Goal: Task Accomplishment & Management: Use online tool/utility

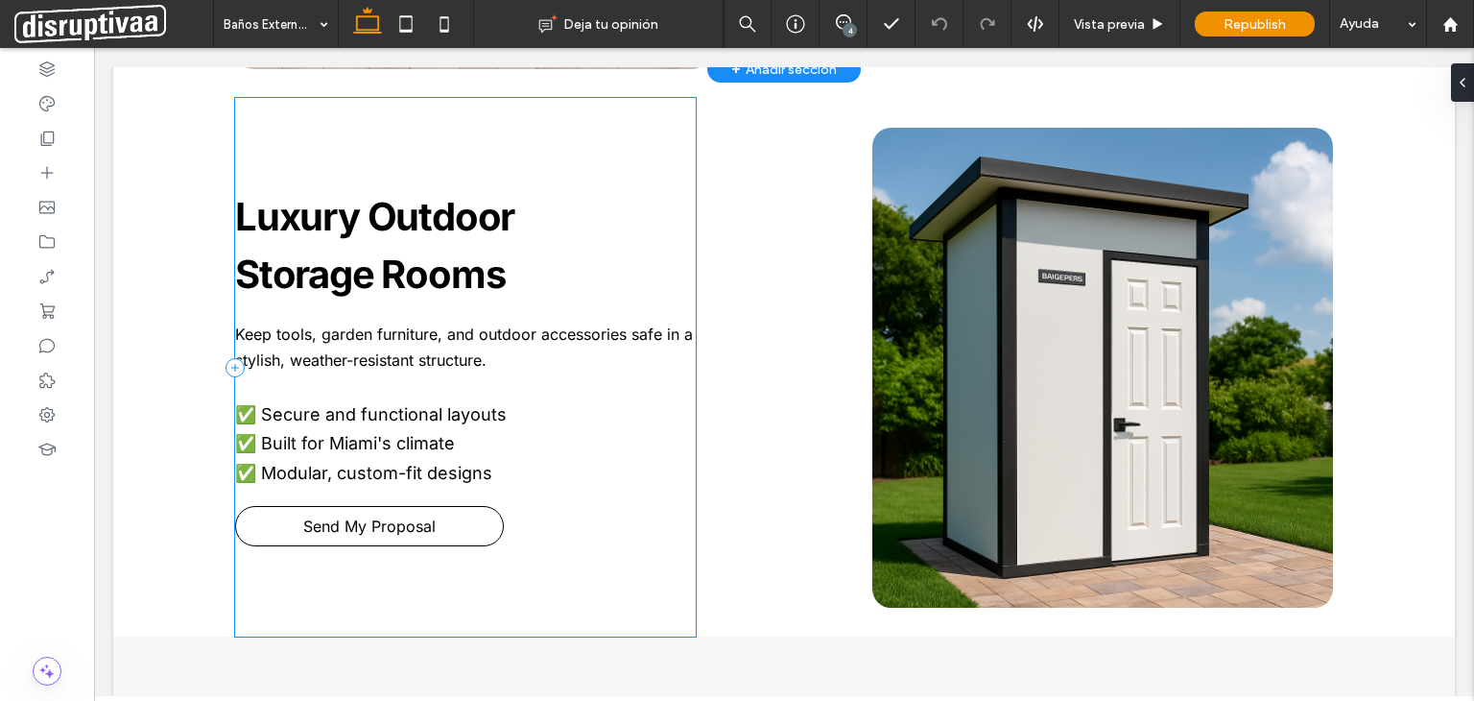
scroll to position [1344, 0]
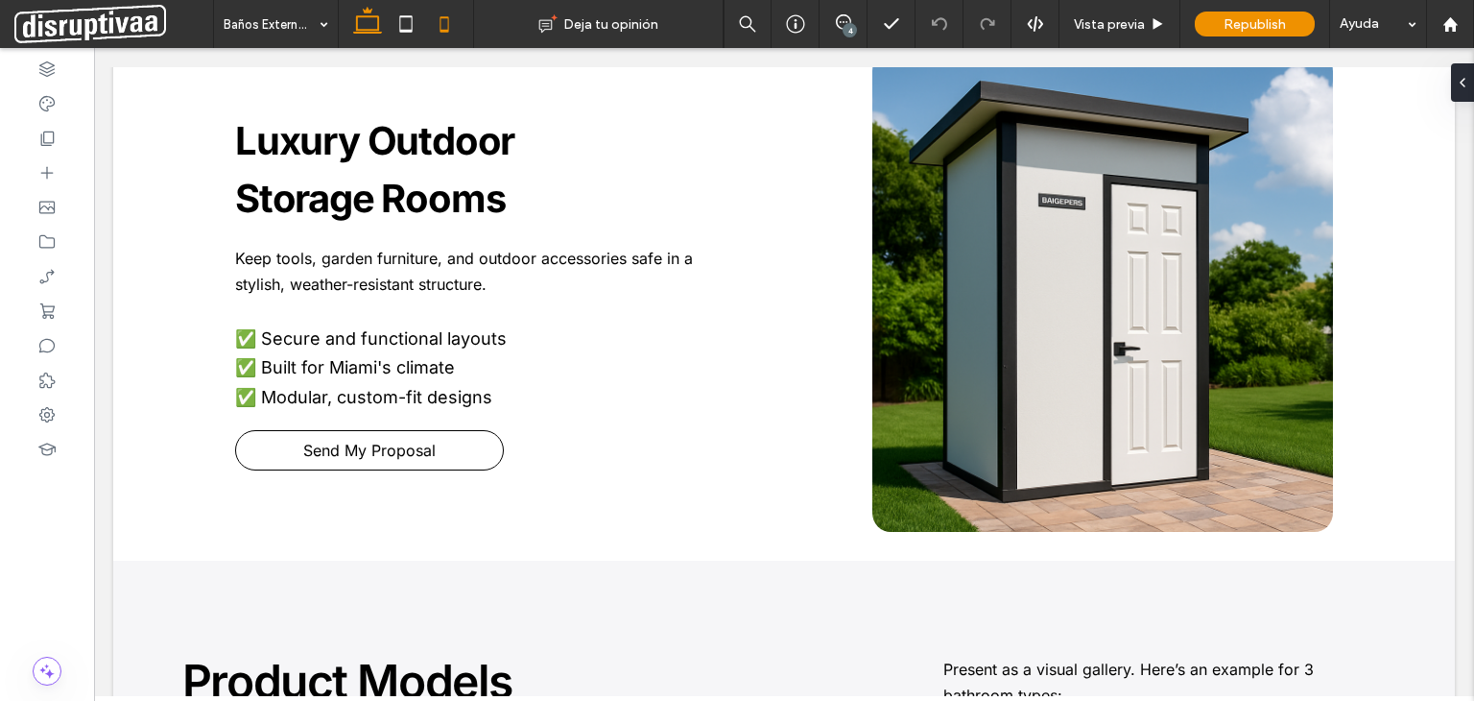
click at [441, 28] on icon at bounding box center [444, 24] width 38 height 38
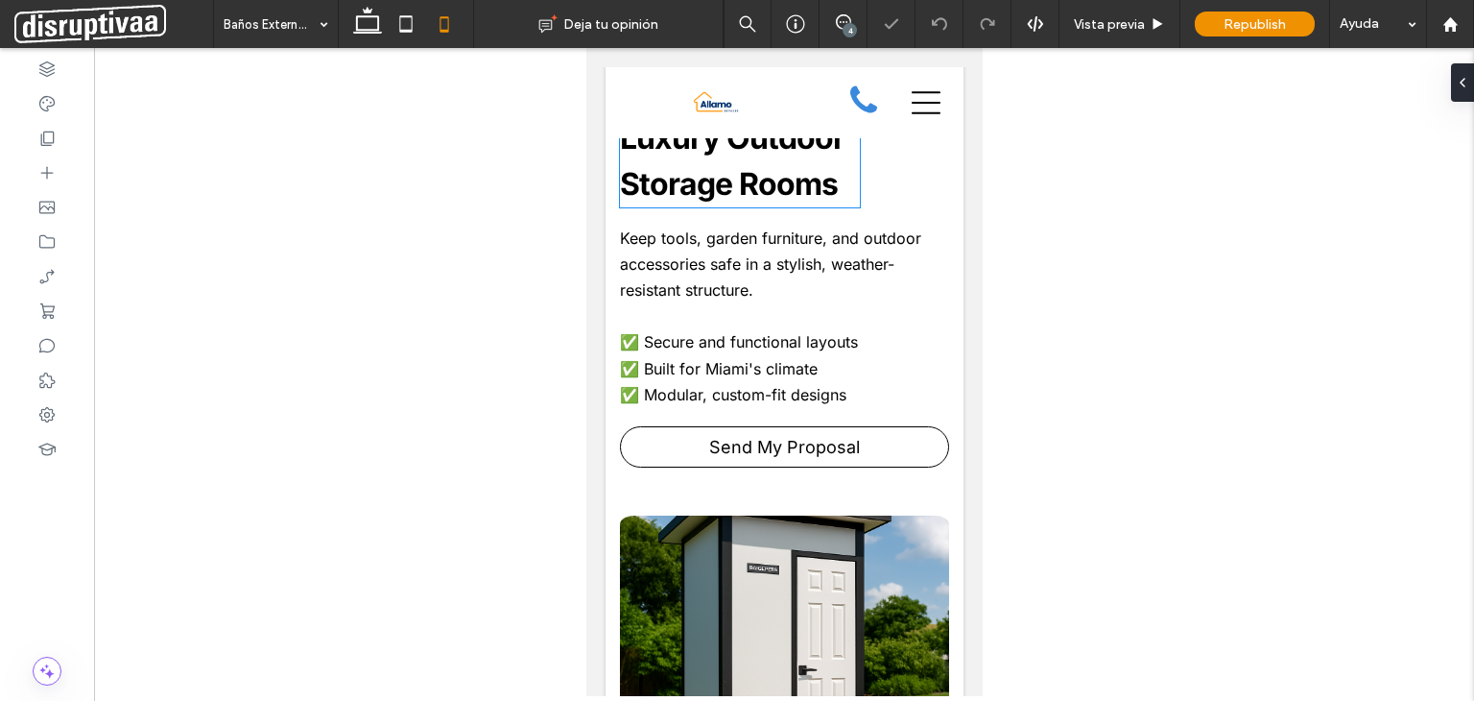
scroll to position [1648, 0]
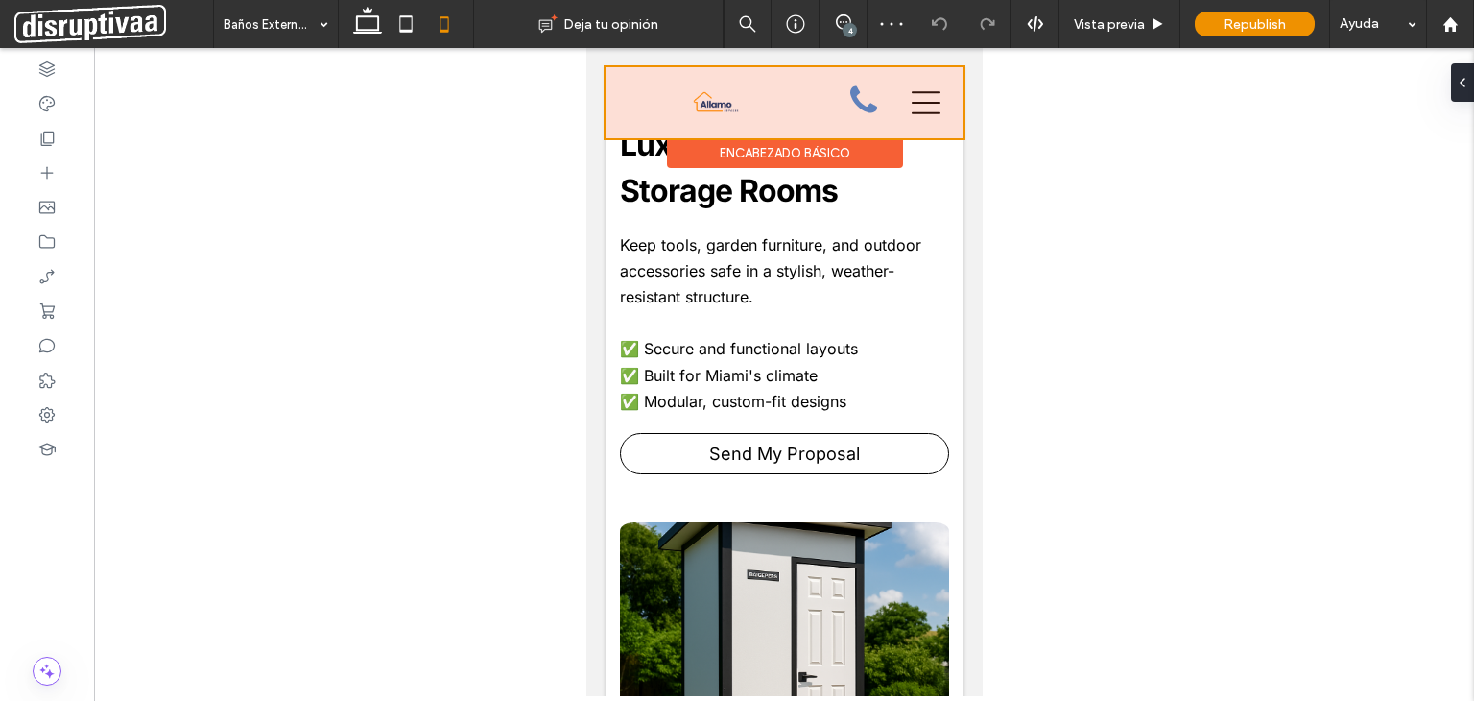
click at [773, 101] on div at bounding box center [784, 102] width 358 height 71
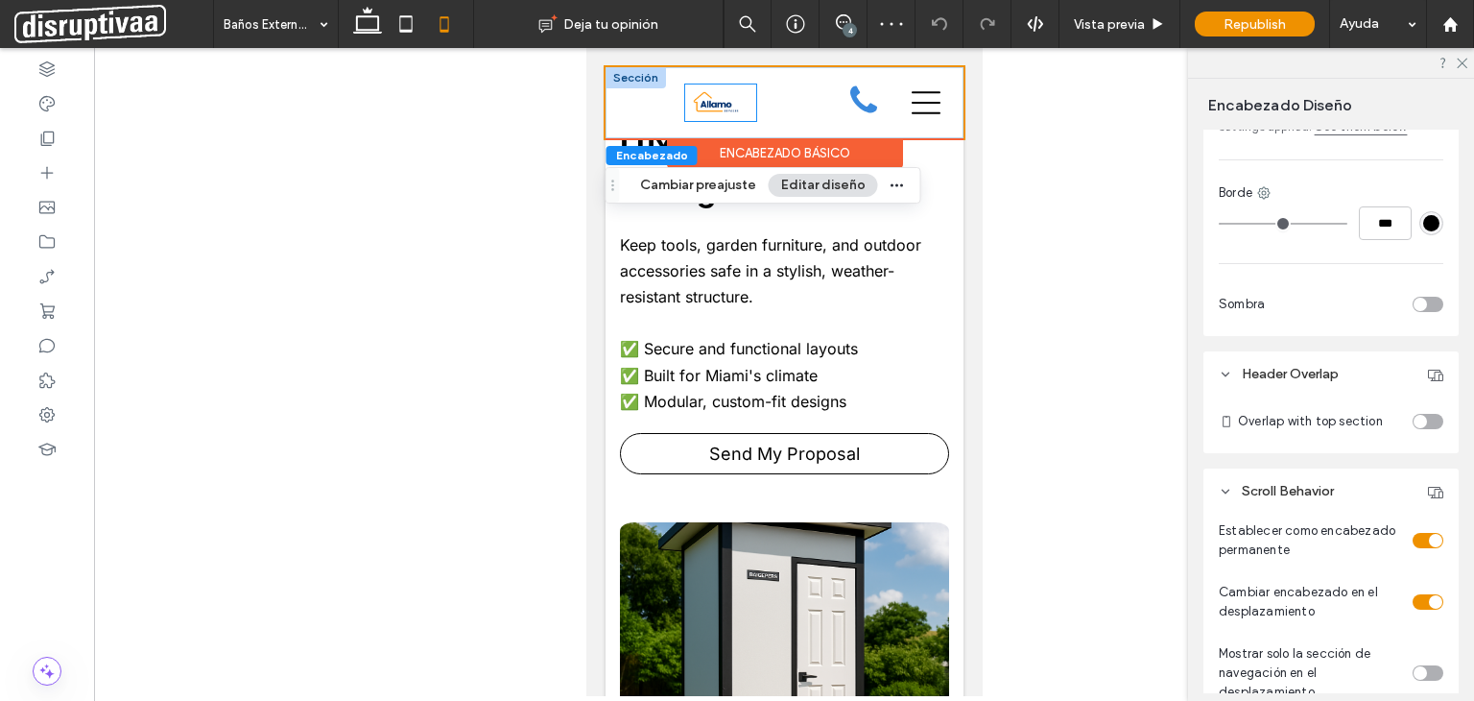
scroll to position [820, 0]
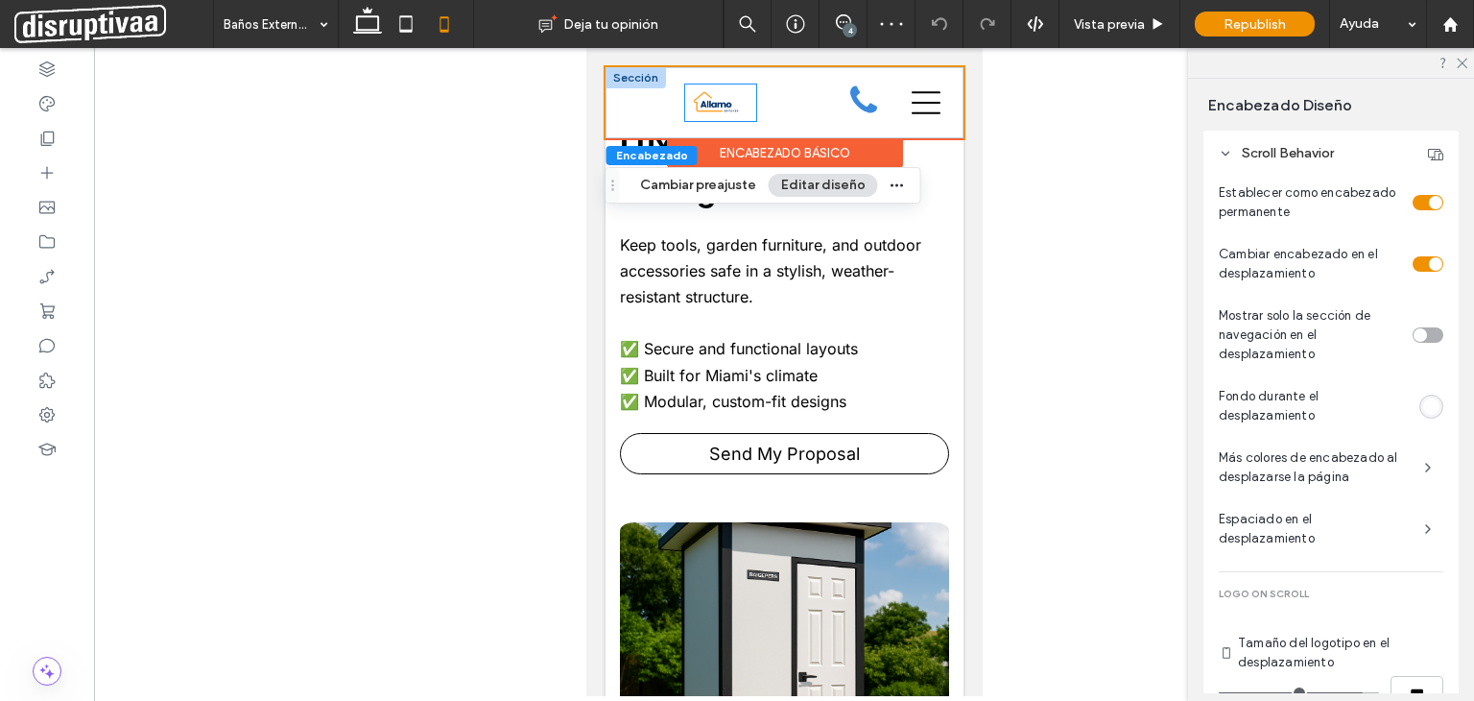
click at [704, 101] on img at bounding box center [720, 103] width 64 height 34
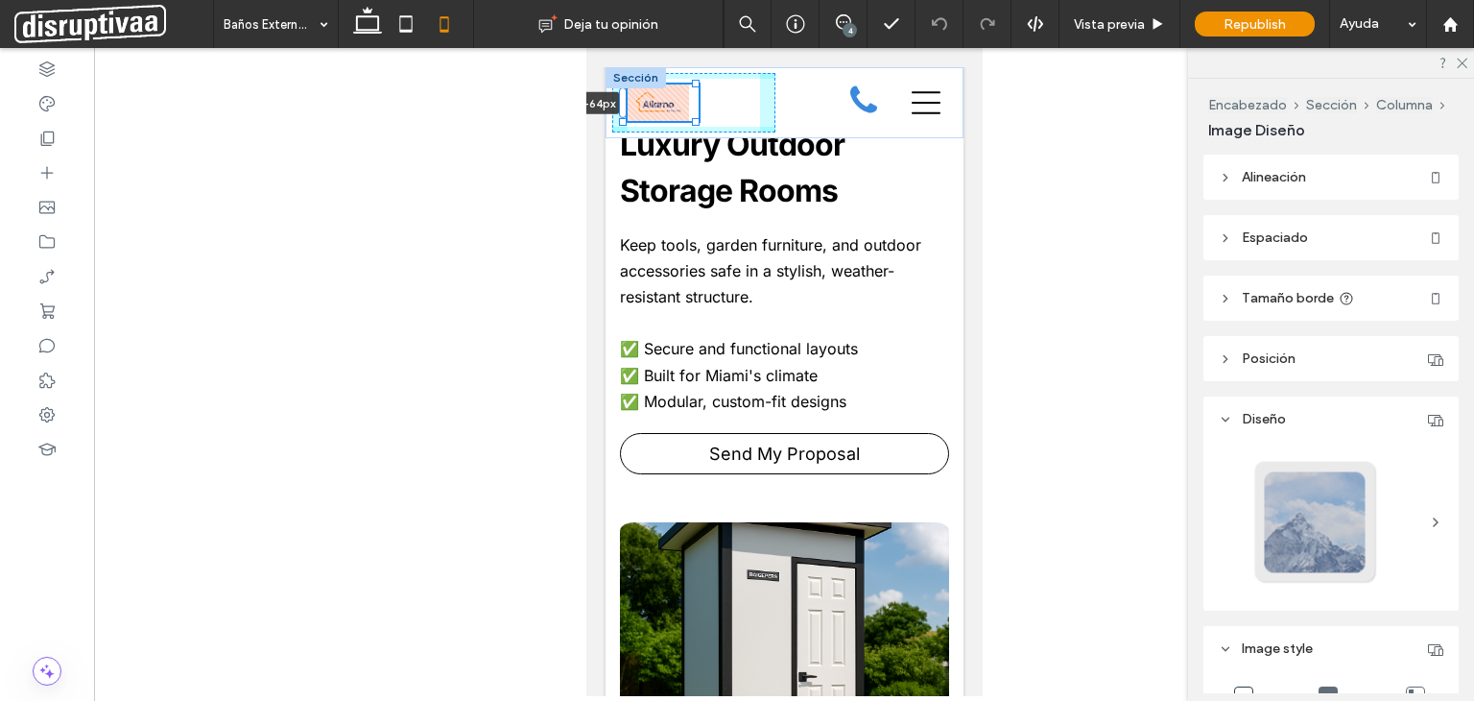
drag, startPoint x: 678, startPoint y: 101, endPoint x: 561, endPoint y: 89, distance: 116.7
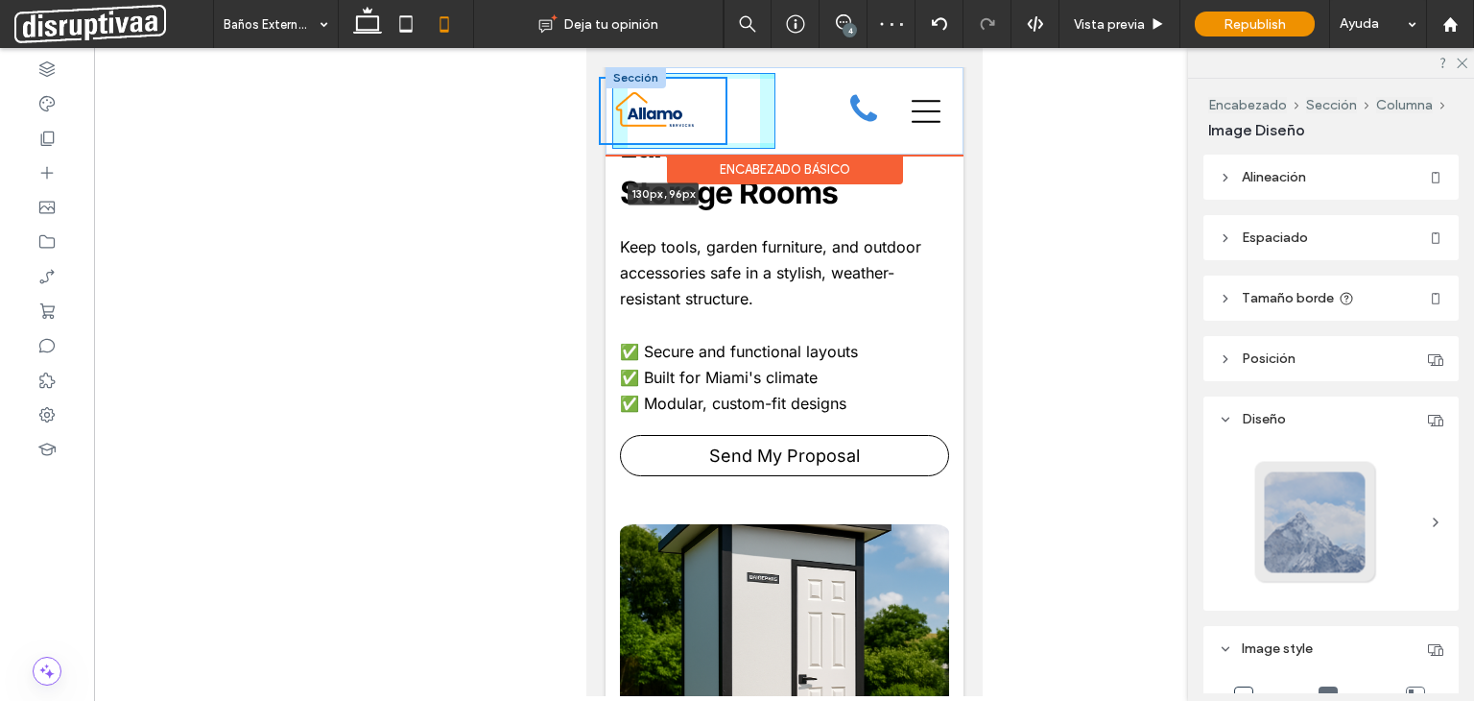
scroll to position [1665, 0]
drag, startPoint x: 690, startPoint y: 122, endPoint x: 719, endPoint y: 139, distance: 33.6
click at [719, 139] on div "136px , 98px Inicio Nuestros Servicios Iluminación Cableado REPARACIÓN Instalac…" at bounding box center [784, 112] width 358 height 91
type input "***"
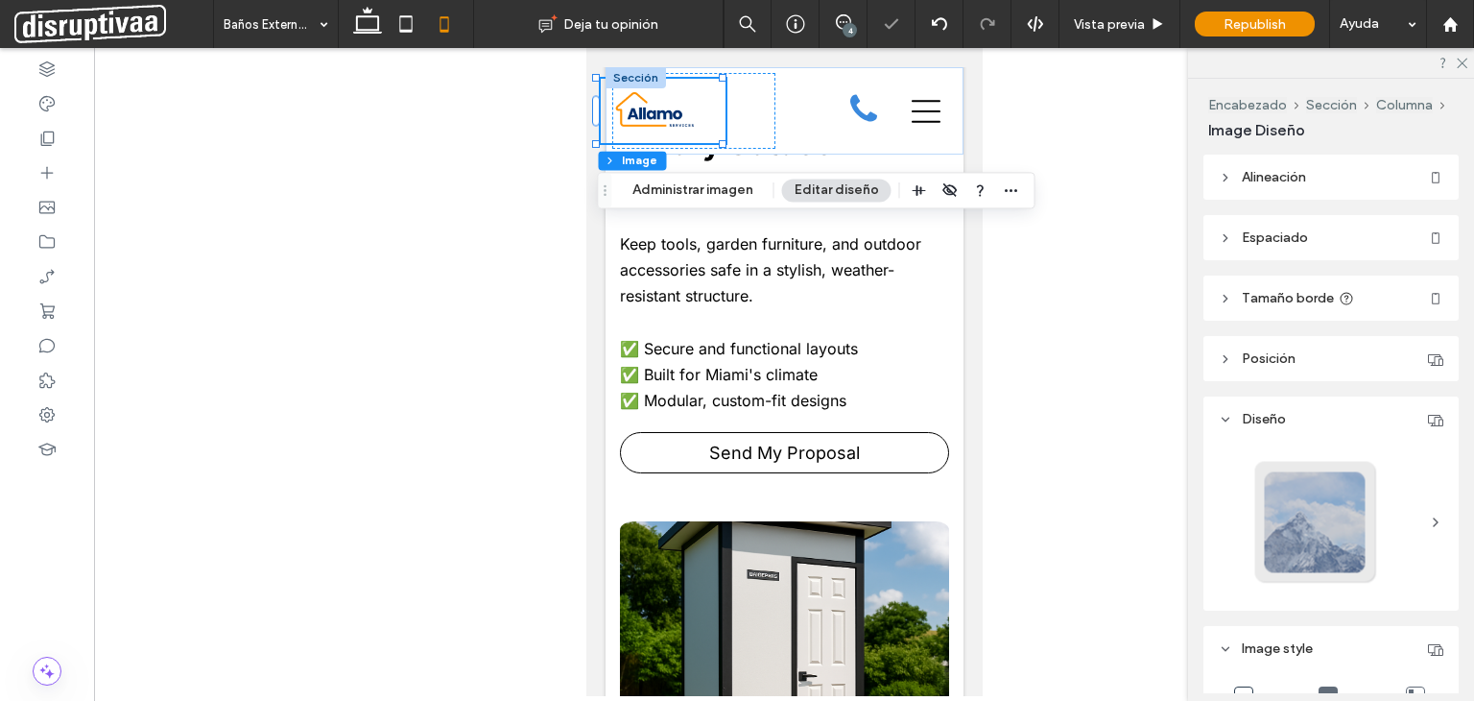
click at [508, 173] on div at bounding box center [784, 372] width 1380 height 648
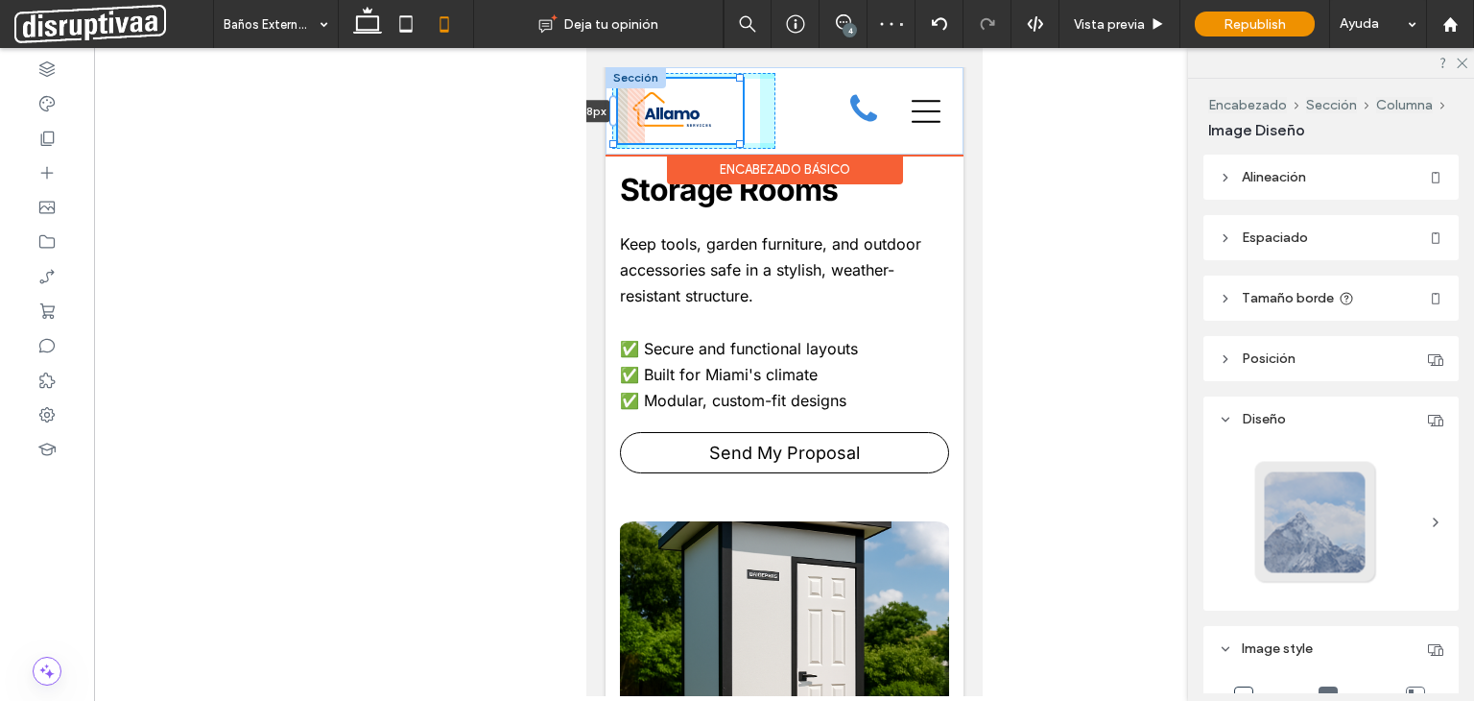
drag, startPoint x: 594, startPoint y: 112, endPoint x: 629, endPoint y: 117, distance: 34.9
click at [629, 117] on div "-28px Inicio Nuestros Servicios Iluminación Cableado REPARACIÓN Instalación Cal…" at bounding box center [784, 110] width 358 height 87
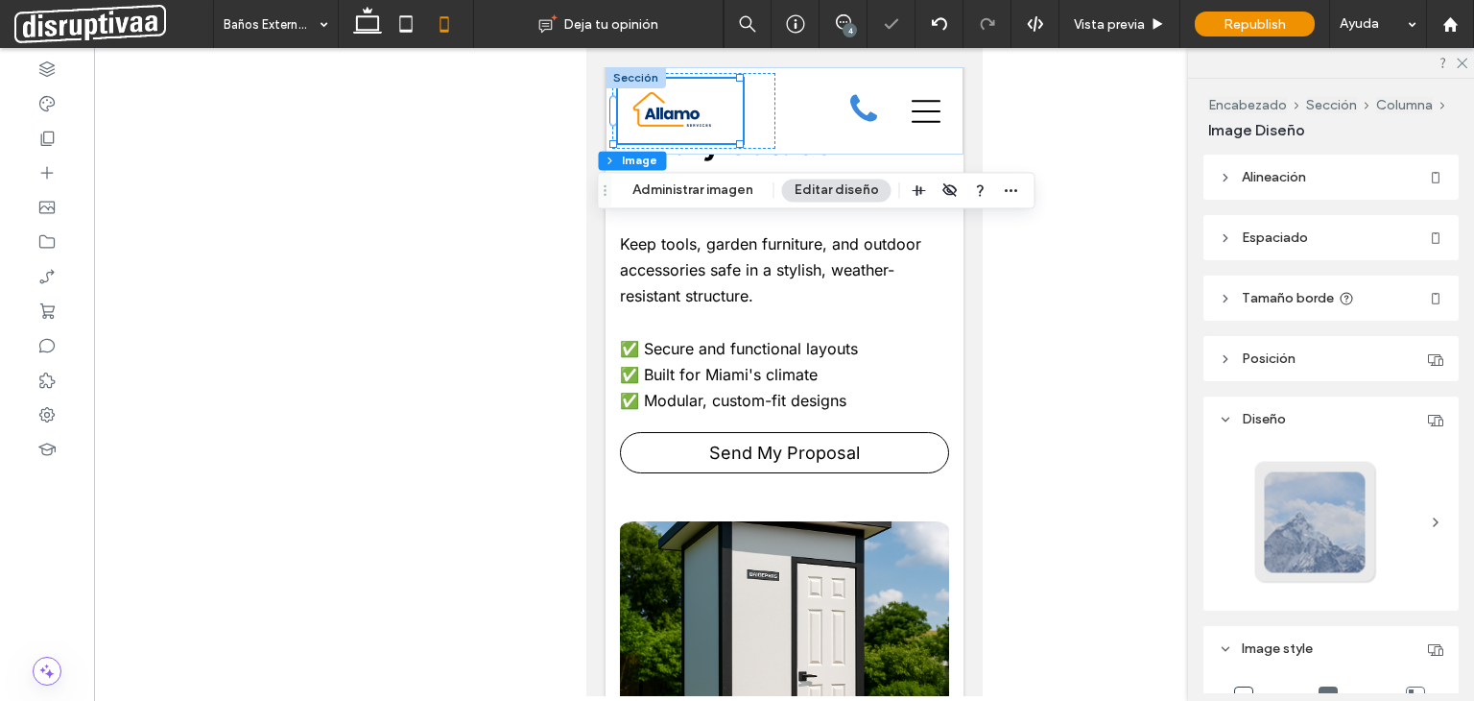
click at [541, 170] on div at bounding box center [784, 372] width 1380 height 648
click at [1040, 112] on div at bounding box center [784, 372] width 1380 height 648
click at [669, 103] on img at bounding box center [679, 111] width 112 height 59
click at [693, 188] on button "Administrar imagen" at bounding box center [693, 190] width 146 height 23
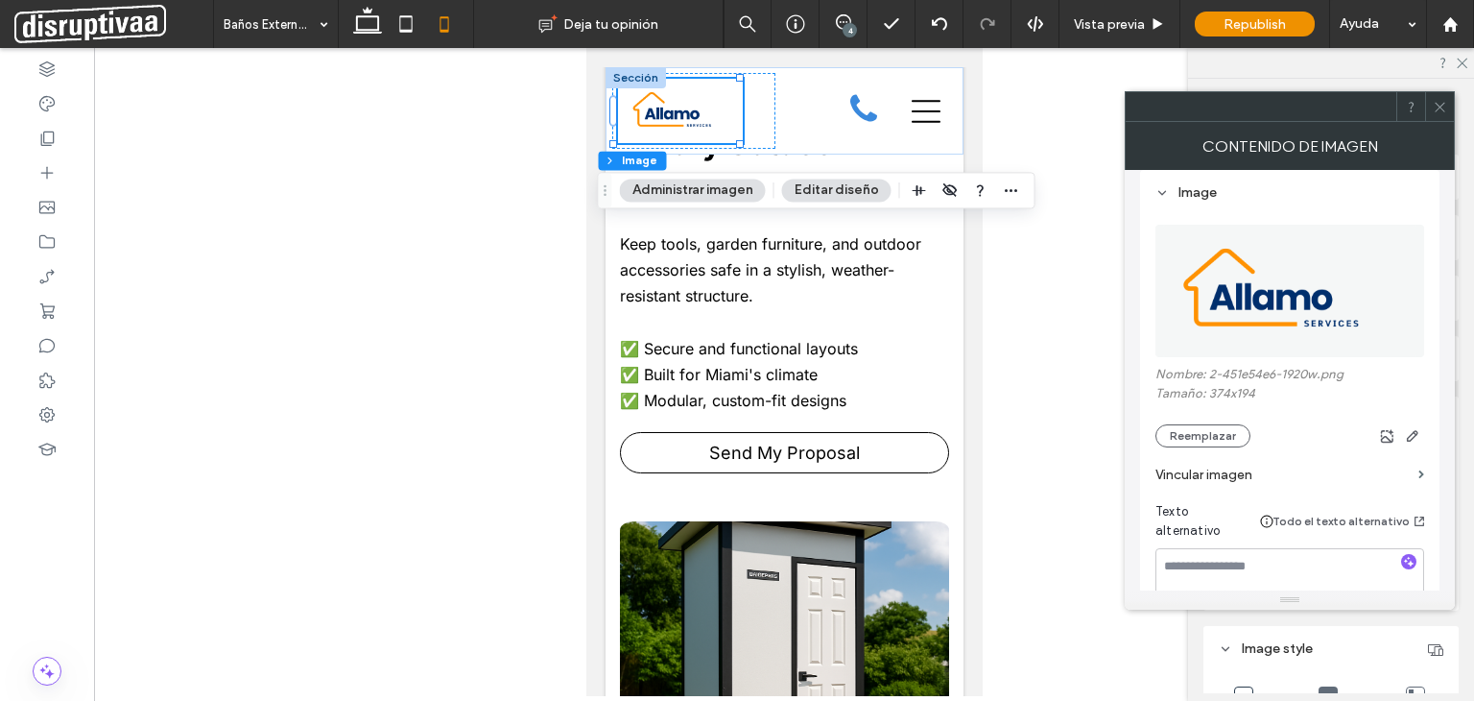
scroll to position [288, 0]
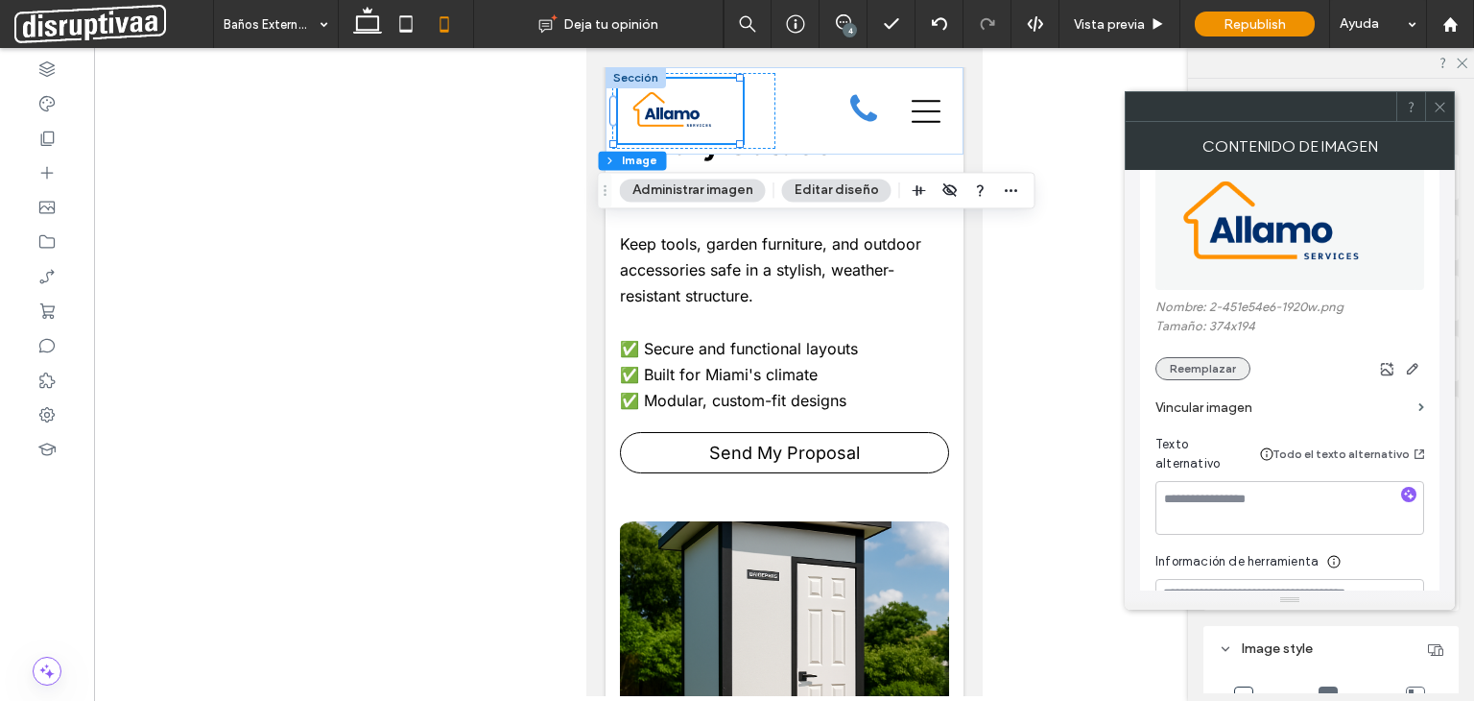
click at [1207, 366] on button "Reemplazar" at bounding box center [1202, 368] width 95 height 23
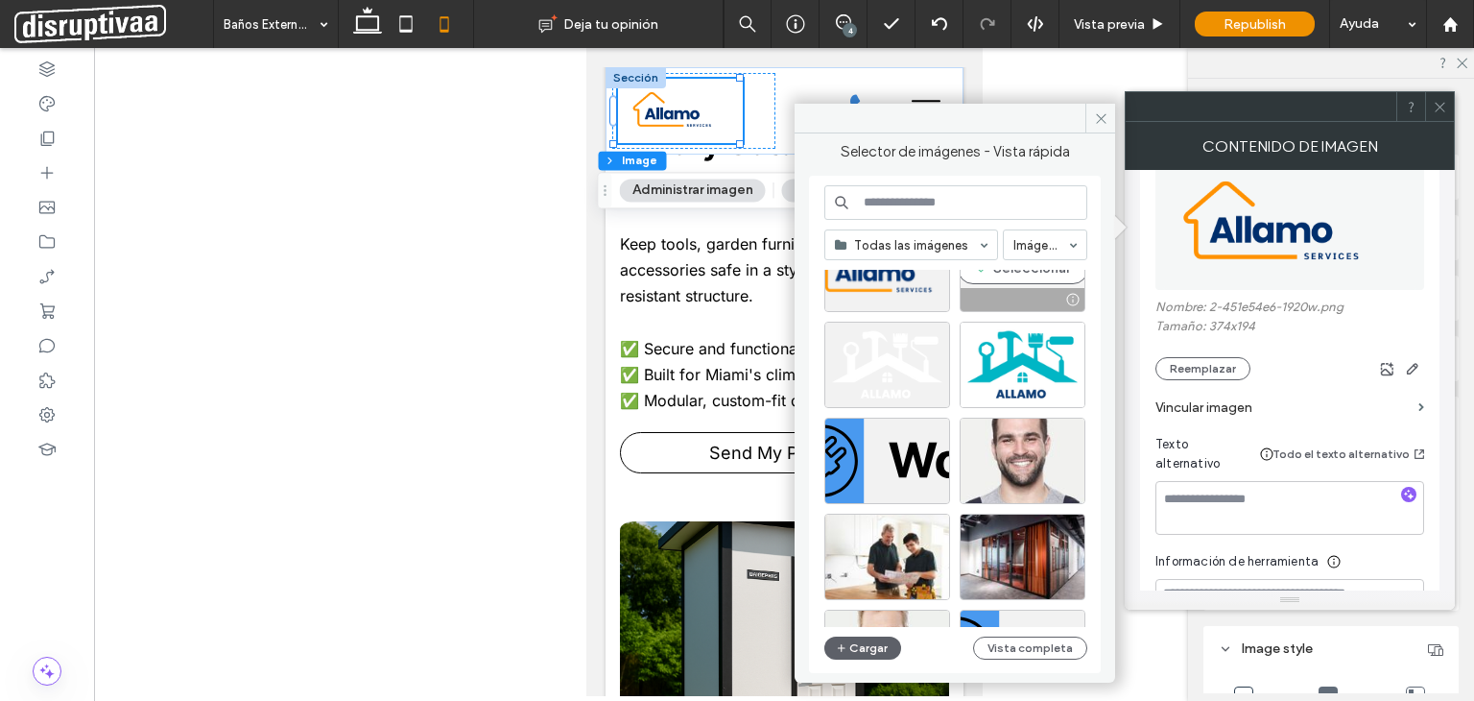
scroll to position [745, 0]
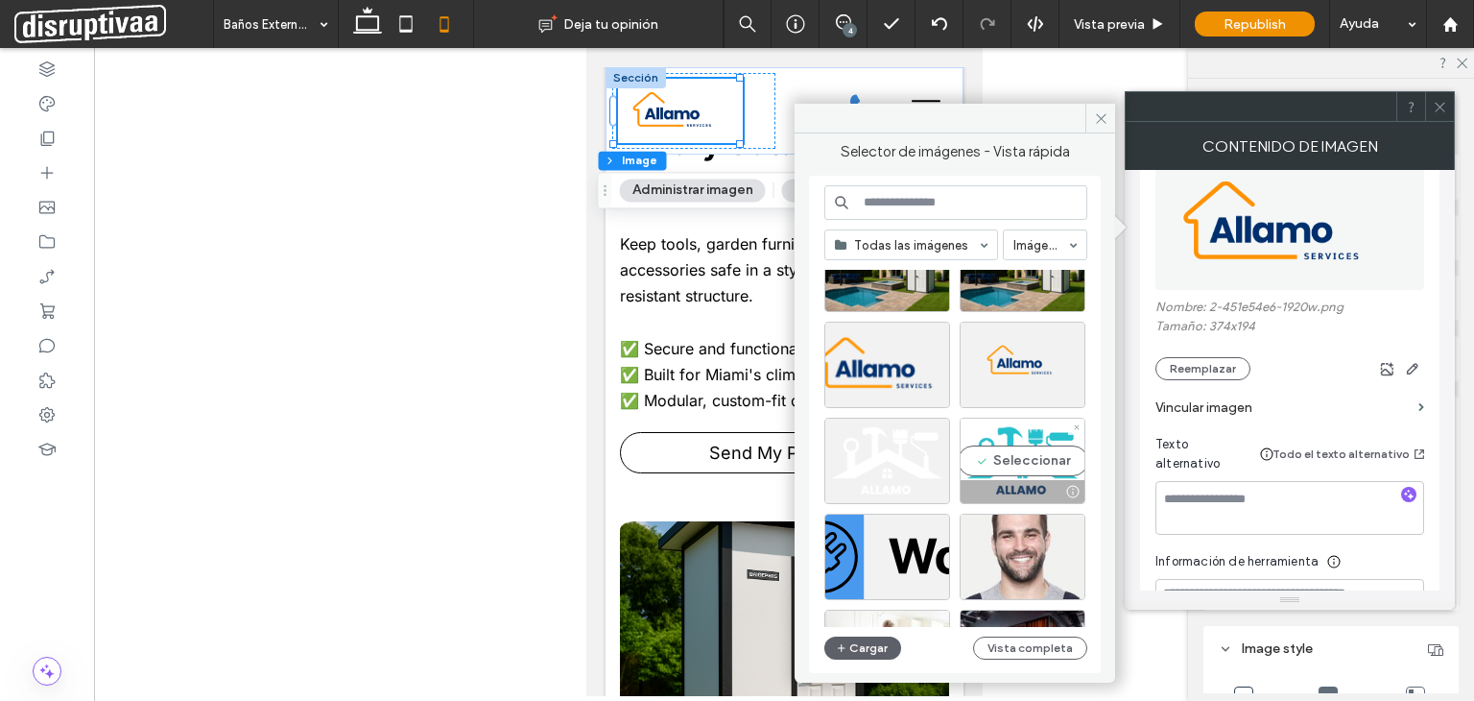
click at [1011, 446] on div "Seleccionar" at bounding box center [1023, 460] width 126 height 86
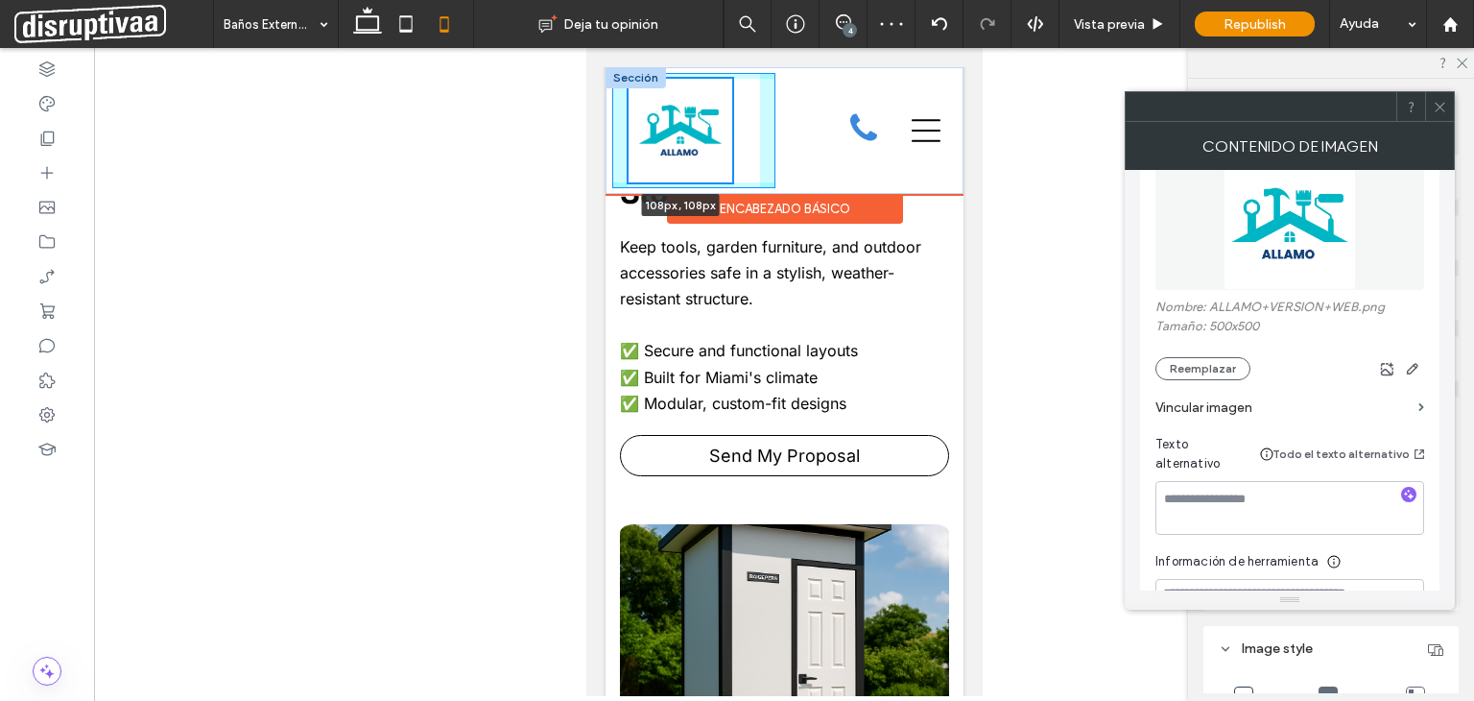
scroll to position [1697, 0]
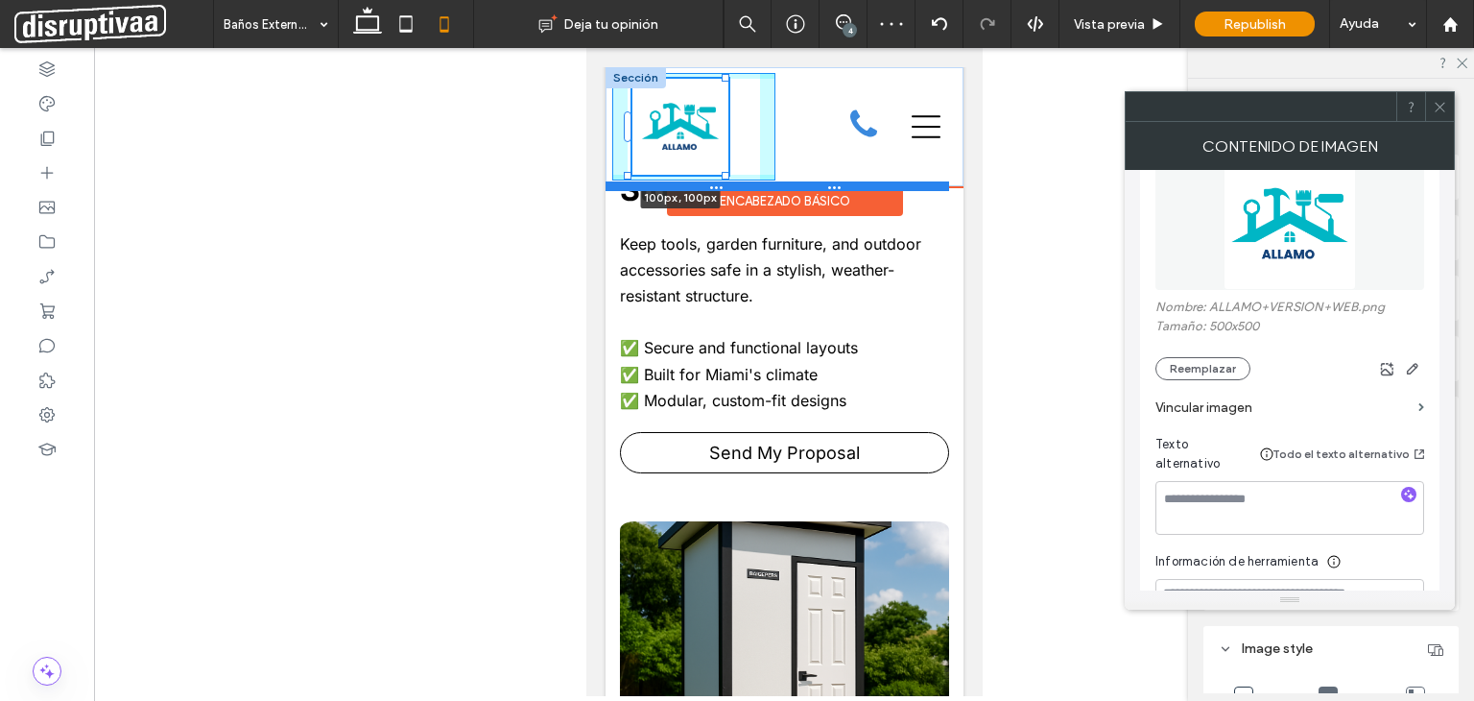
drag, startPoint x: 737, startPoint y: 204, endPoint x: 723, endPoint y: 189, distance: 21.0
click at [723, 186] on div "100px , 100px Inicio Nuestros Servicios Iluminación Cableado REPARACIÓN Instala…" at bounding box center [784, 126] width 358 height 119
type input "***"
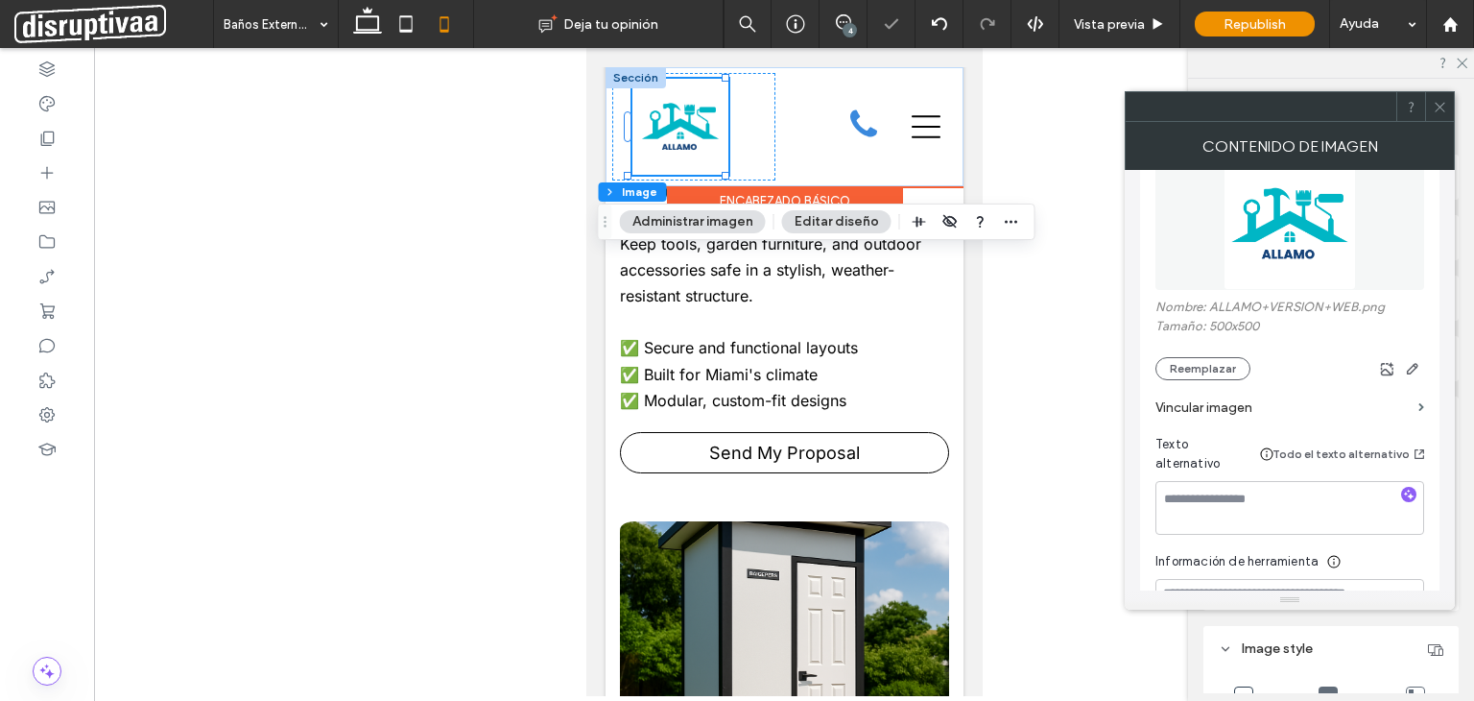
drag, startPoint x: 553, startPoint y: 179, endPoint x: 3, endPoint y: 147, distance: 550.9
click at [553, 179] on div at bounding box center [784, 372] width 1380 height 648
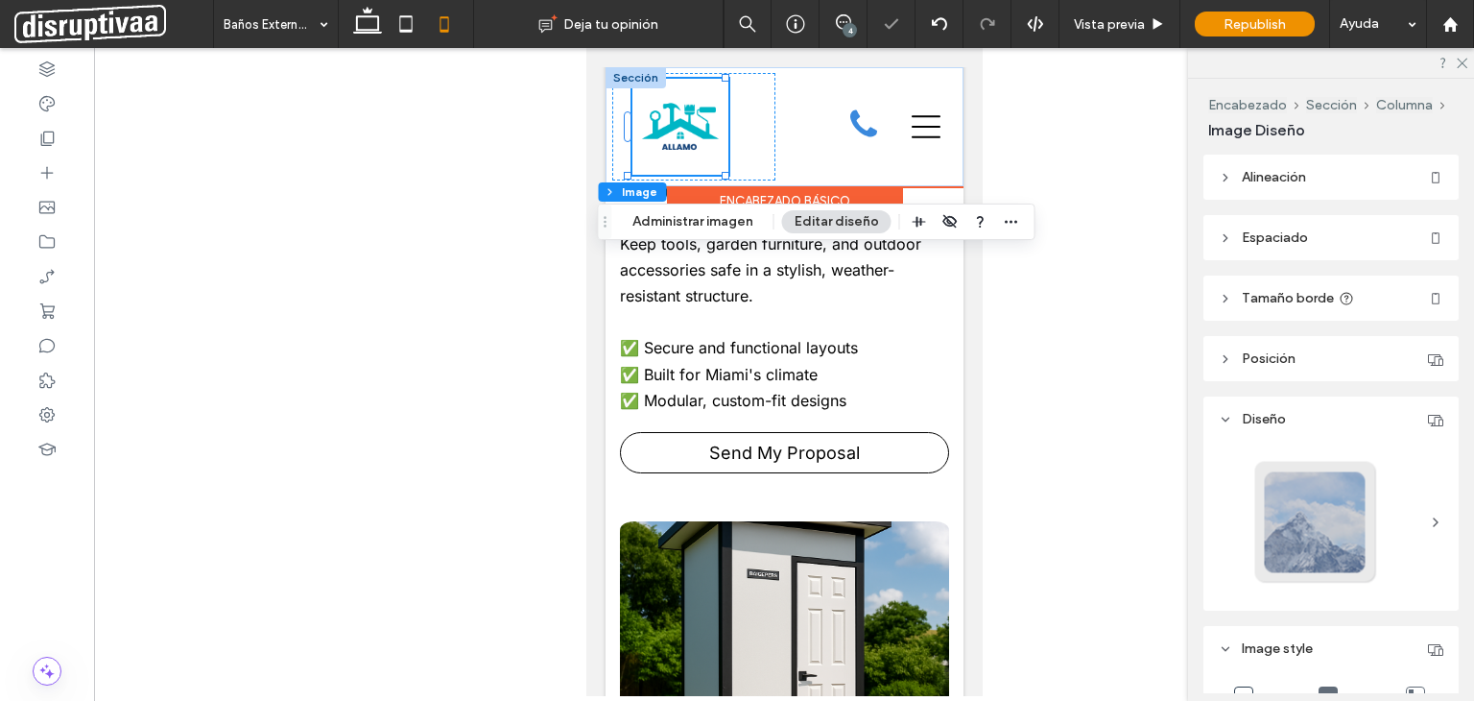
drag, startPoint x: 1097, startPoint y: 177, endPoint x: 387, endPoint y: 194, distance: 710.4
click at [1097, 177] on div at bounding box center [784, 372] width 1380 height 648
click at [855, 129] on icon at bounding box center [862, 124] width 27 height 35
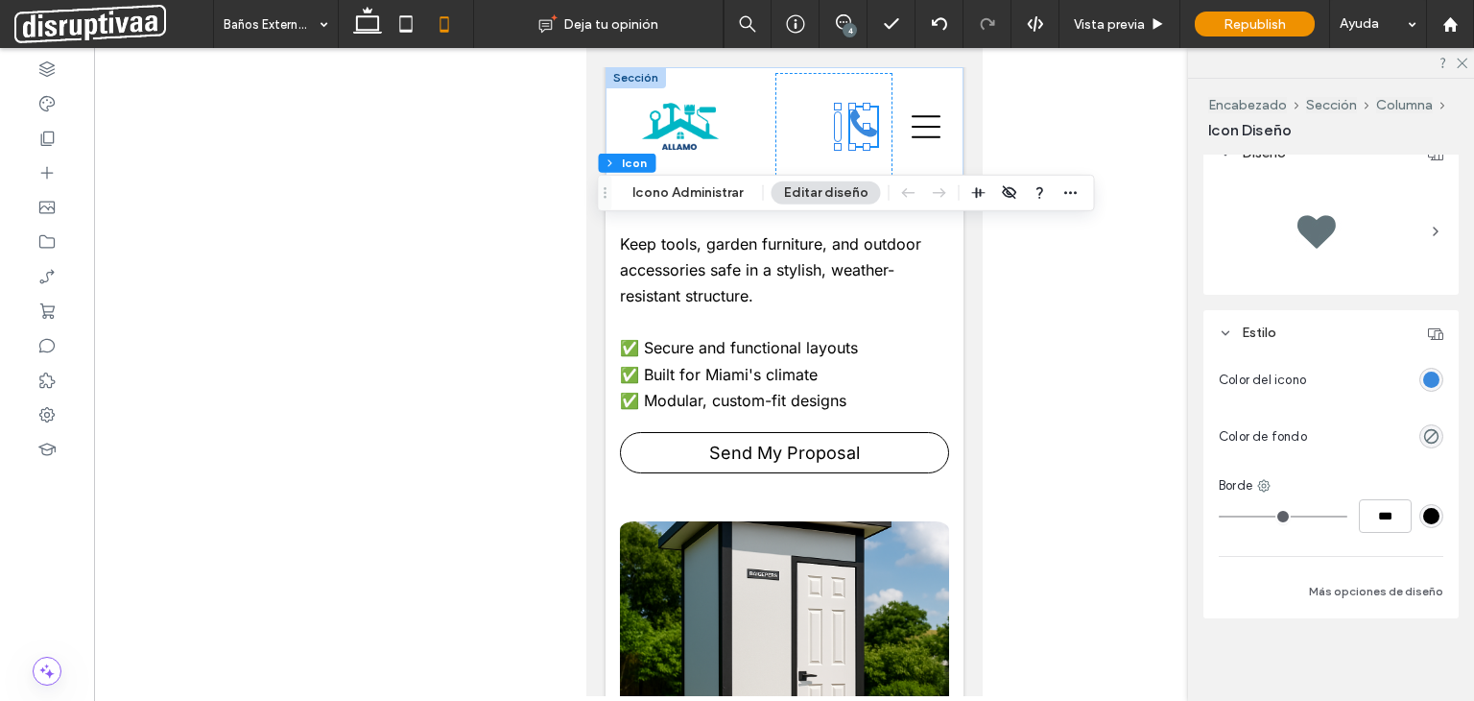
scroll to position [0, 0]
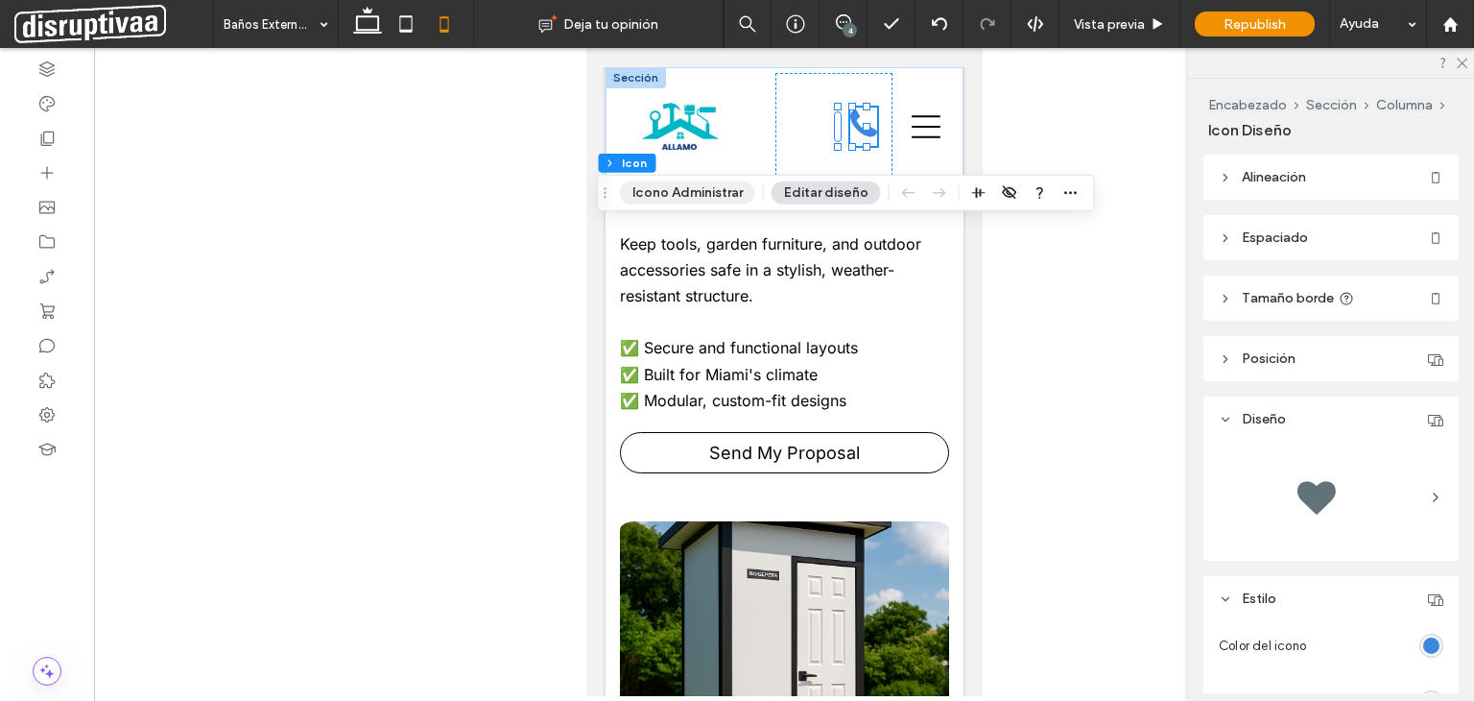
click at [710, 201] on button "Icono Administrar" at bounding box center [687, 192] width 135 height 23
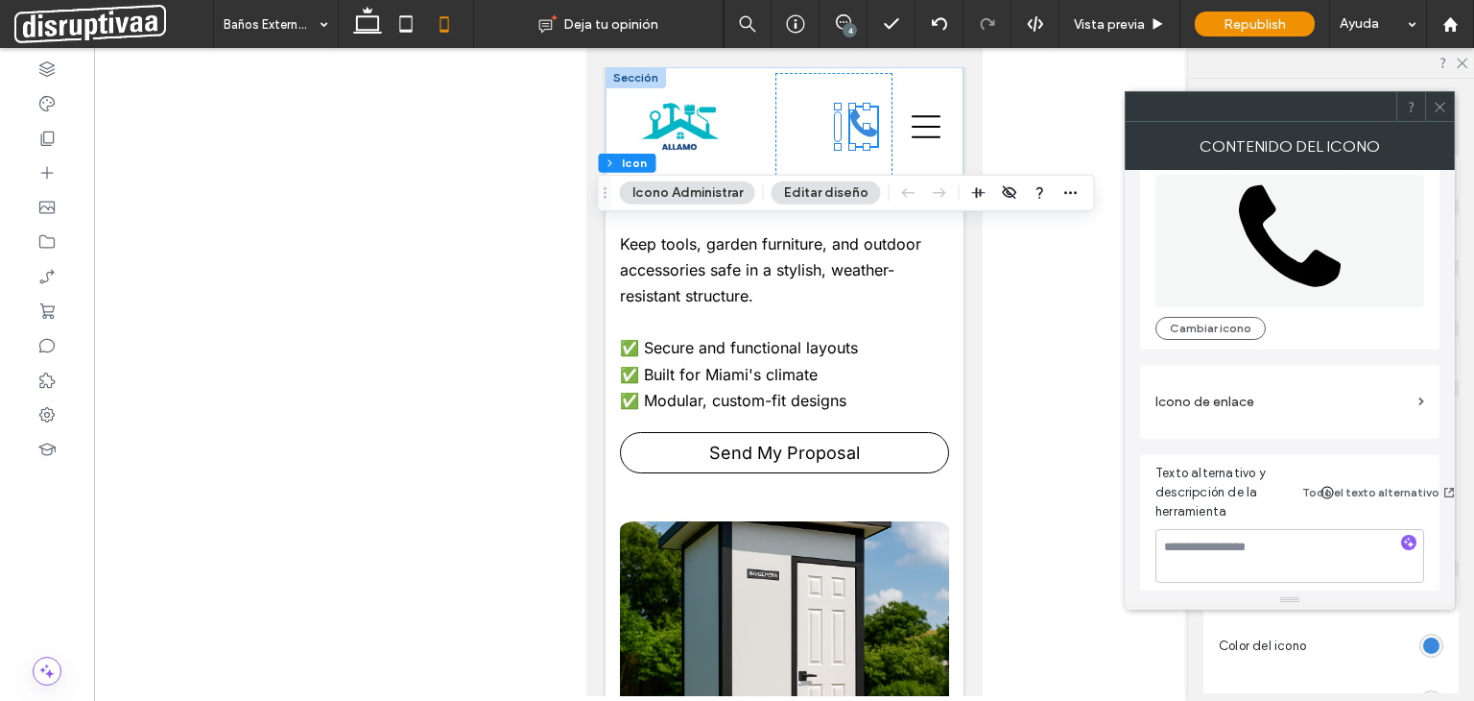
scroll to position [38, 0]
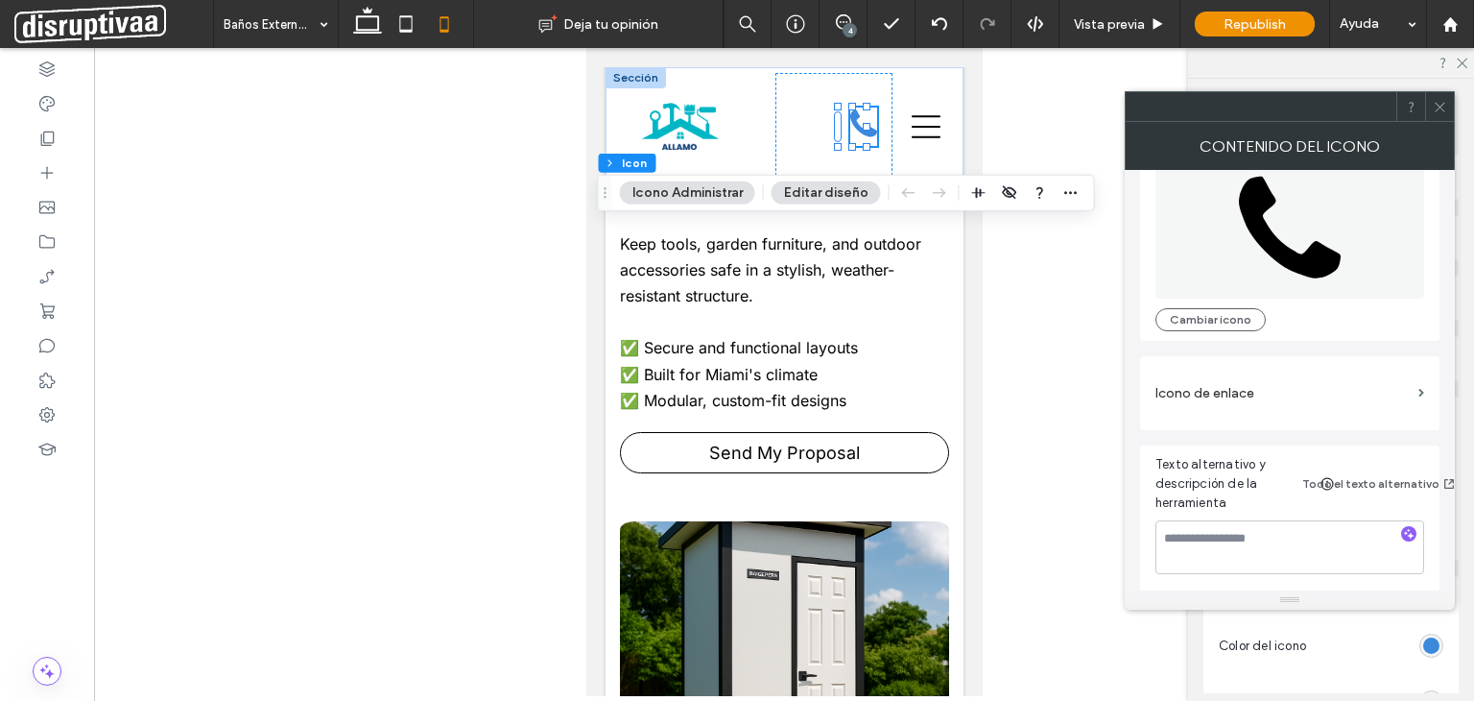
click at [1216, 394] on label "Icono de enlace" at bounding box center [1282, 393] width 255 height 36
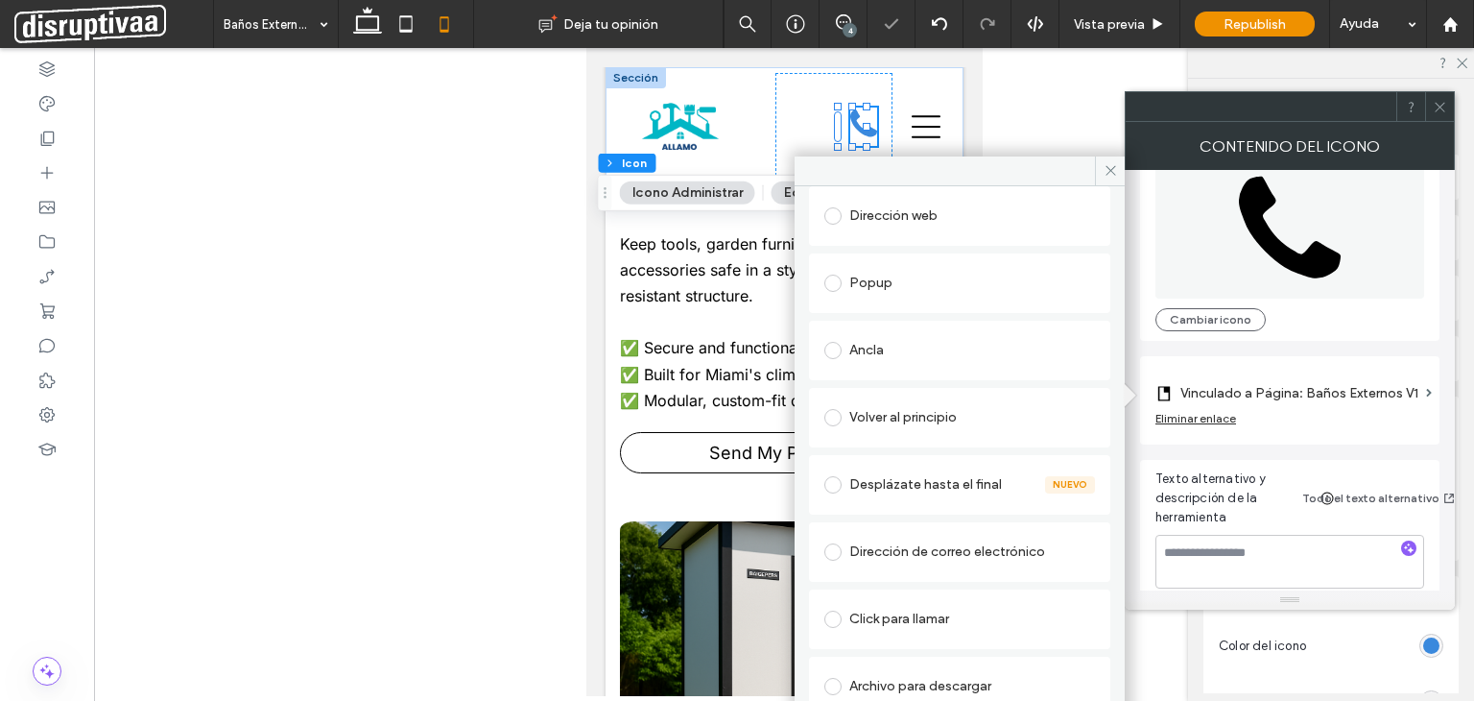
scroll to position [273, 0]
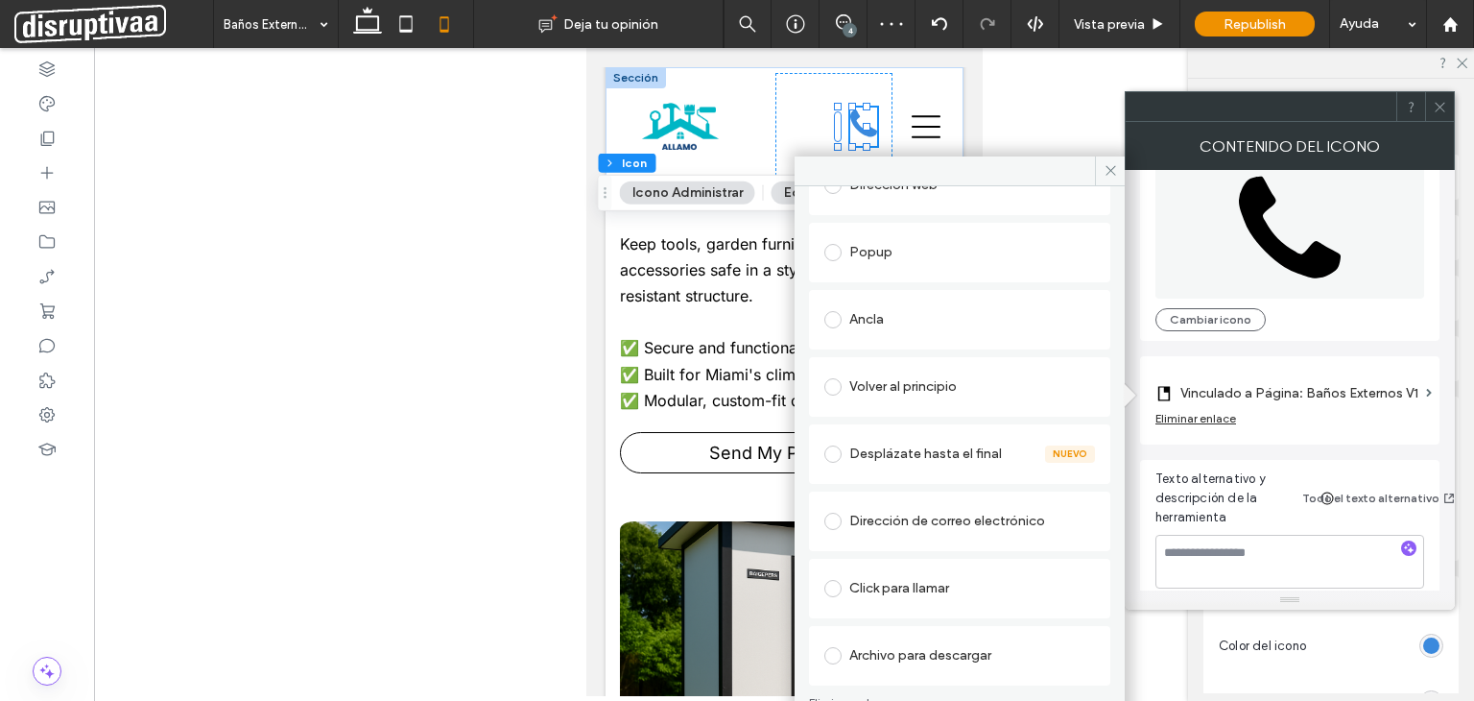
click at [888, 579] on div "Click para llamar" at bounding box center [959, 588] width 271 height 31
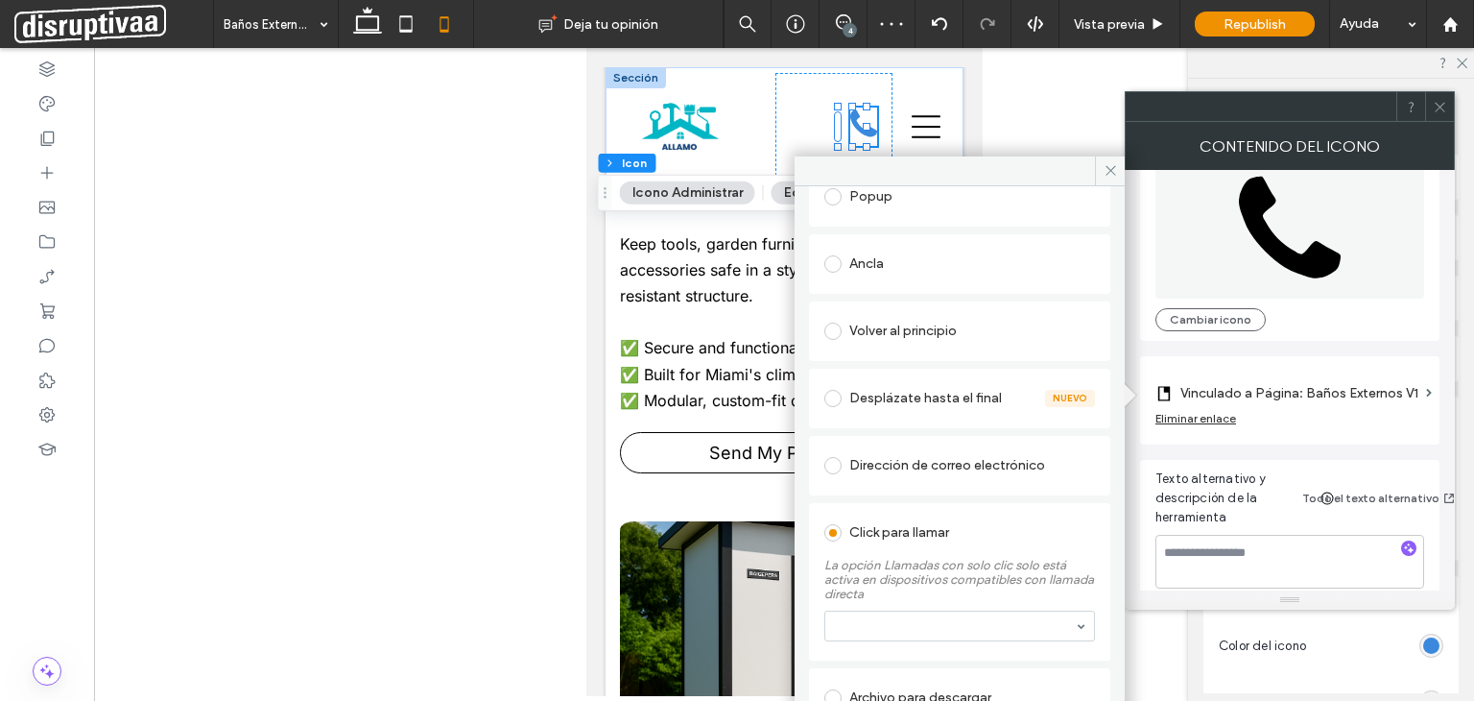
scroll to position [315, 0]
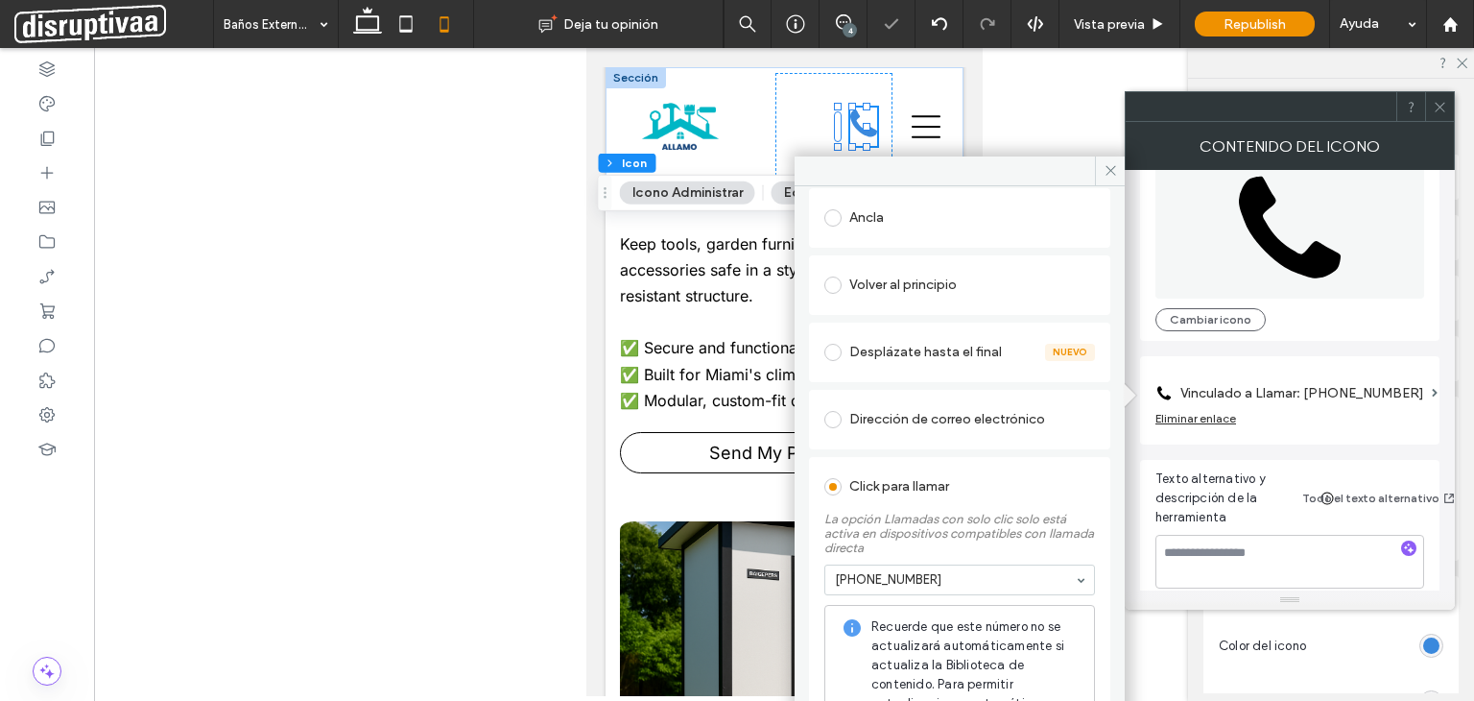
click at [993, 289] on div "Volver al principio" at bounding box center [959, 285] width 271 height 31
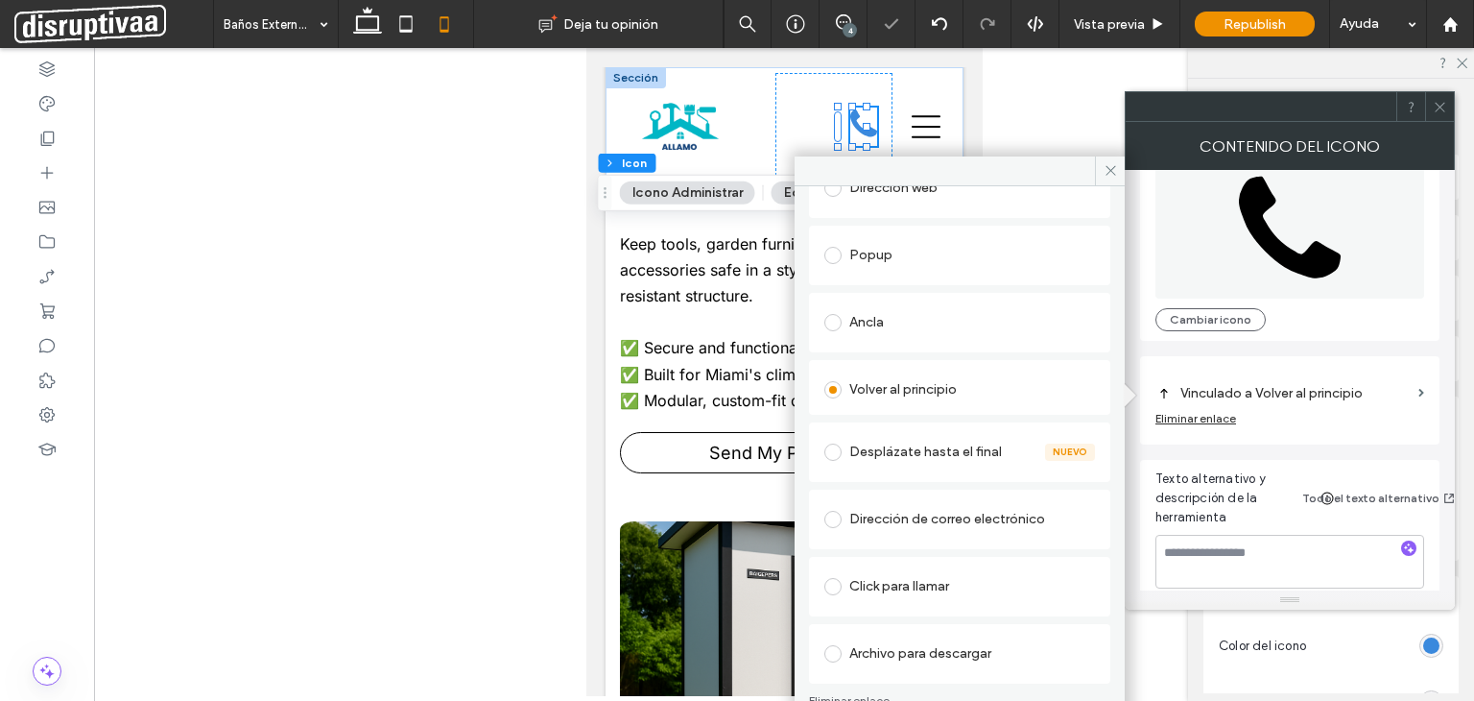
scroll to position [209, 0]
click at [904, 584] on div "Click para llamar" at bounding box center [959, 587] width 271 height 31
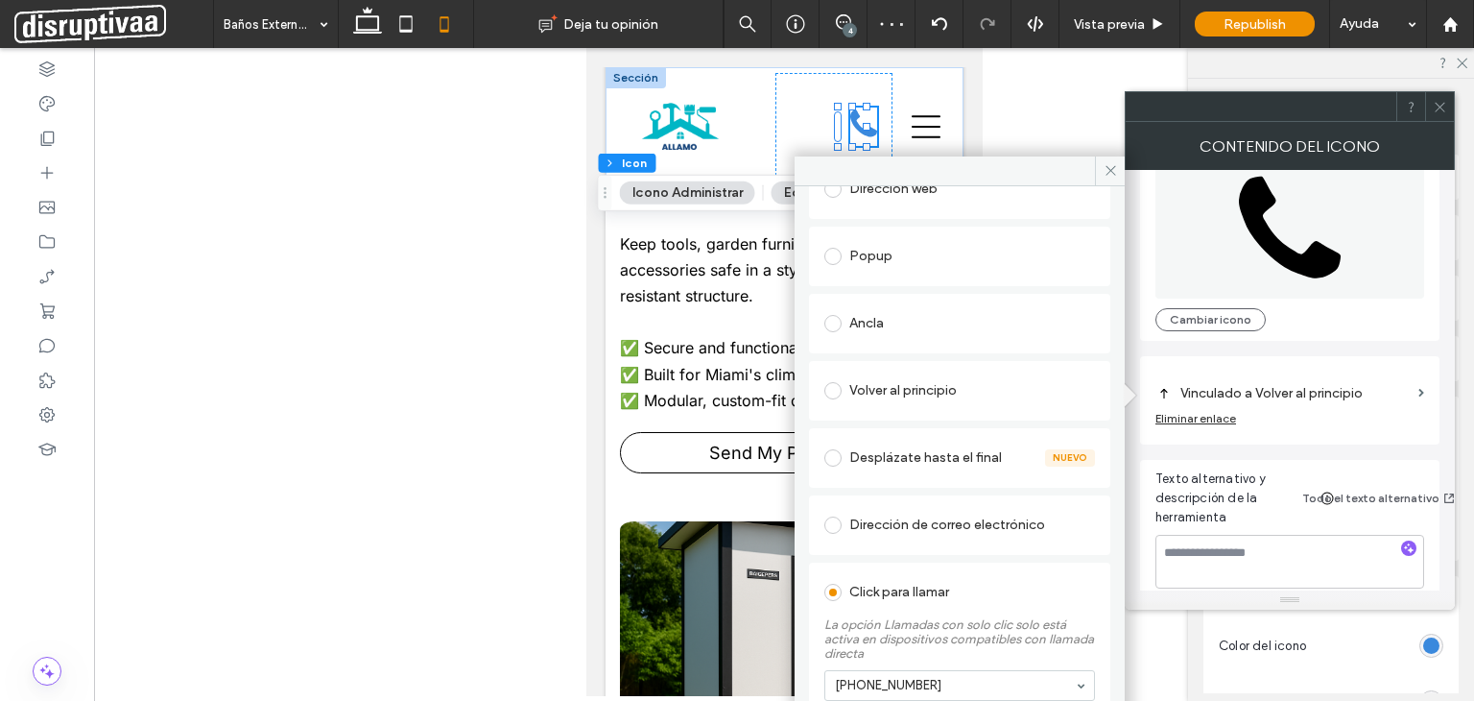
scroll to position [315, 0]
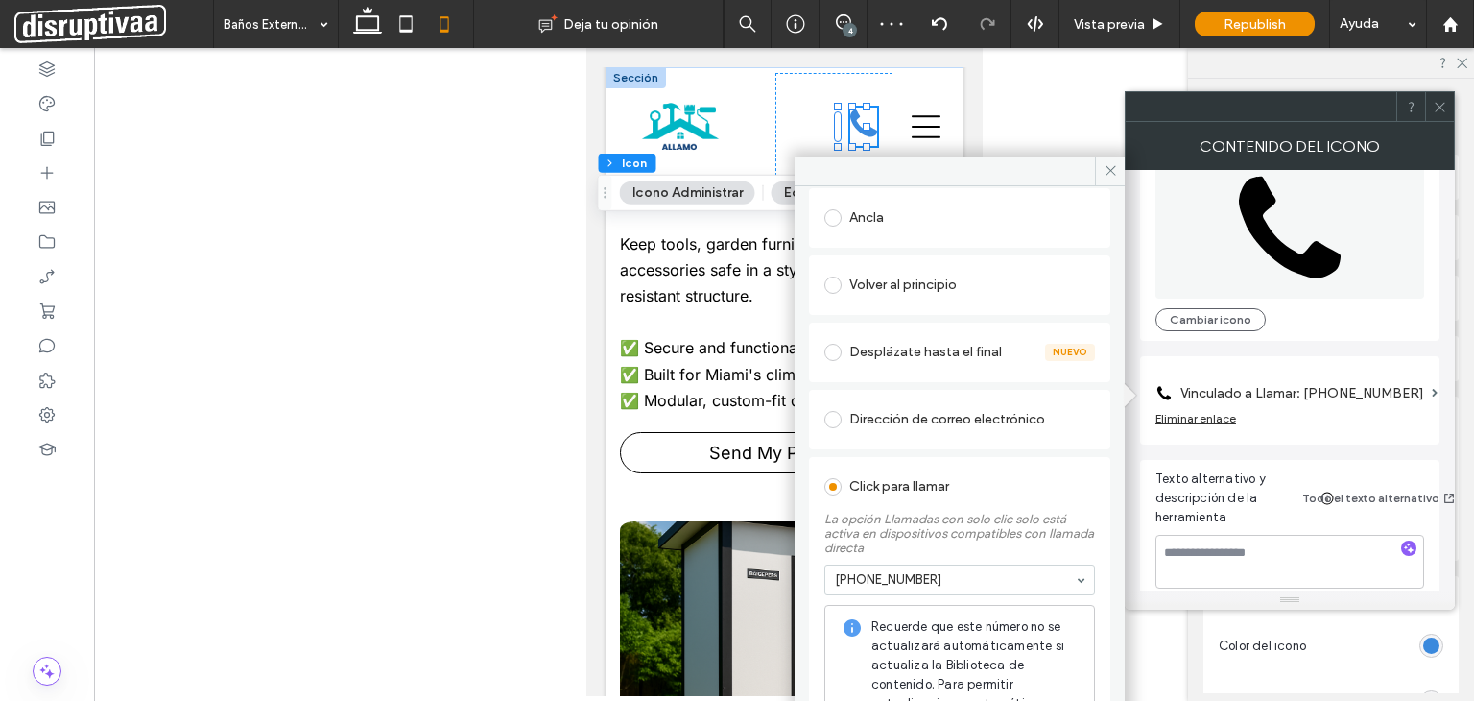
click at [1041, 457] on div "Click para llamar La opción Llamadas con solo clic solo está activa en disposit…" at bounding box center [959, 619] width 301 height 324
click at [1041, 479] on div "Click para llamar" at bounding box center [959, 486] width 271 height 31
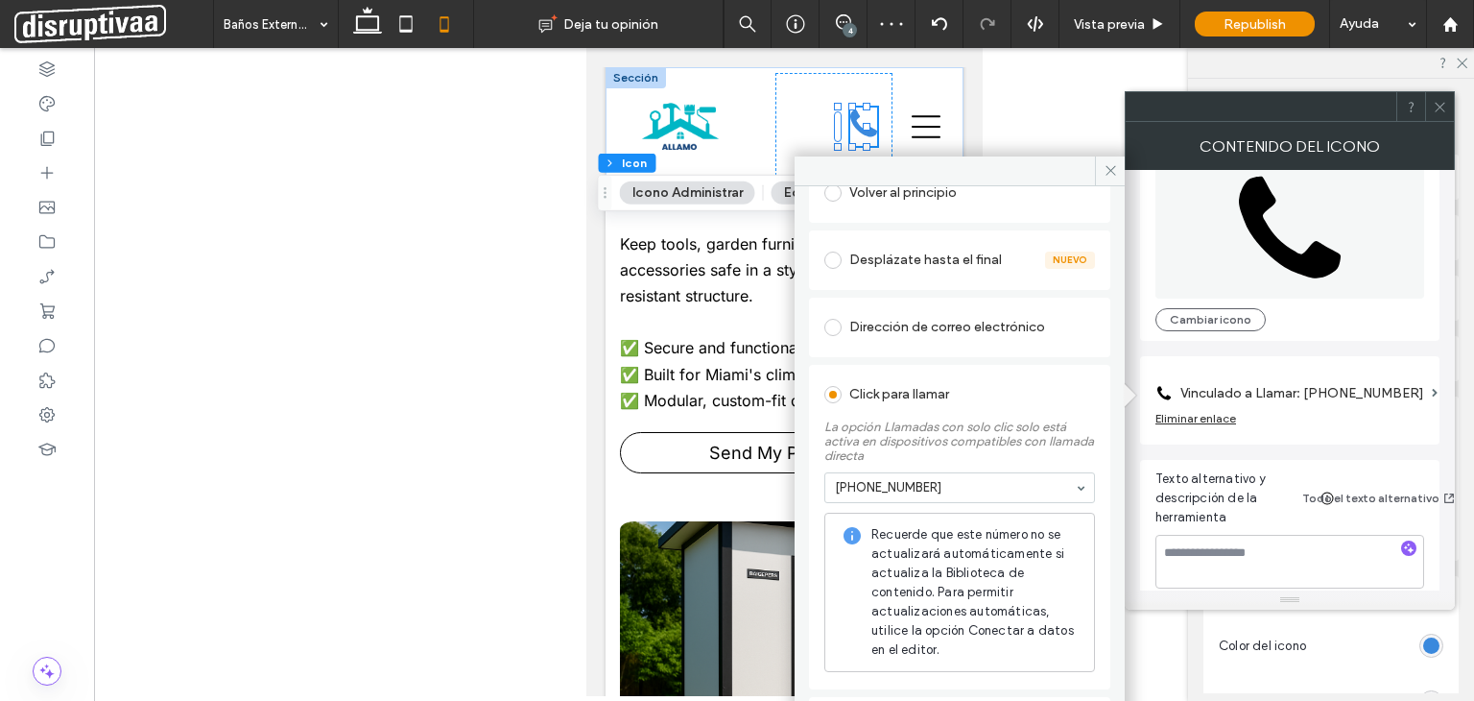
scroll to position [481, 0]
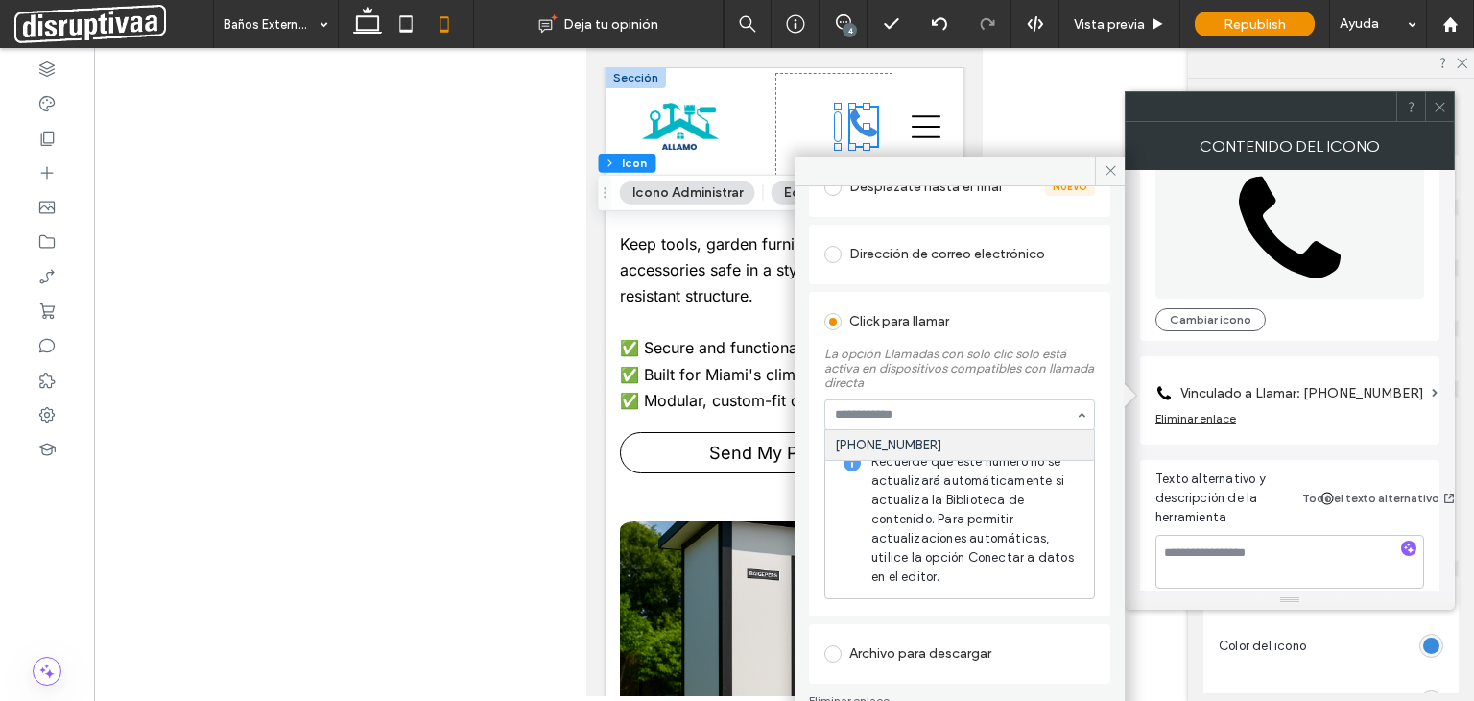
click at [1090, 385] on div "Click para llamar La opción Llamadas con solo clic solo está activa en disposit…" at bounding box center [959, 454] width 301 height 324
click at [1109, 166] on icon at bounding box center [1111, 170] width 14 height 14
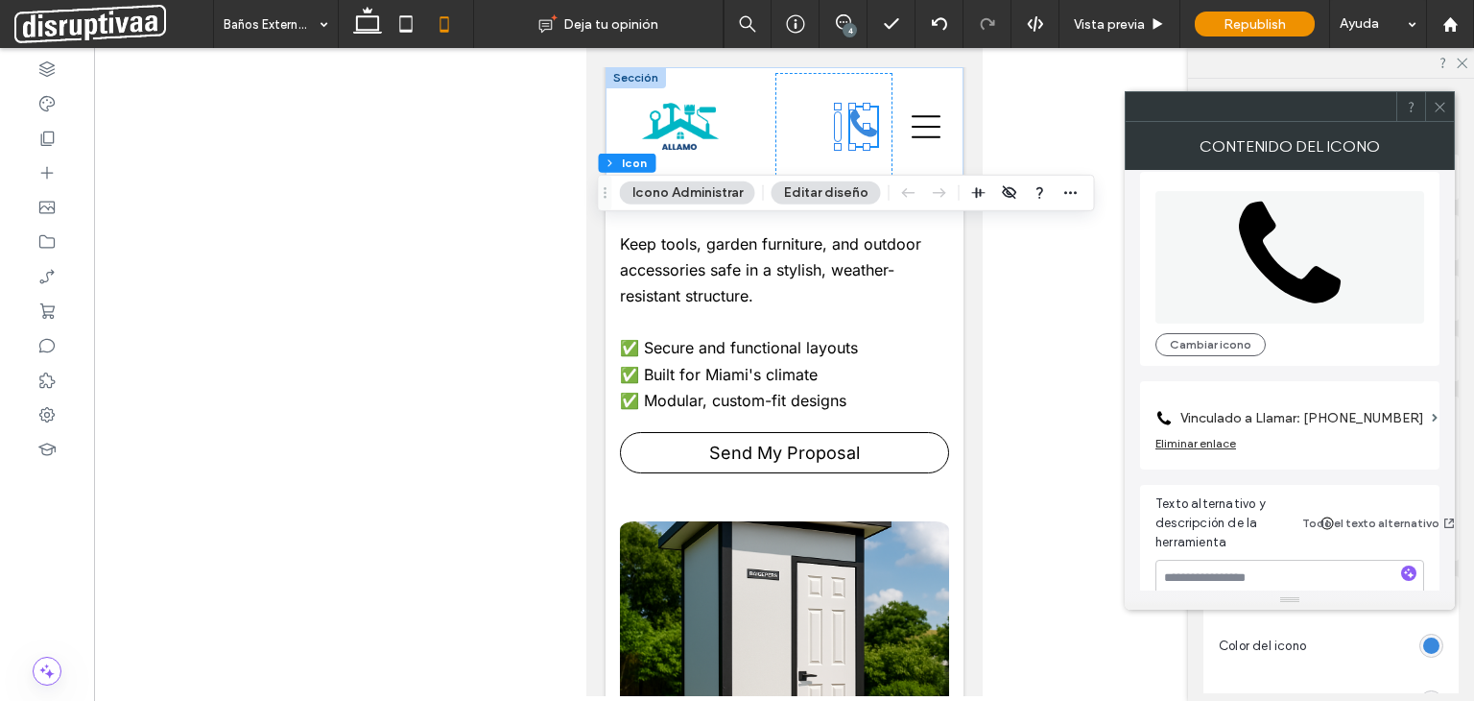
scroll to position [0, 0]
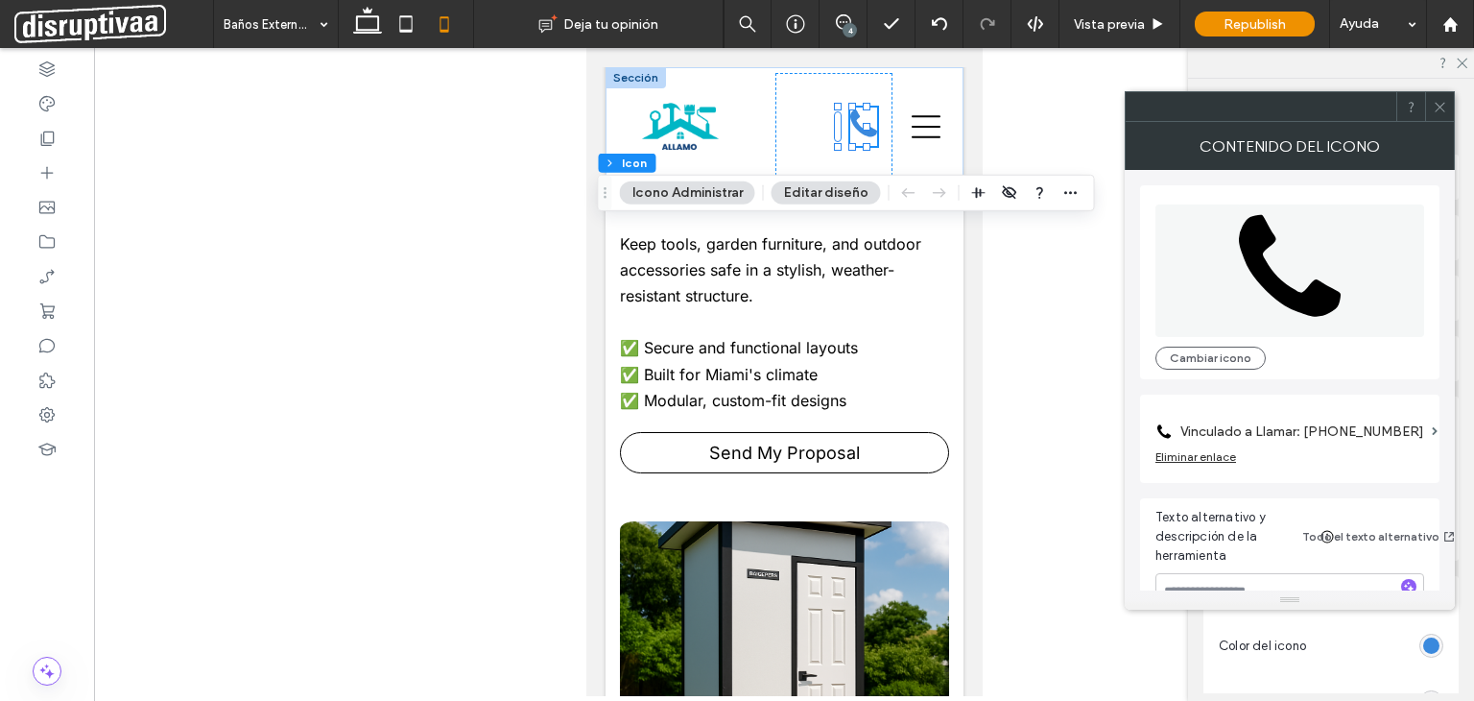
click at [1438, 107] on icon at bounding box center [1440, 107] width 14 height 14
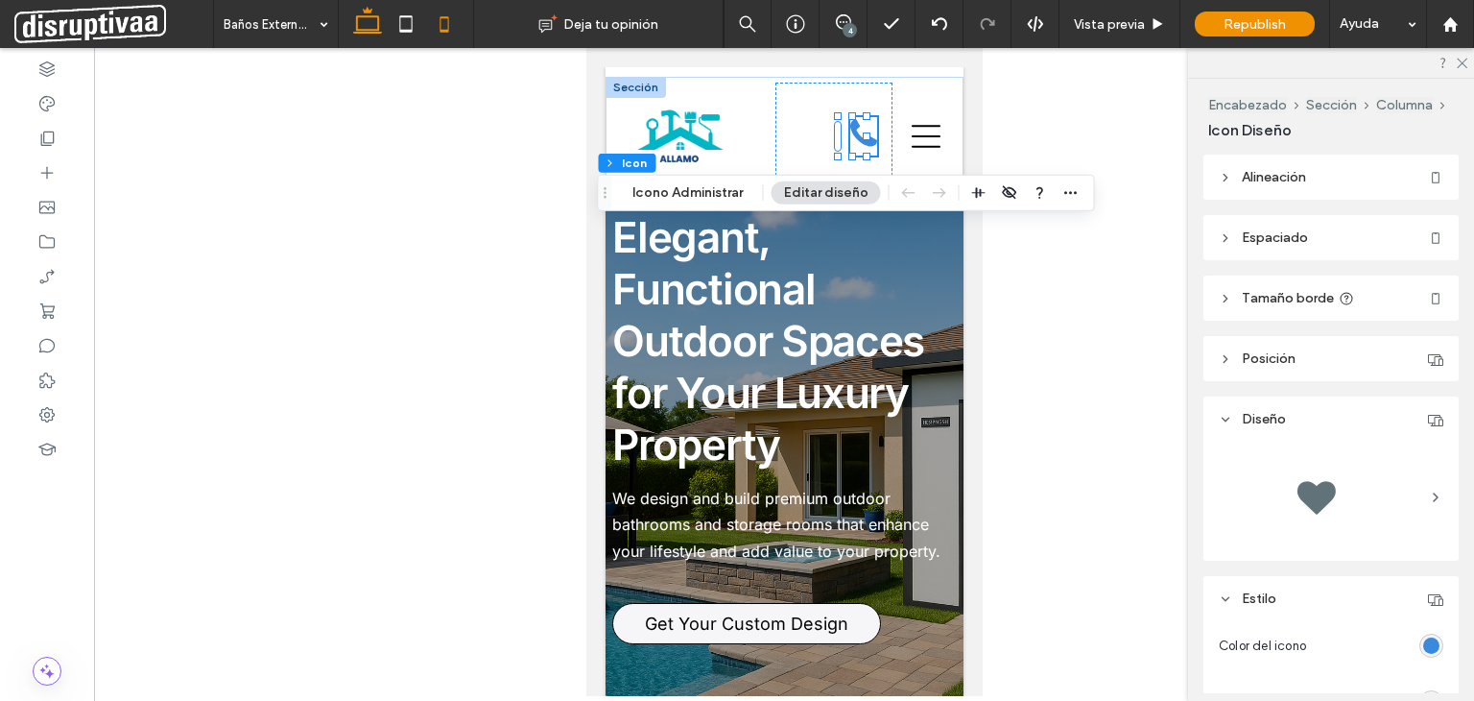
click at [365, 20] on icon at bounding box center [367, 24] width 38 height 38
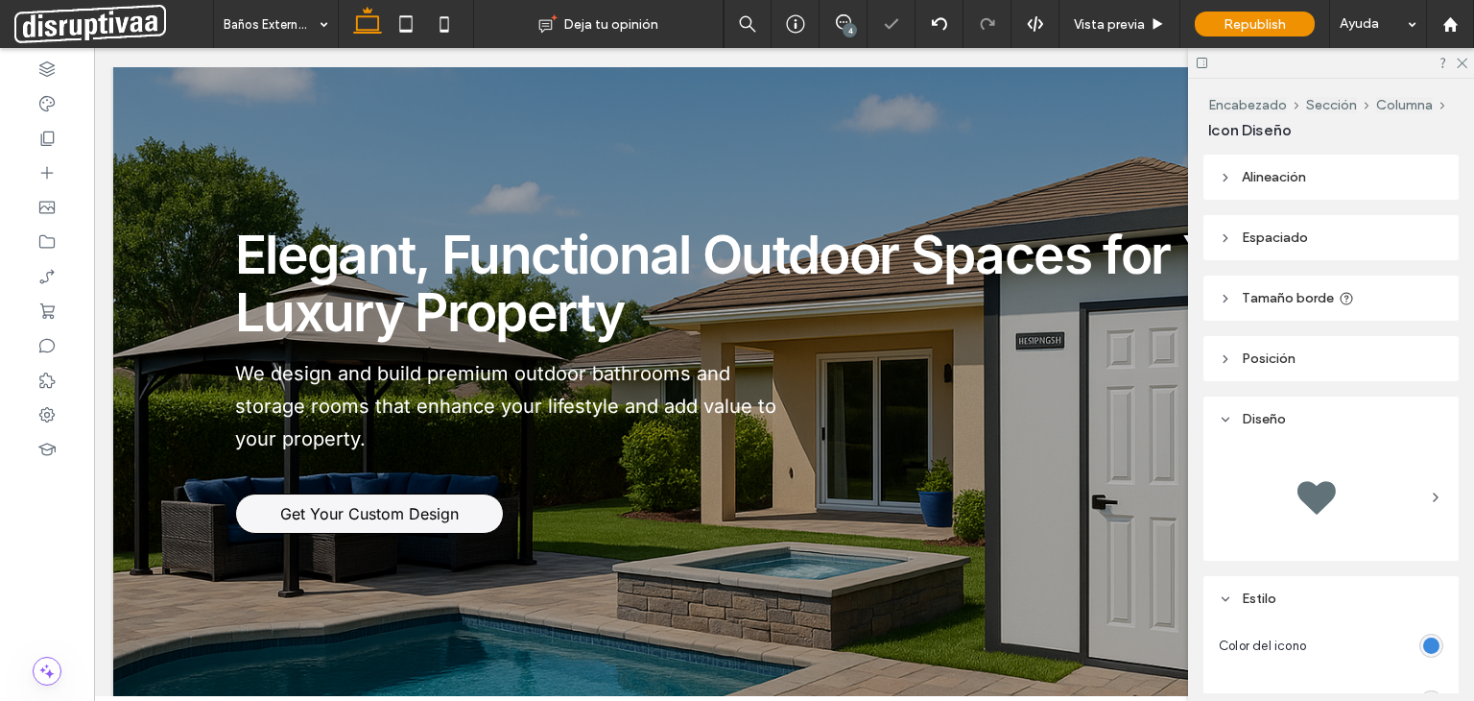
type input "**"
drag, startPoint x: 1465, startPoint y: 59, endPoint x: 1333, endPoint y: 30, distance: 134.6
click at [1465, 59] on icon at bounding box center [1461, 62] width 12 height 12
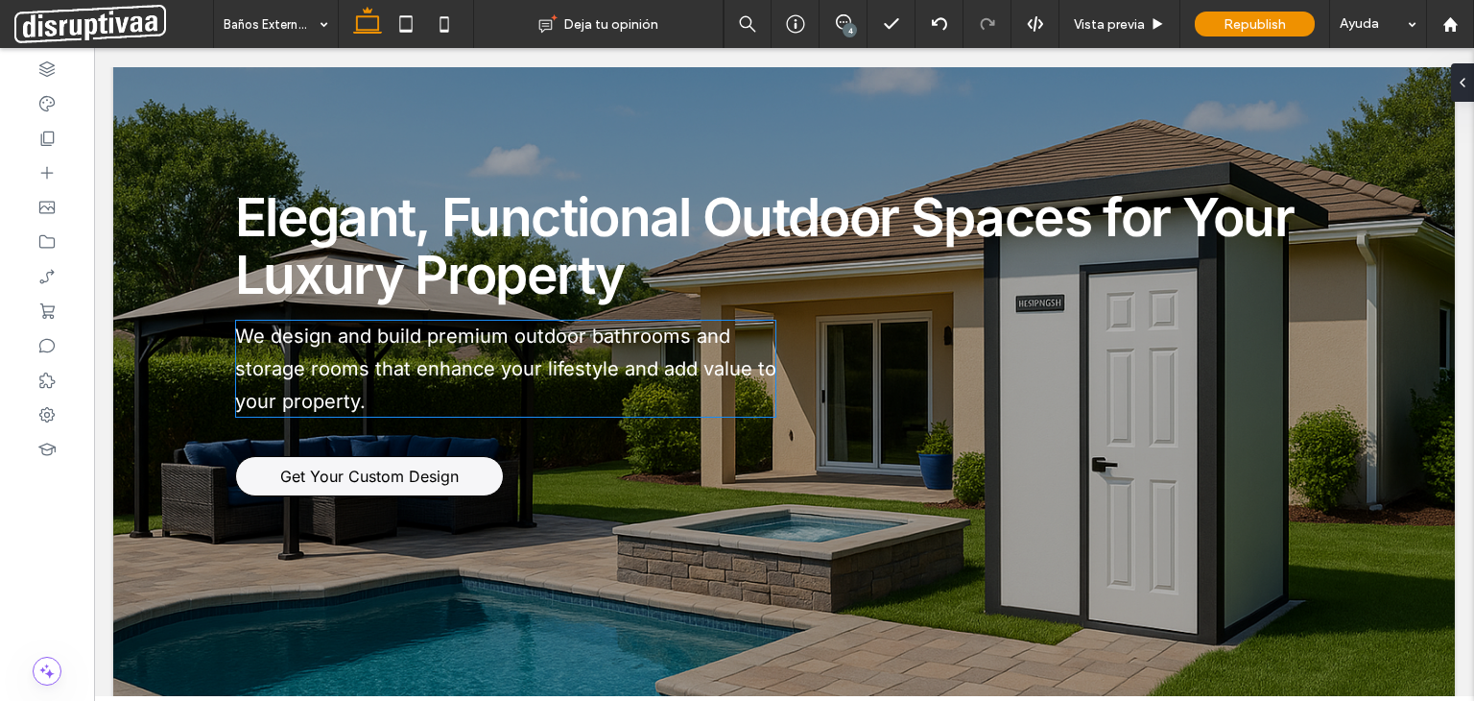
scroll to position [96, 0]
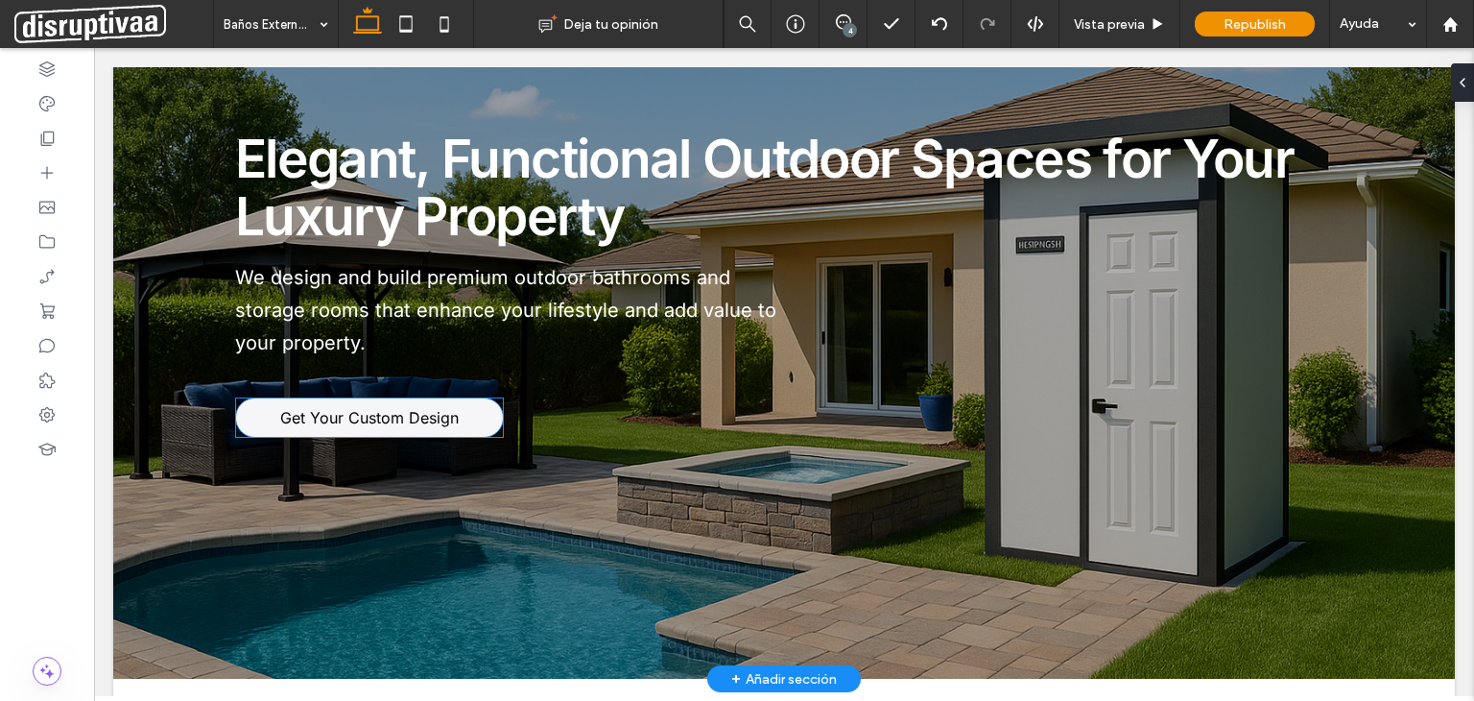
click at [412, 416] on span "Get Your Custom Design" at bounding box center [369, 417] width 179 height 19
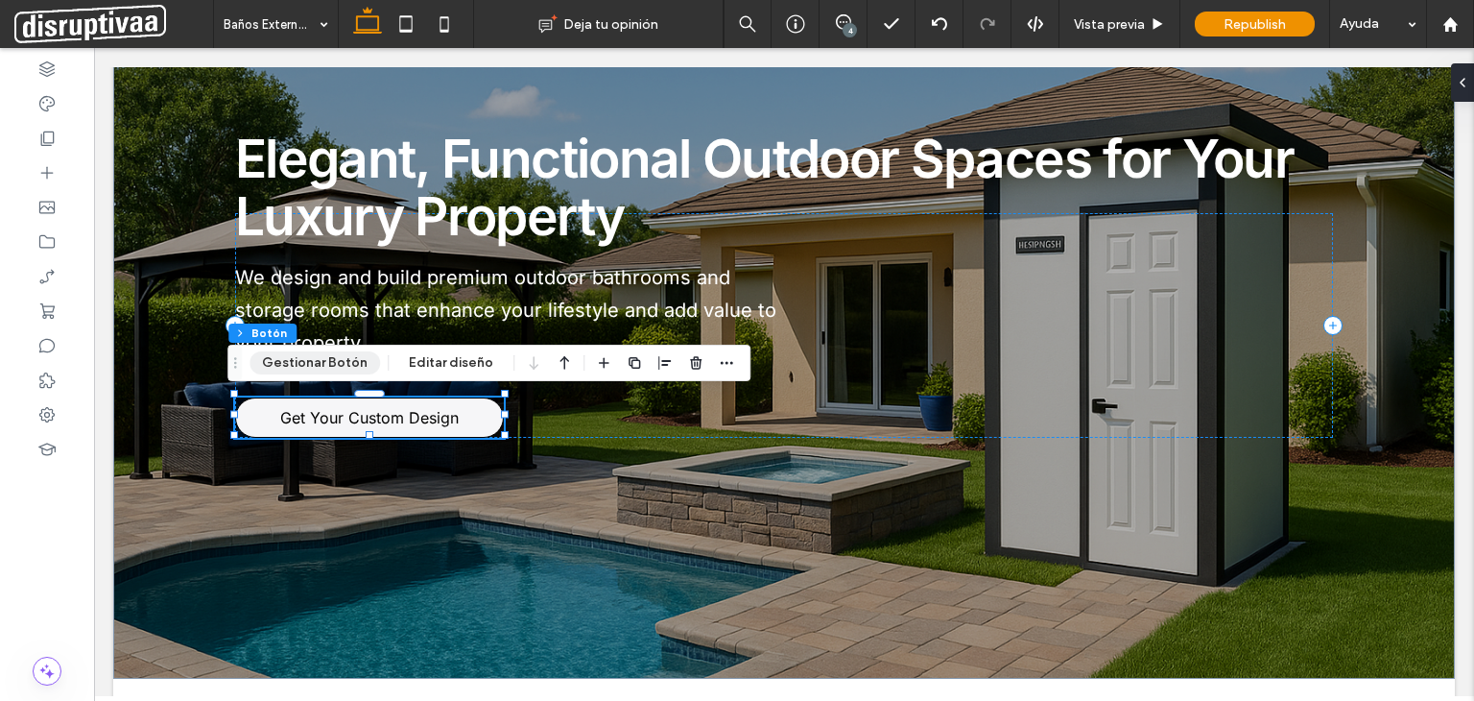
type input "**"
drag, startPoint x: 331, startPoint y: 373, endPoint x: 645, endPoint y: 358, distance: 314.2
click at [331, 373] on button "Gestionar Botón" at bounding box center [315, 362] width 131 height 23
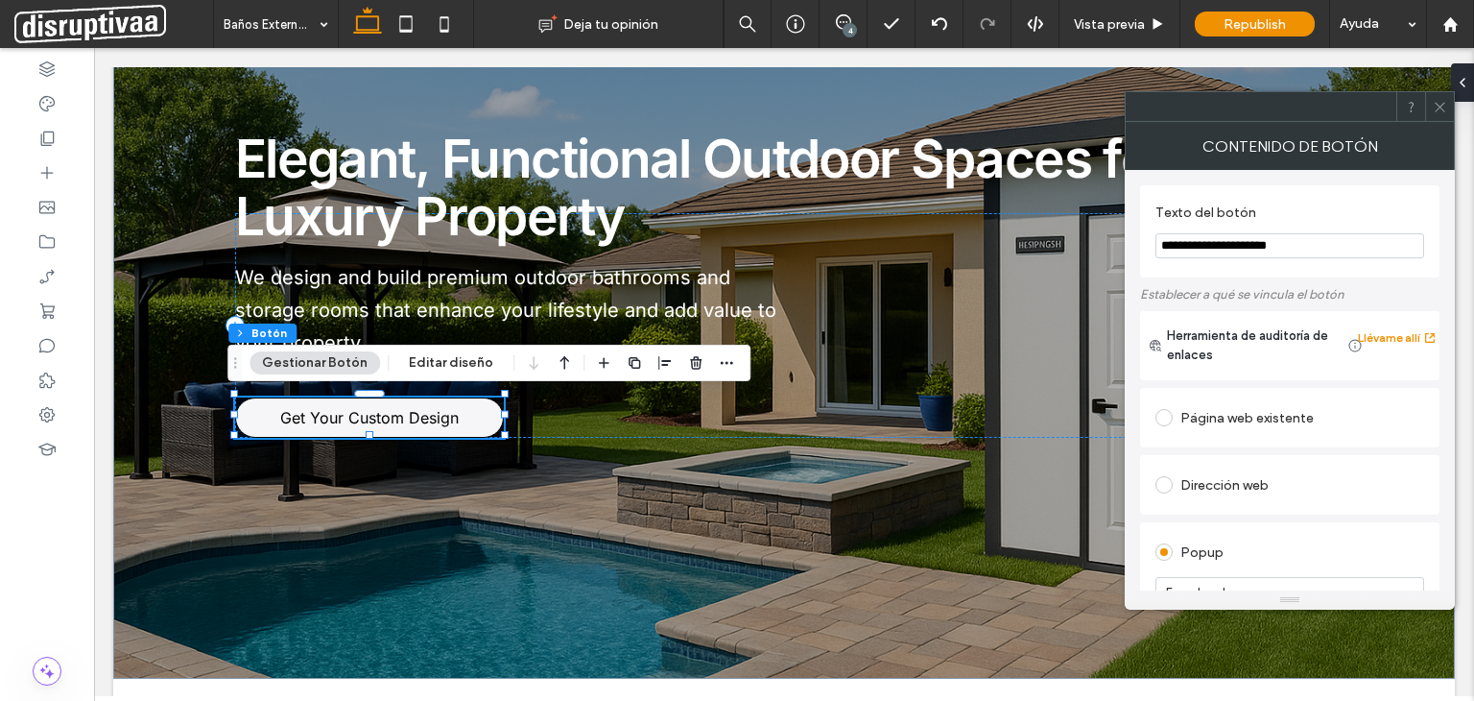
scroll to position [192, 0]
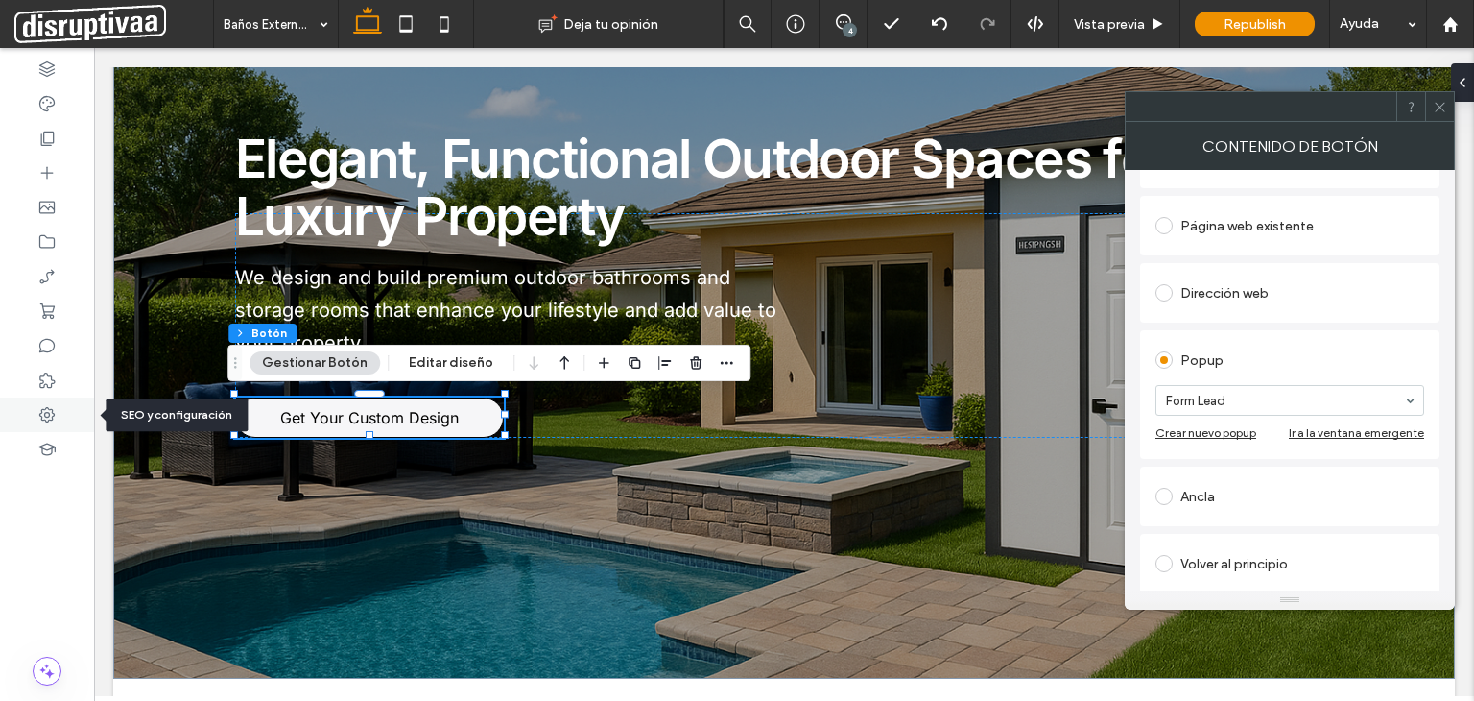
drag, startPoint x: 49, startPoint y: 415, endPoint x: 131, endPoint y: 268, distance: 168.0
click at [49, 415] on use at bounding box center [46, 414] width 15 height 15
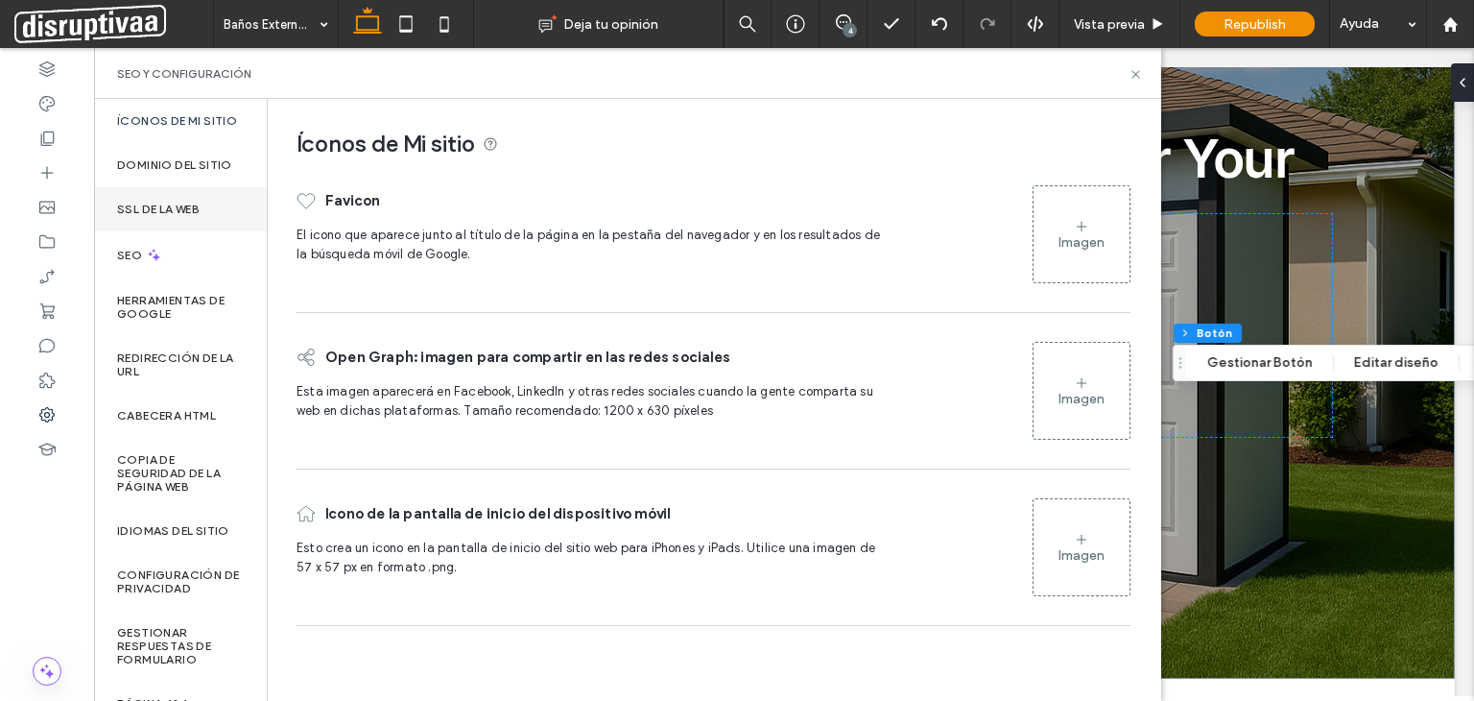
click at [177, 210] on div "SSL de la web" at bounding box center [180, 209] width 173 height 44
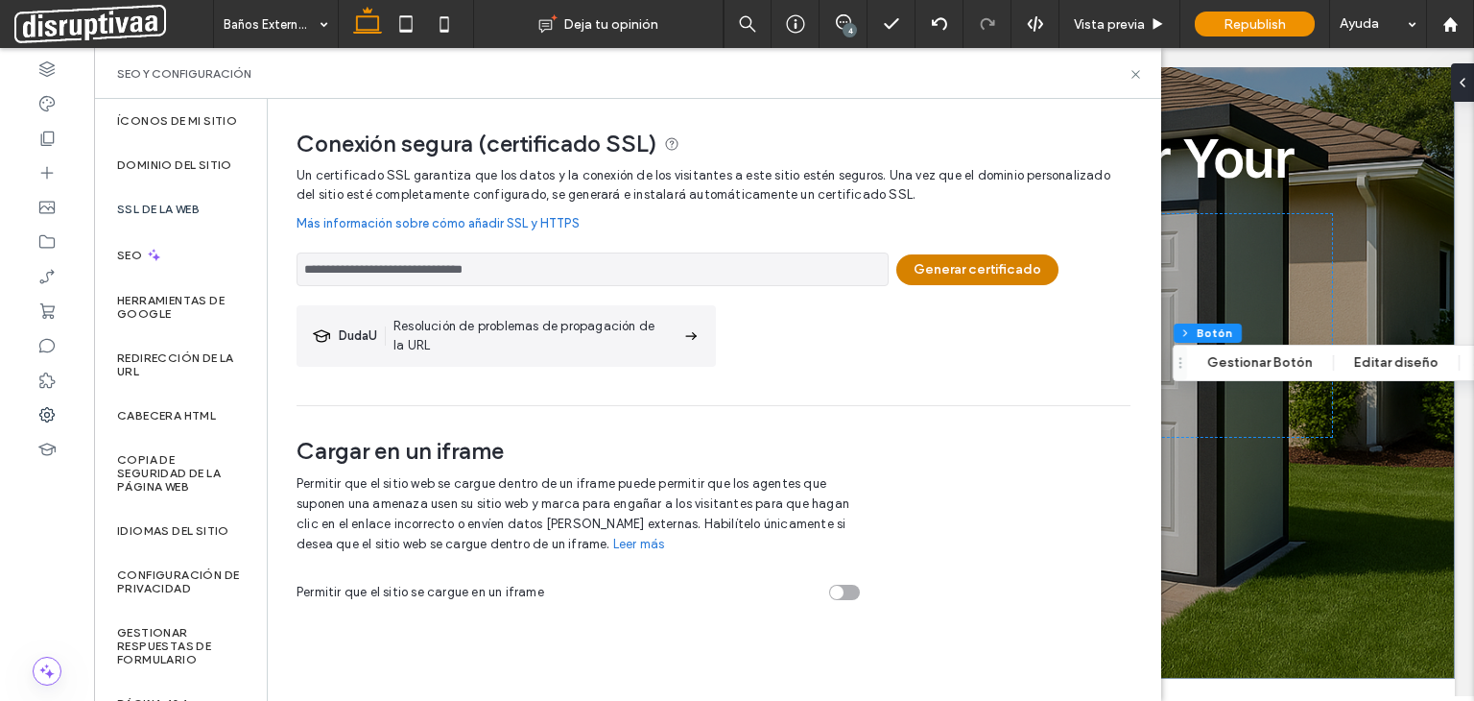
click at [995, 262] on button "Generar certificado" at bounding box center [977, 269] width 162 height 31
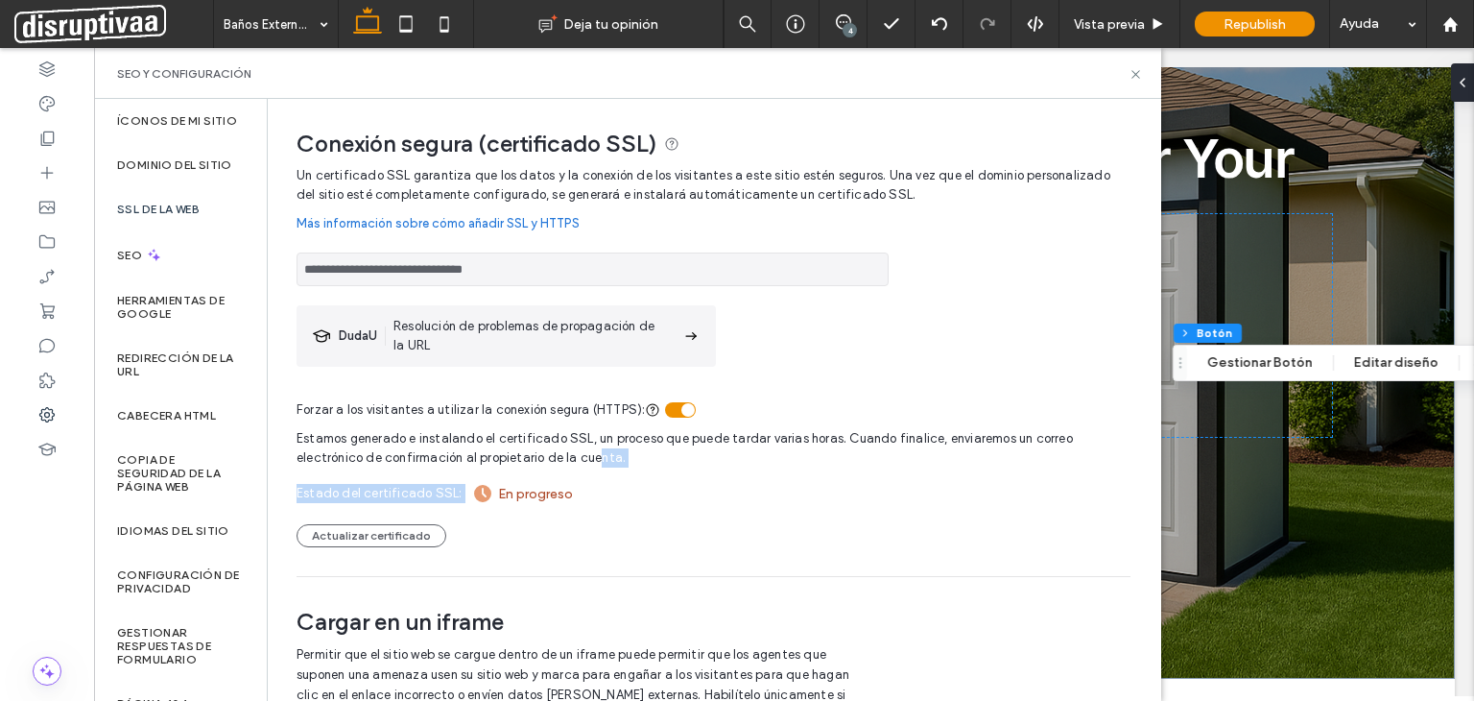
click at [594, 495] on div "Estamos generado e instalando el certificado SSL, un proceso que puede tardar v…" at bounding box center [714, 483] width 834 height 128
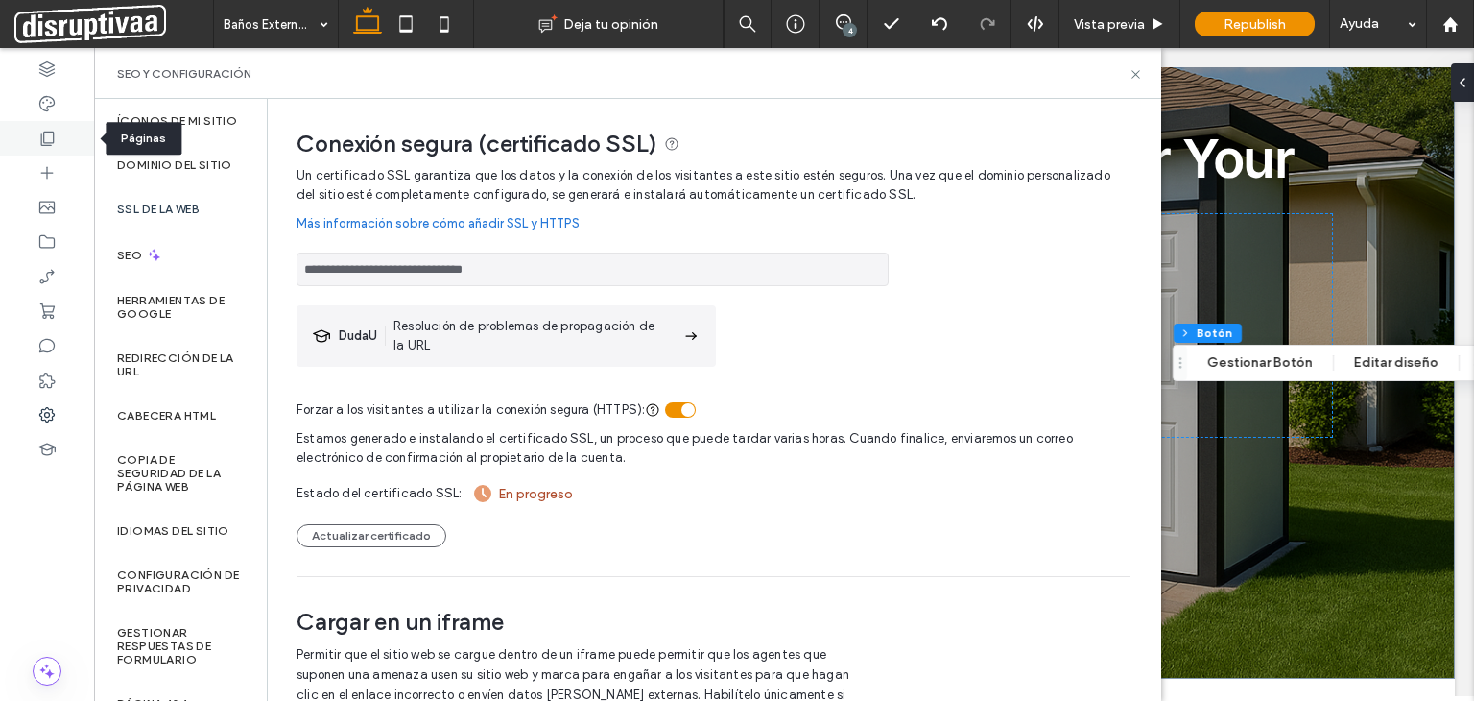
click at [45, 130] on icon at bounding box center [46, 138] width 19 height 19
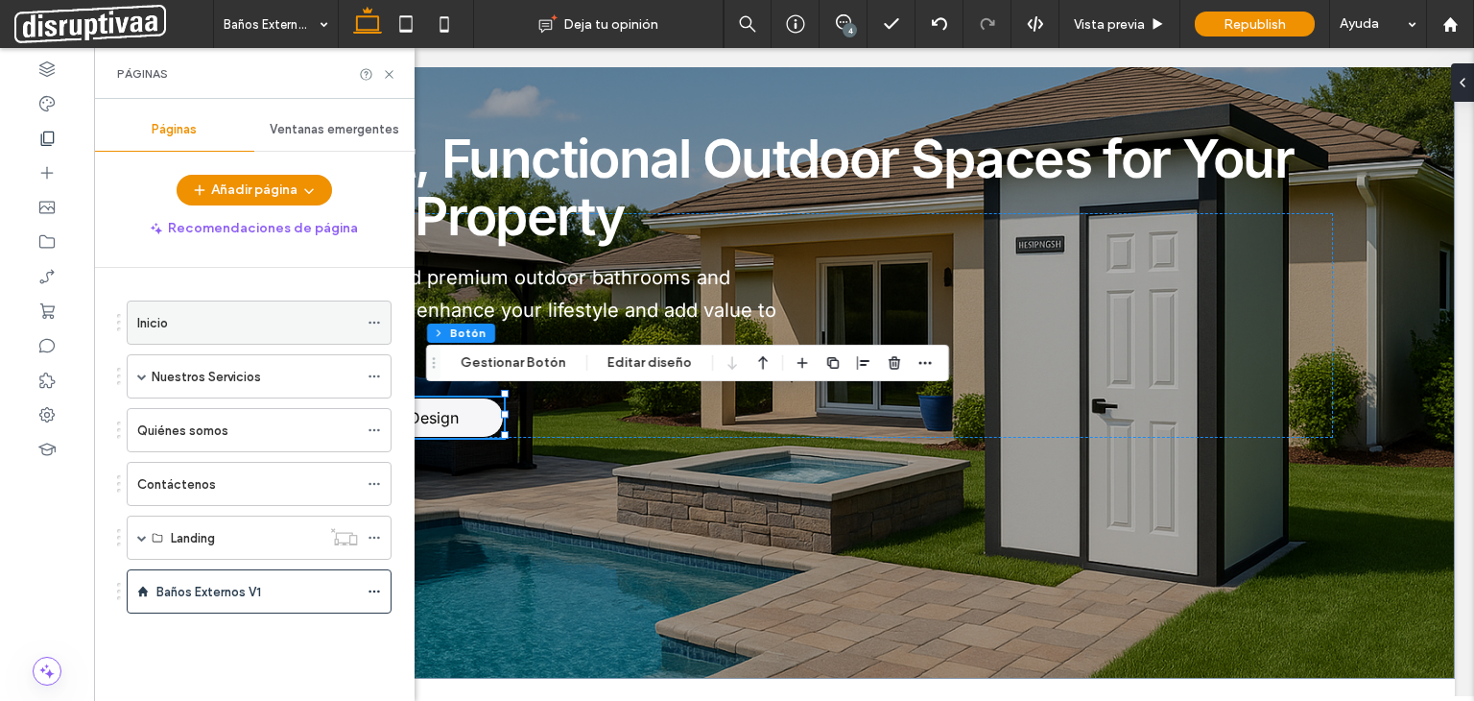
click at [200, 316] on div "Inicio" at bounding box center [247, 323] width 221 height 20
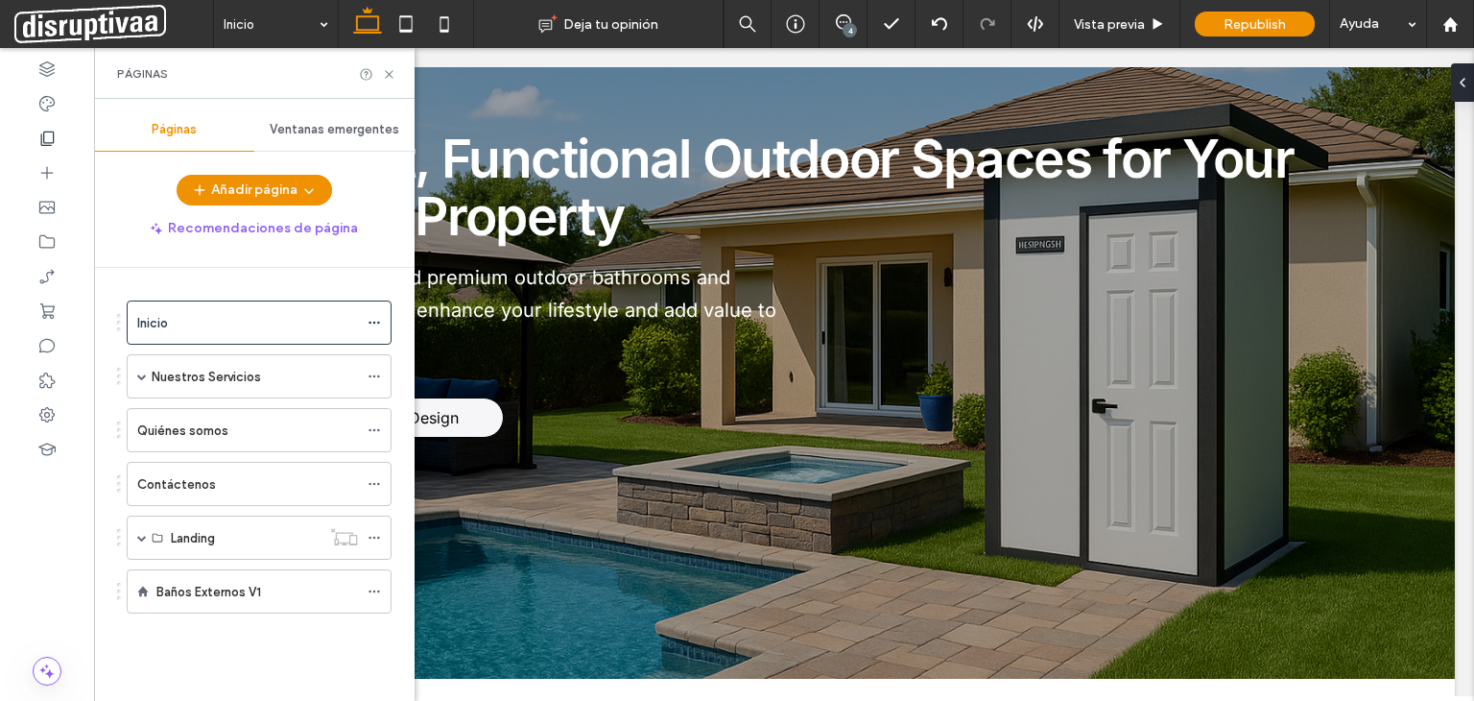
click at [219, 596] on div at bounding box center [737, 350] width 1474 height 701
click at [264, 590] on div at bounding box center [737, 350] width 1474 height 701
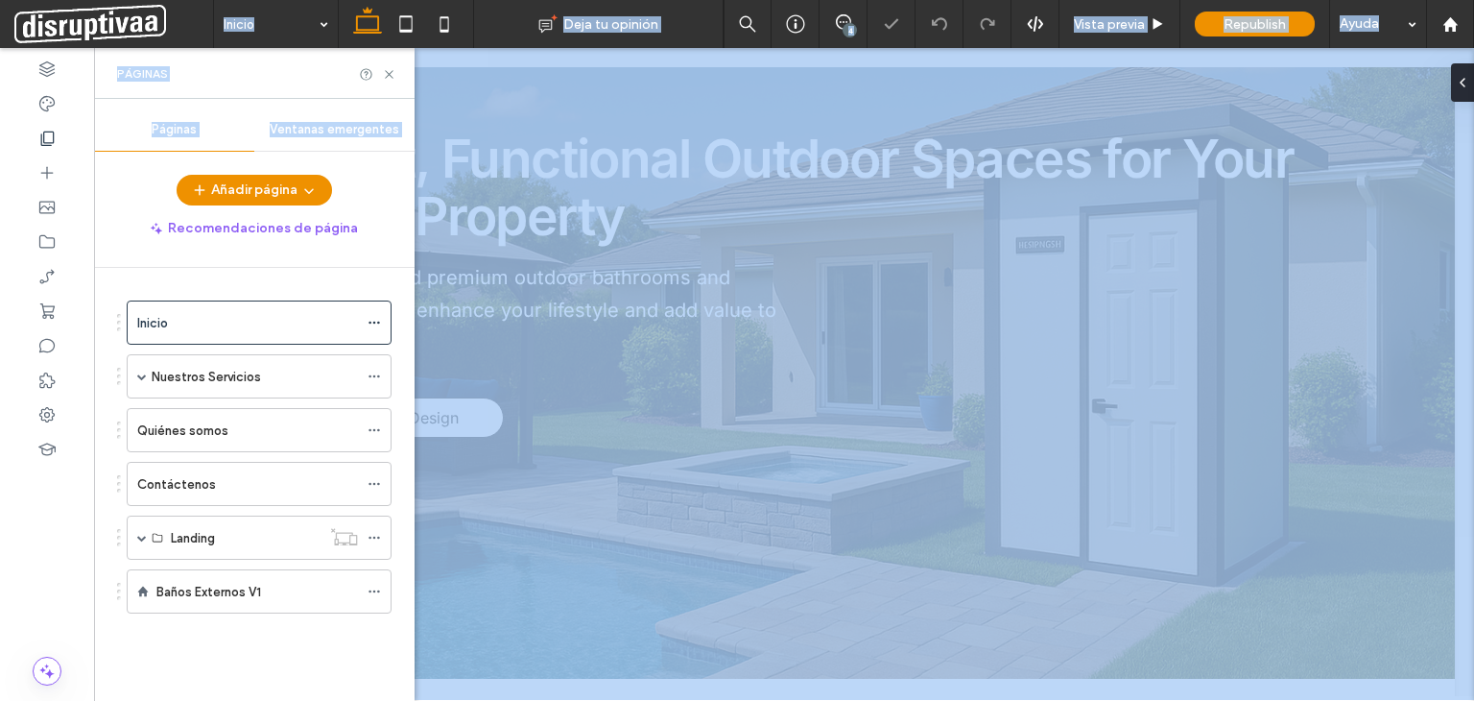
click at [250, 597] on label "Baños Externos V1" at bounding box center [208, 592] width 105 height 34
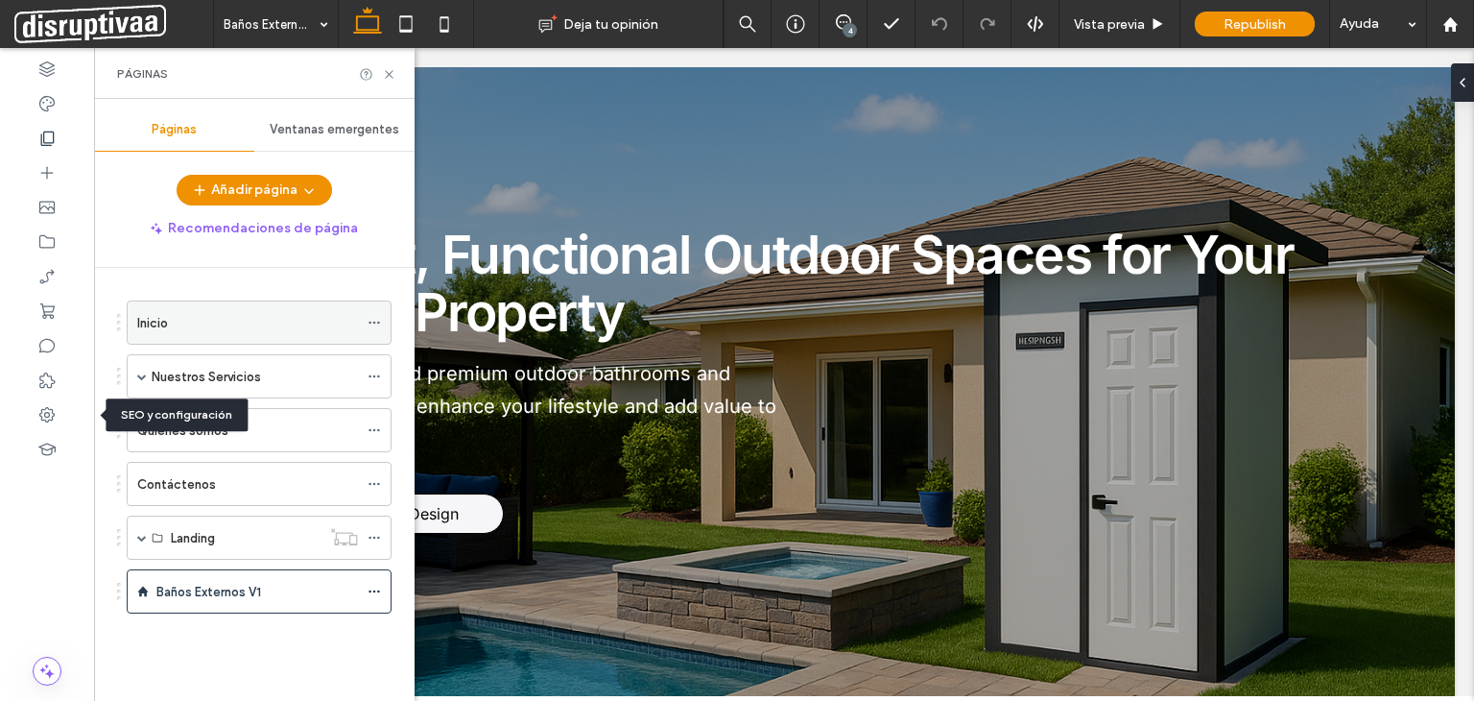
drag, startPoint x: 49, startPoint y: 411, endPoint x: 224, endPoint y: 321, distance: 196.6
click at [49, 411] on icon at bounding box center [46, 414] width 19 height 19
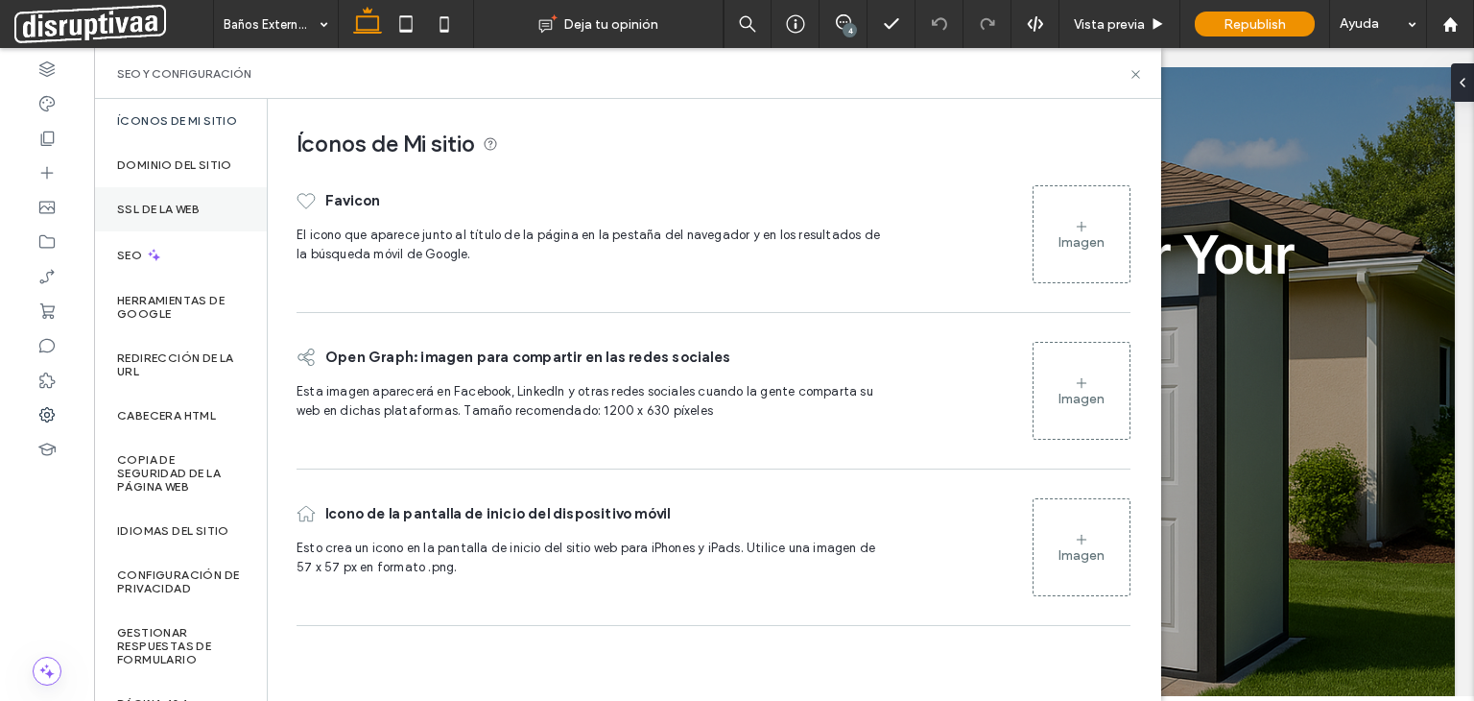
click at [167, 205] on div "SSL de la web" at bounding box center [180, 209] width 173 height 44
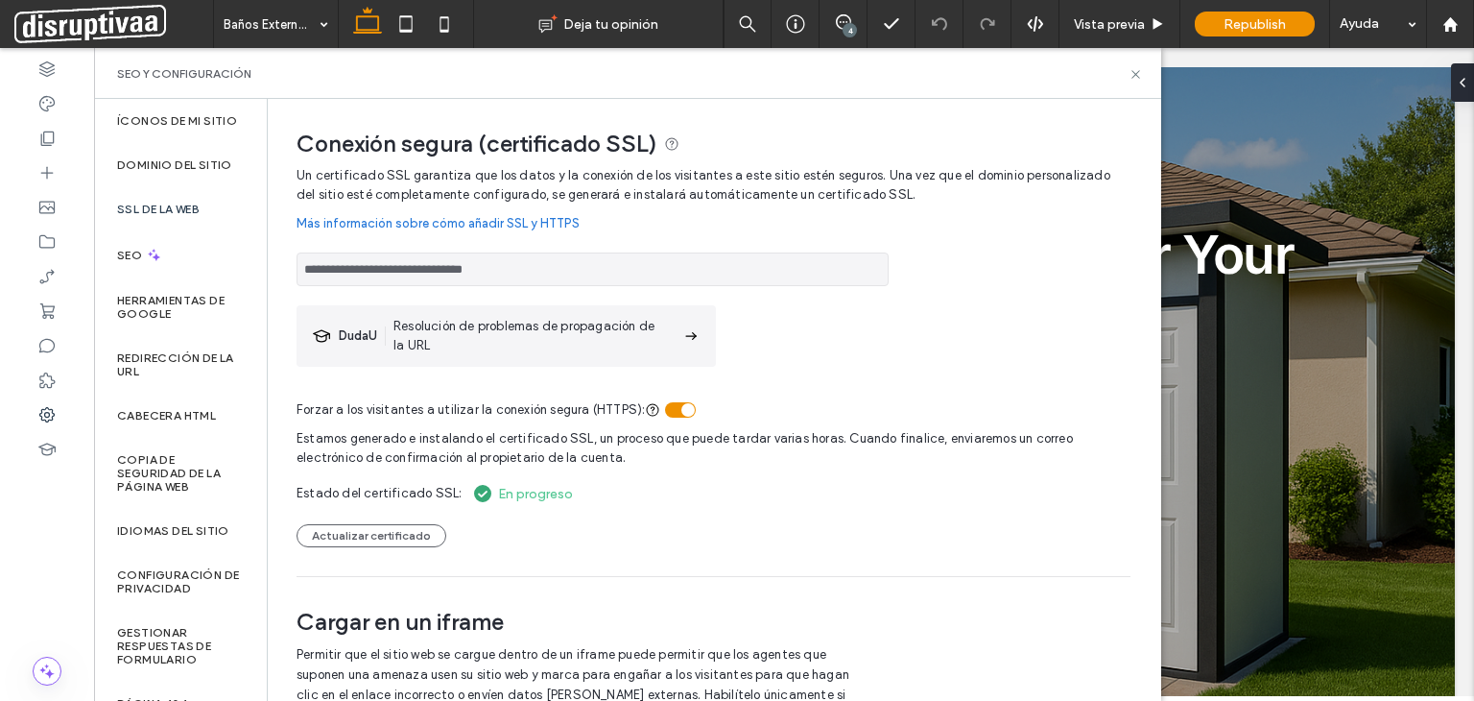
scroll to position [87, 0]
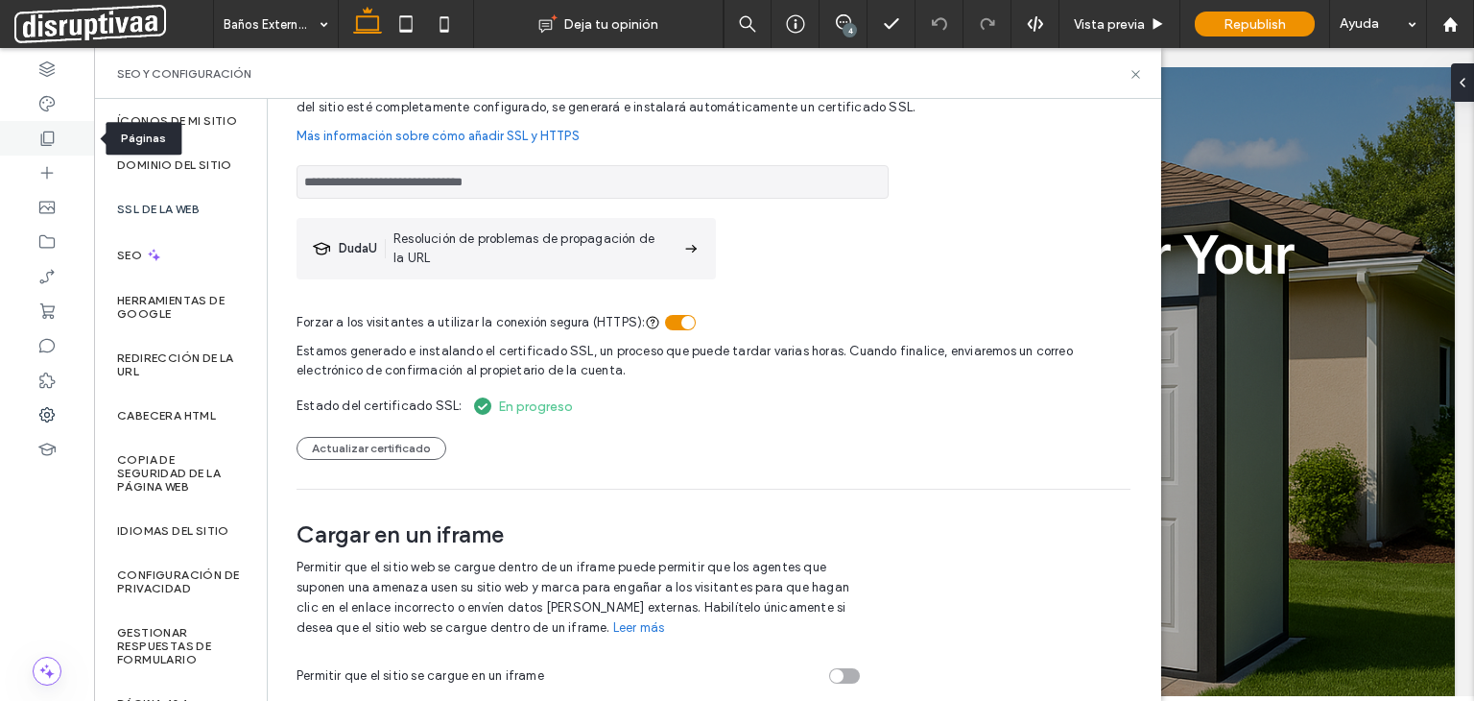
click at [42, 137] on icon at bounding box center [46, 138] width 19 height 19
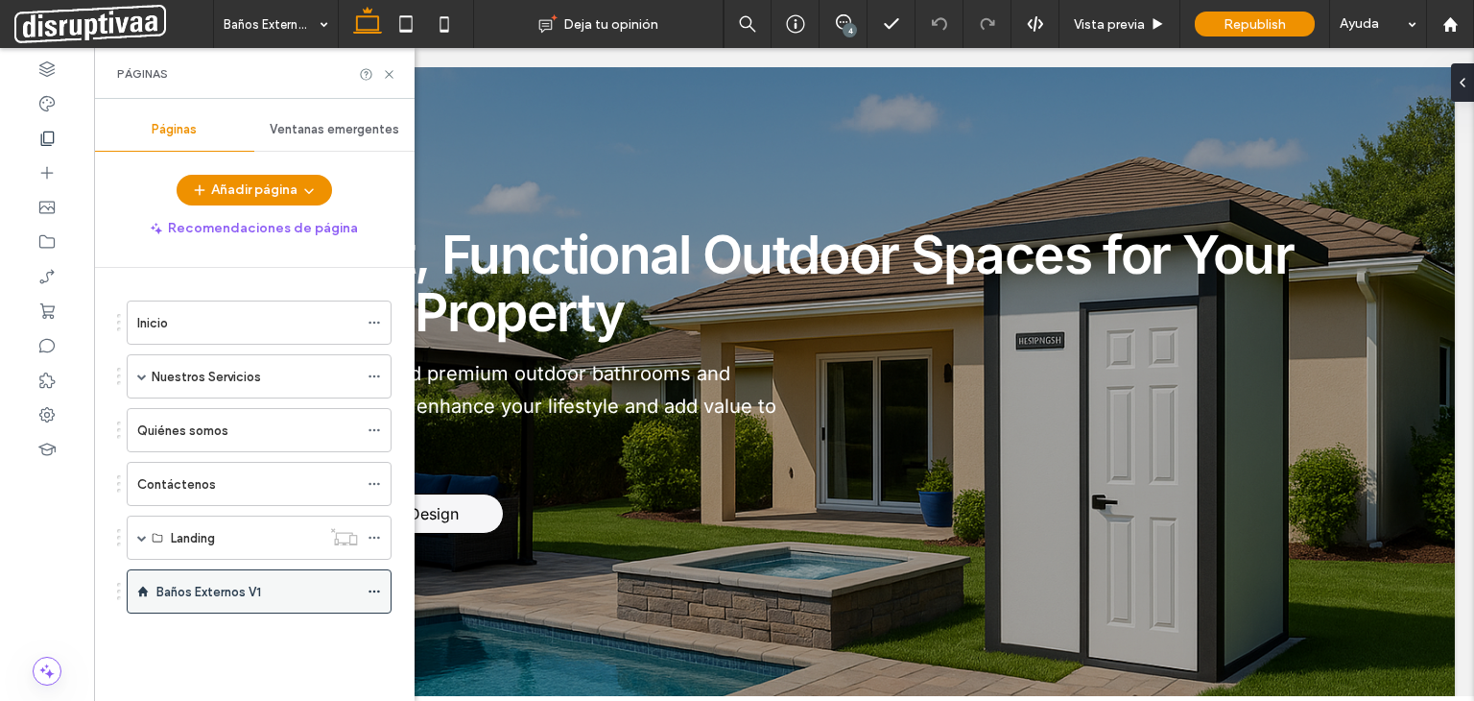
click at [205, 592] on label "Baños Externos V1" at bounding box center [208, 592] width 105 height 34
click at [389, 75] on icon at bounding box center [389, 74] width 14 height 14
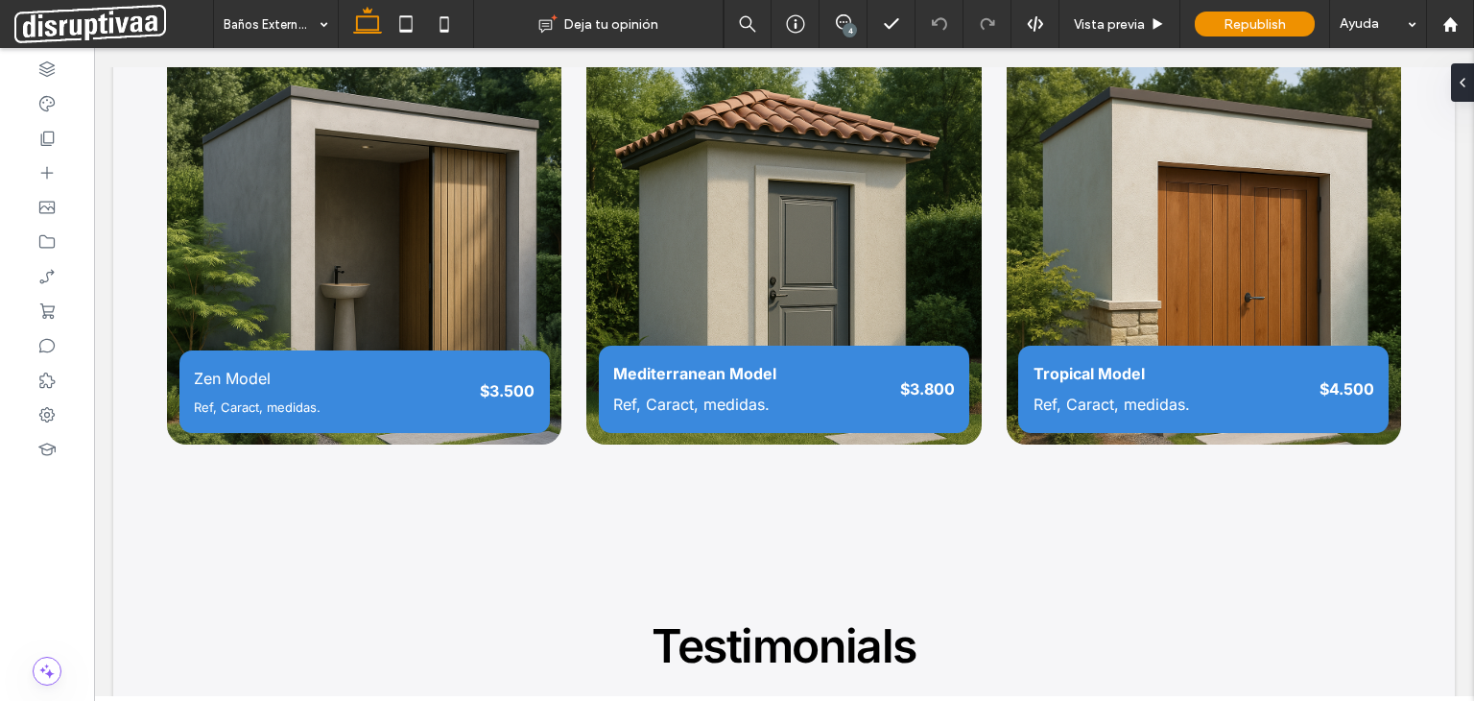
scroll to position [1986, 0]
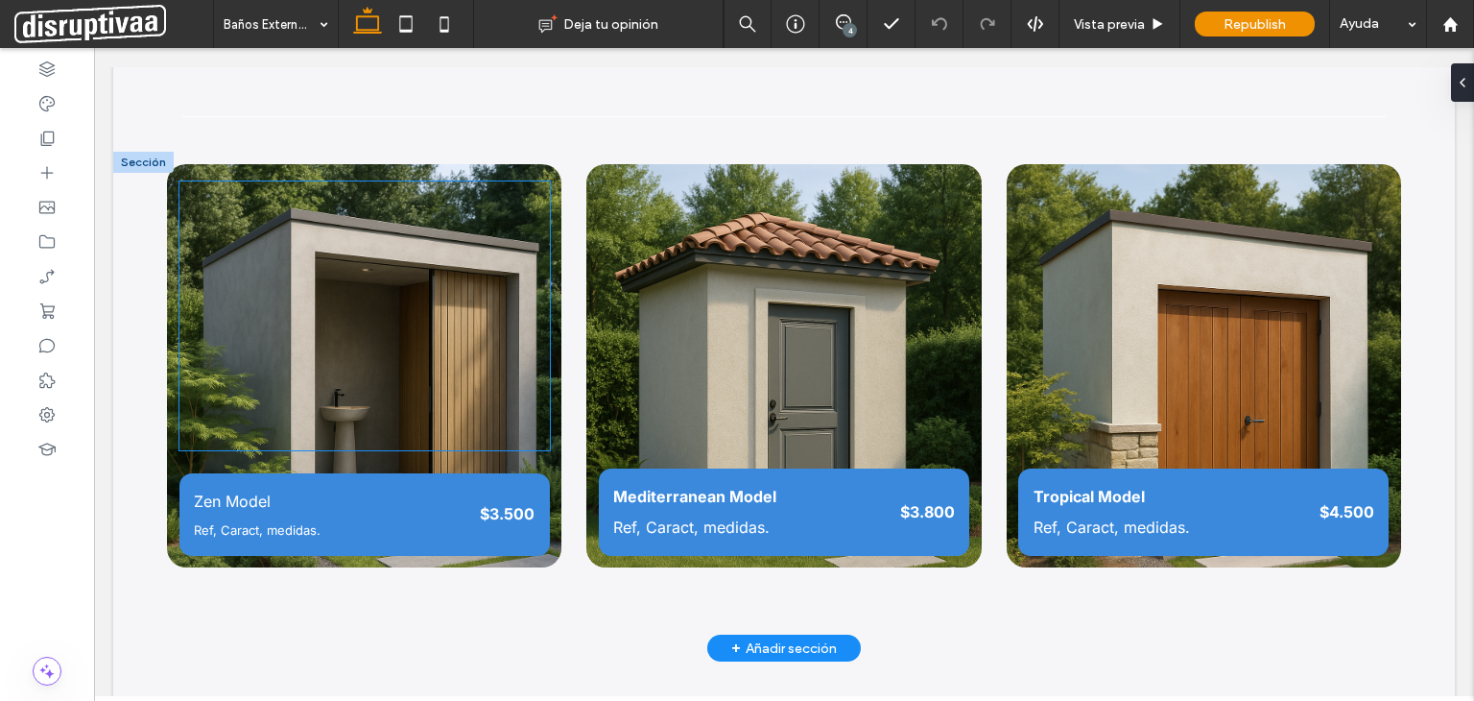
click at [325, 285] on div at bounding box center [364, 315] width 370 height 269
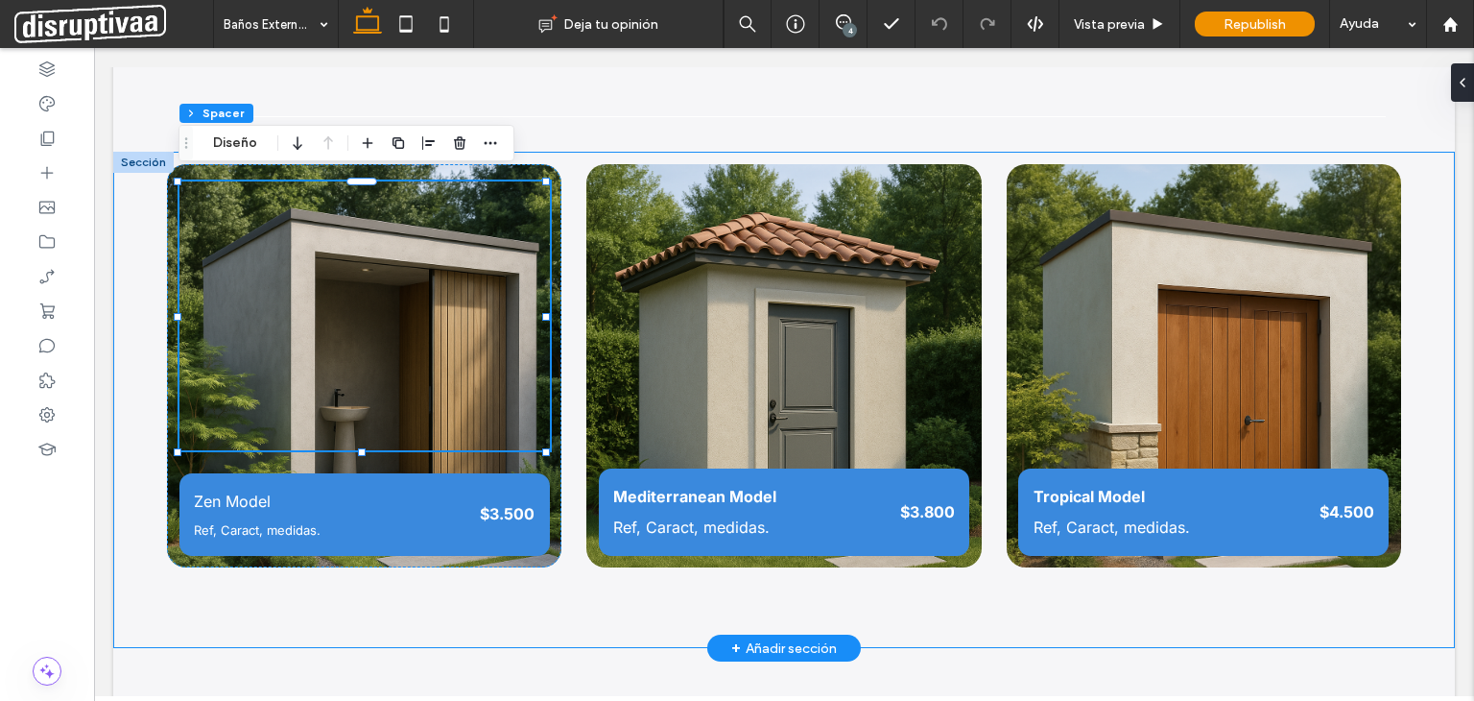
click at [485, 606] on div "Zen Model Ref, Caract, medidas. $3.500 Mediterranean Model Ref, Caract, medidas…" at bounding box center [784, 400] width 1342 height 497
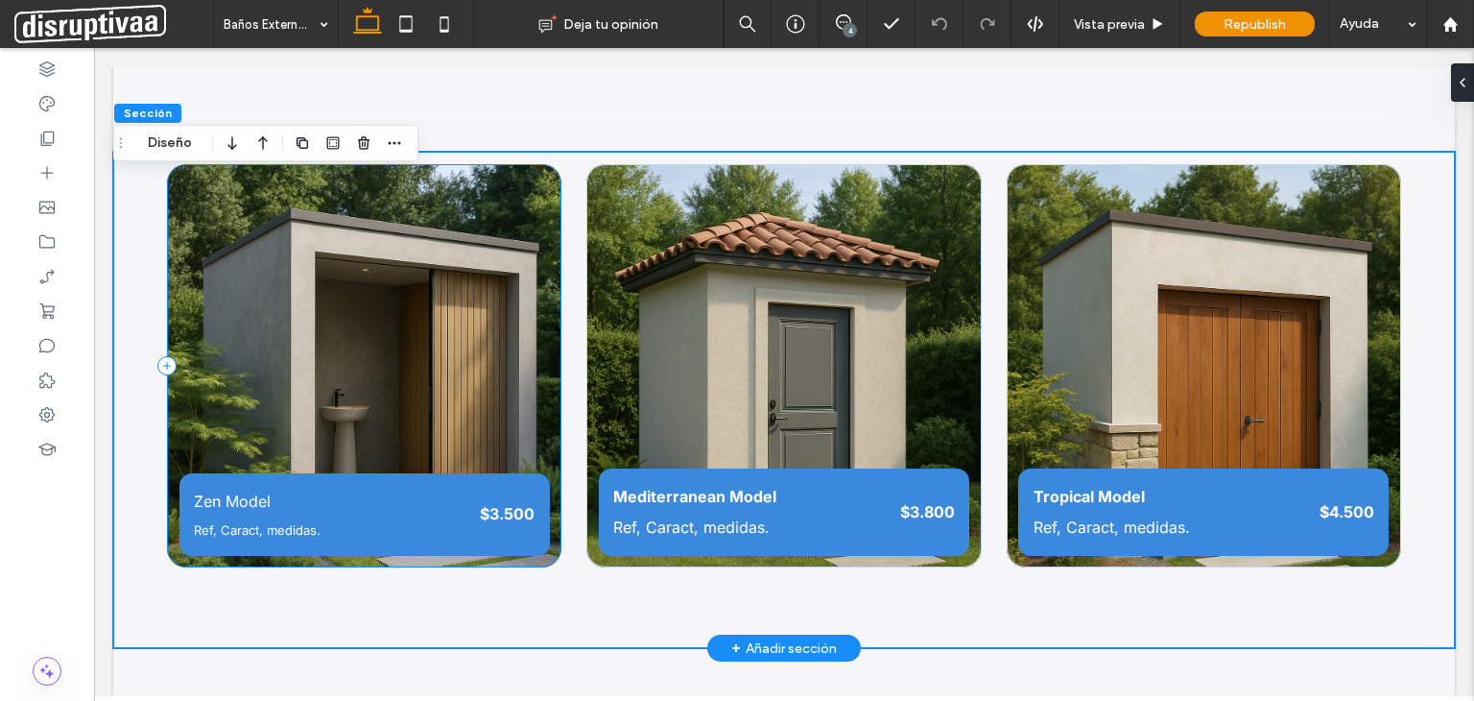
click at [538, 453] on div "Zen Model Ref, Caract, medidas. $3.500" at bounding box center [364, 365] width 395 height 403
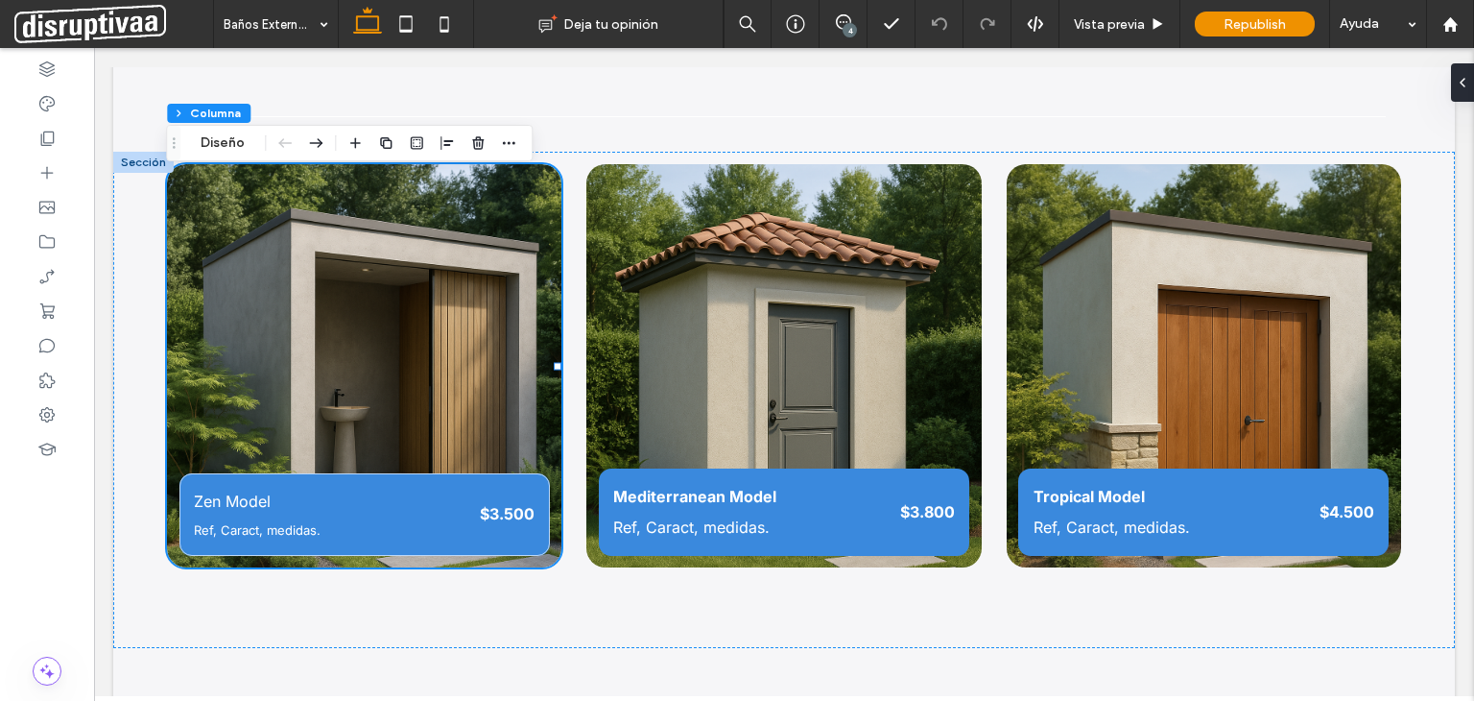
click at [230, 155] on div "Sección Columna Diseño" at bounding box center [349, 143] width 367 height 36
click at [215, 142] on button "Diseño" at bounding box center [222, 142] width 69 height 23
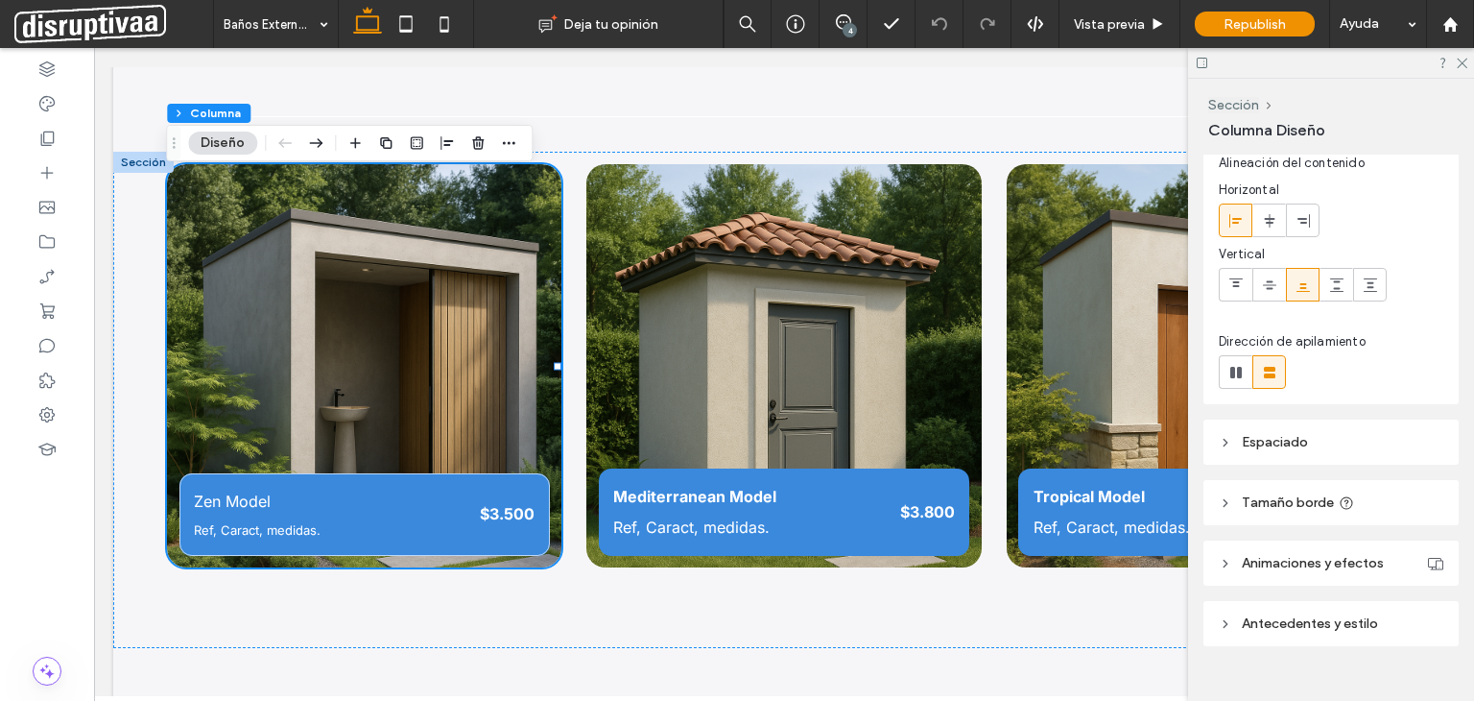
scroll to position [83, 0]
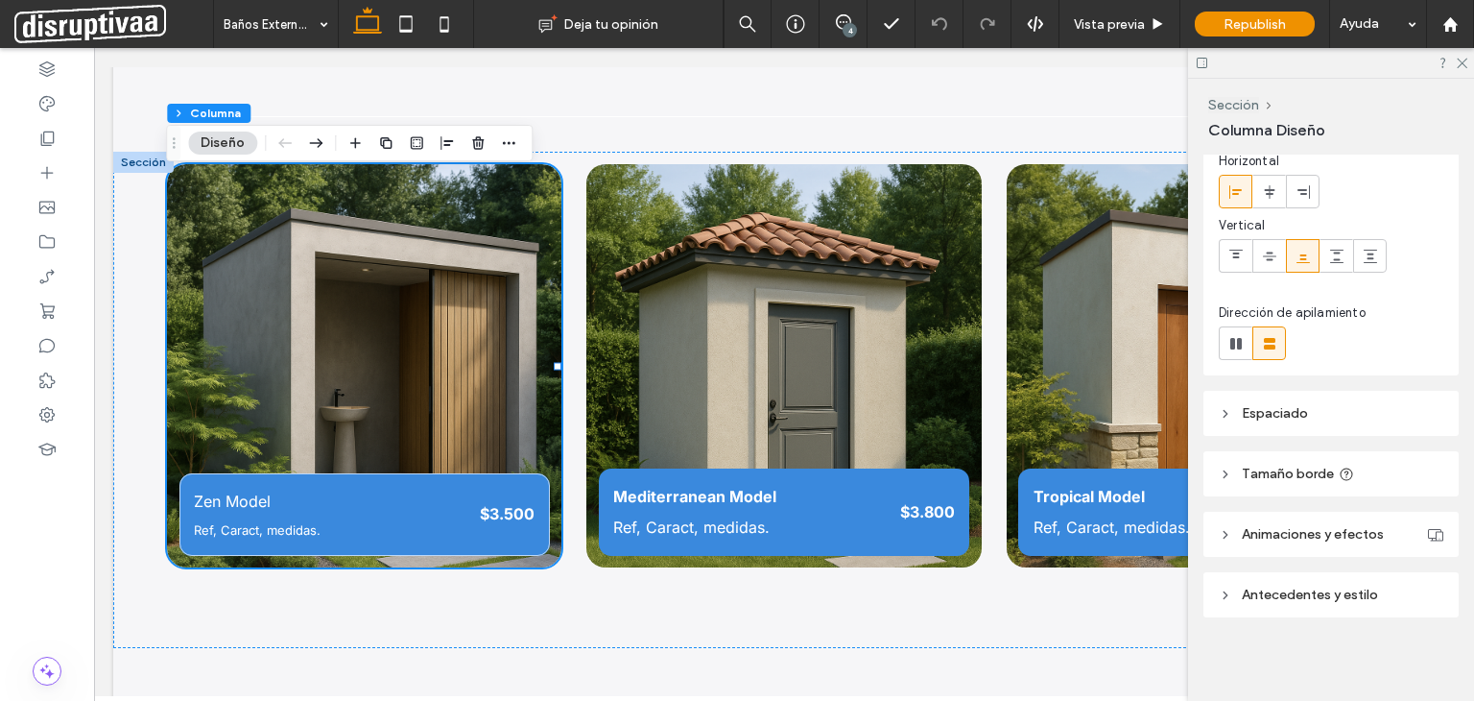
click at [1296, 595] on span "Antecedentes y estilo" at bounding box center [1310, 594] width 136 height 16
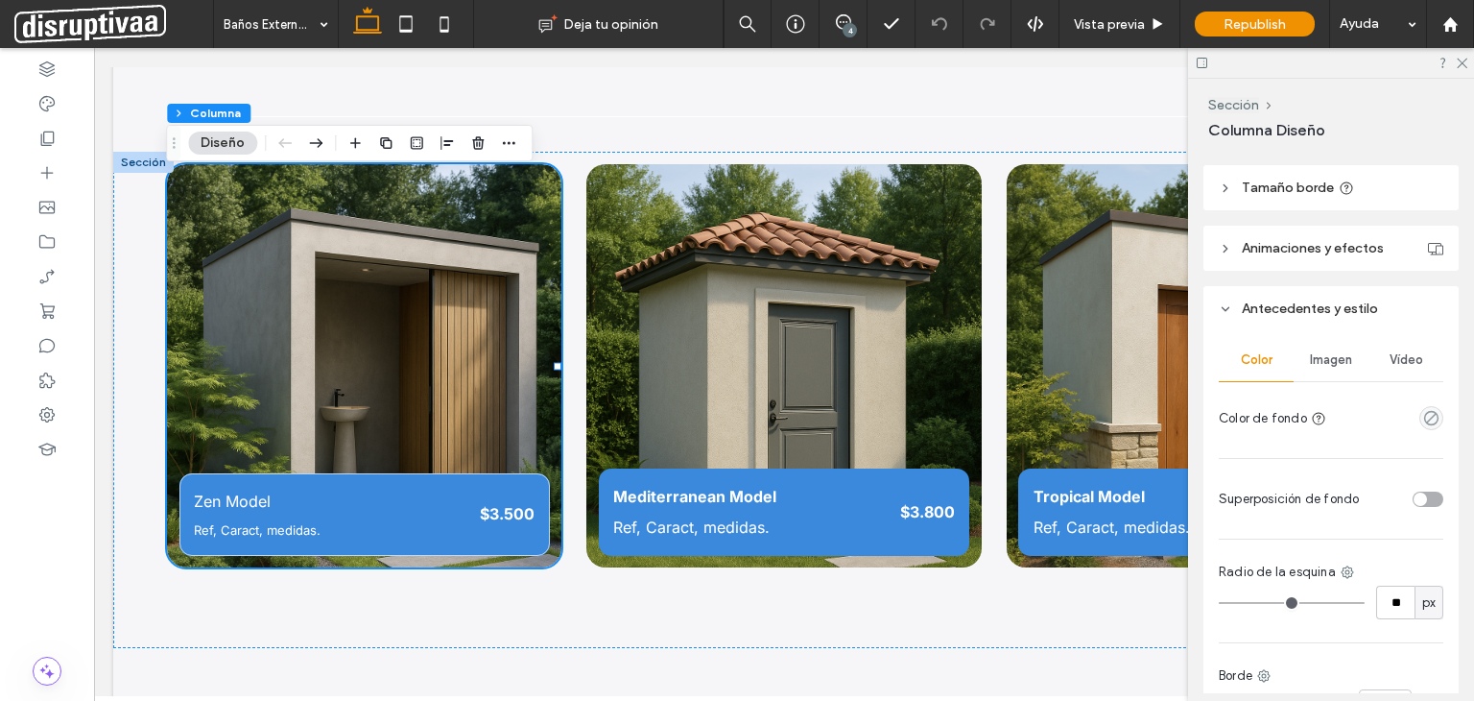
scroll to position [569, 0]
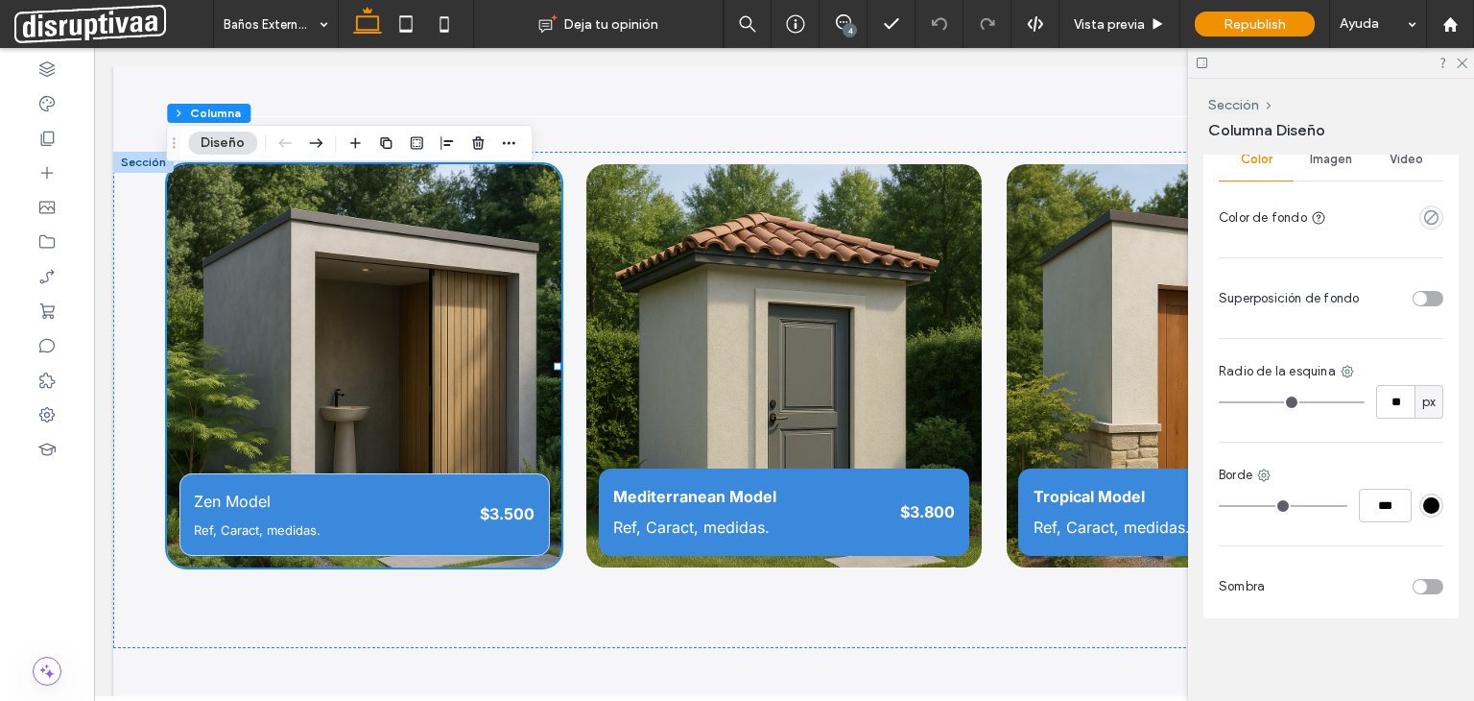
click at [1324, 159] on span "Imagen" at bounding box center [1331, 159] width 42 height 15
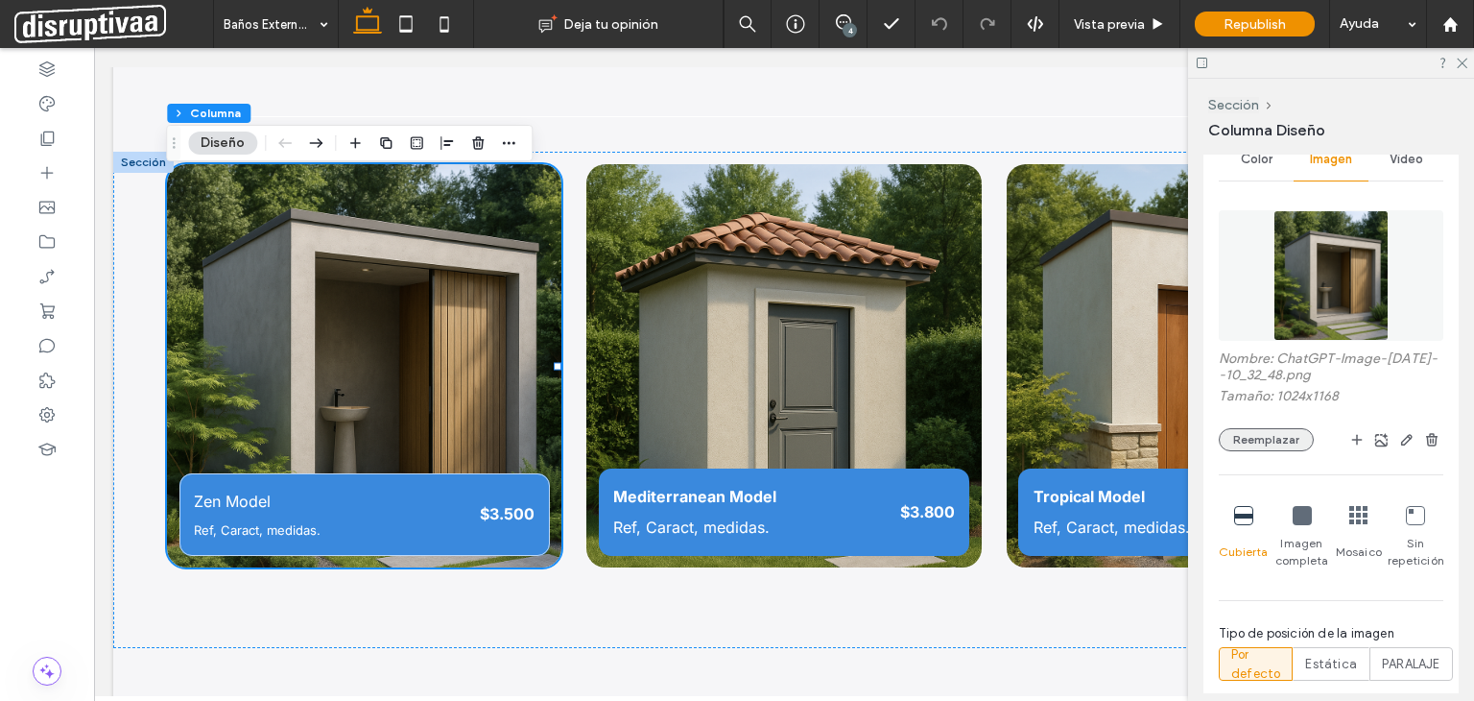
click at [1271, 428] on button "Reemplazar" at bounding box center [1266, 439] width 95 height 23
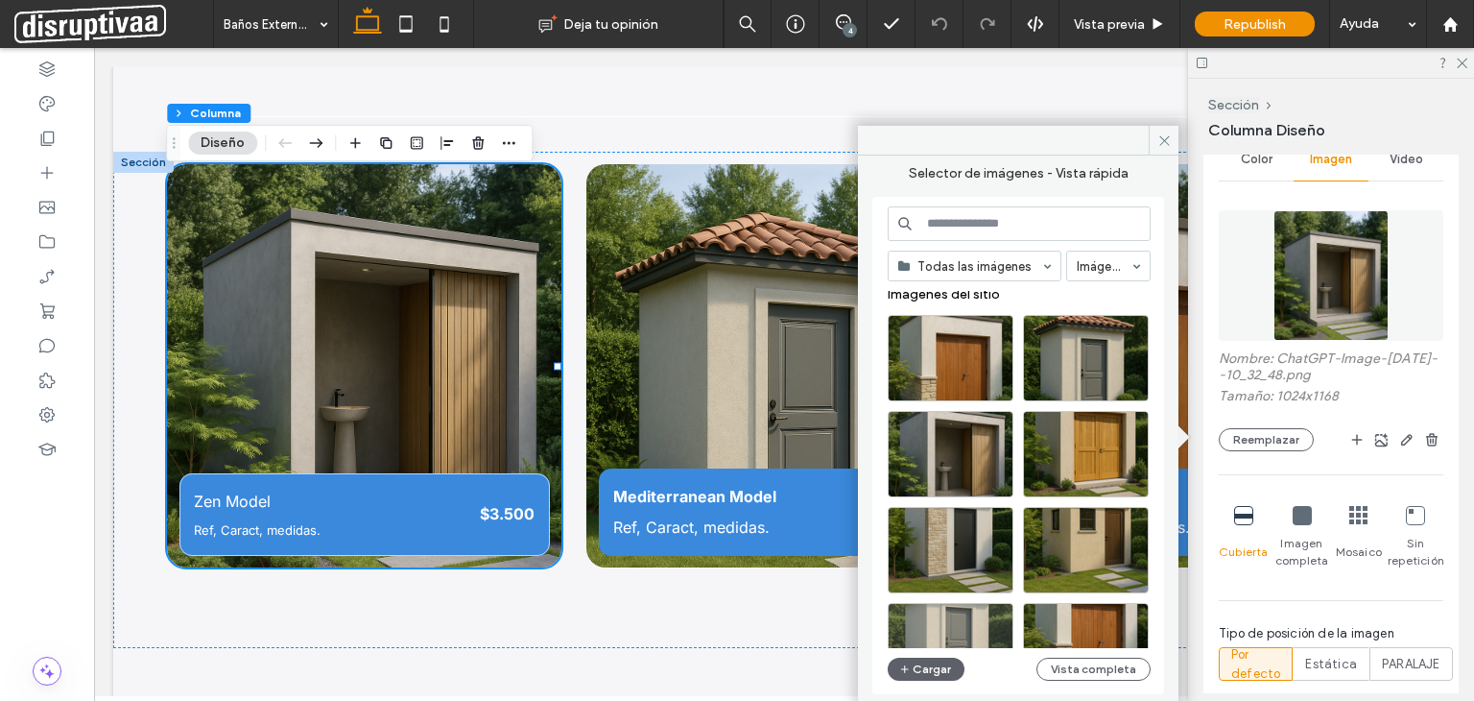
scroll to position [0, 0]
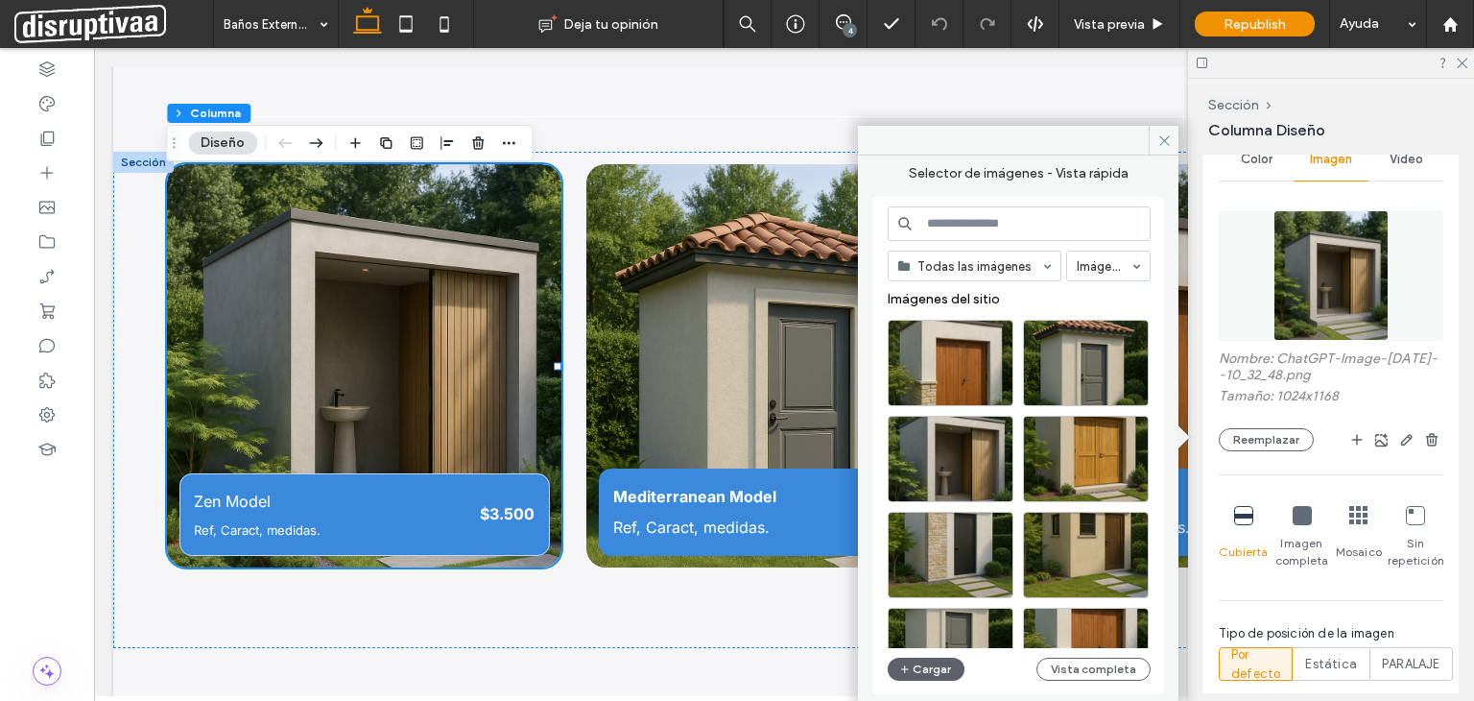
click at [925, 682] on div "Todas las imágenes Imágenes Imágenes del sitio Cargar Vista completa" at bounding box center [1019, 445] width 263 height 479
click at [935, 669] on button "Cargar" at bounding box center [926, 668] width 77 height 23
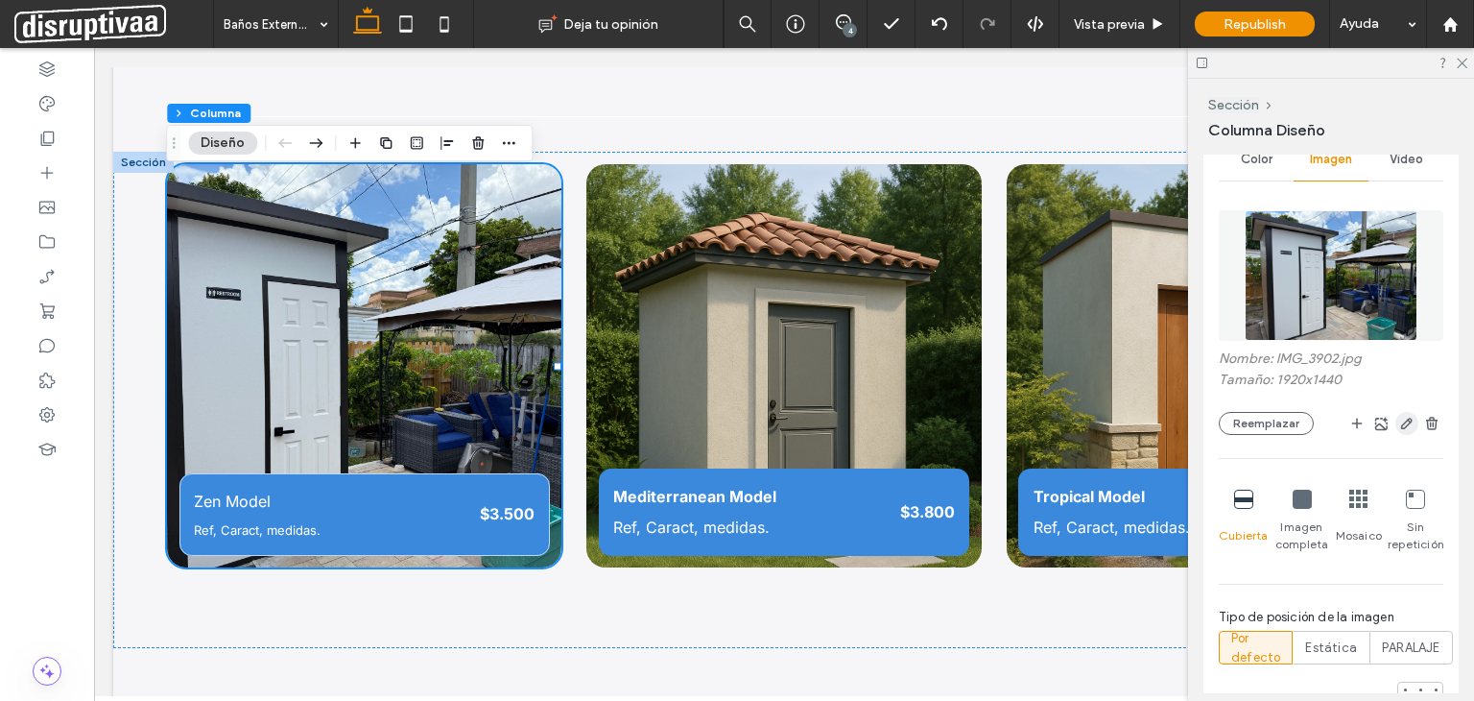
click at [1402, 421] on icon "button" at bounding box center [1406, 423] width 15 height 15
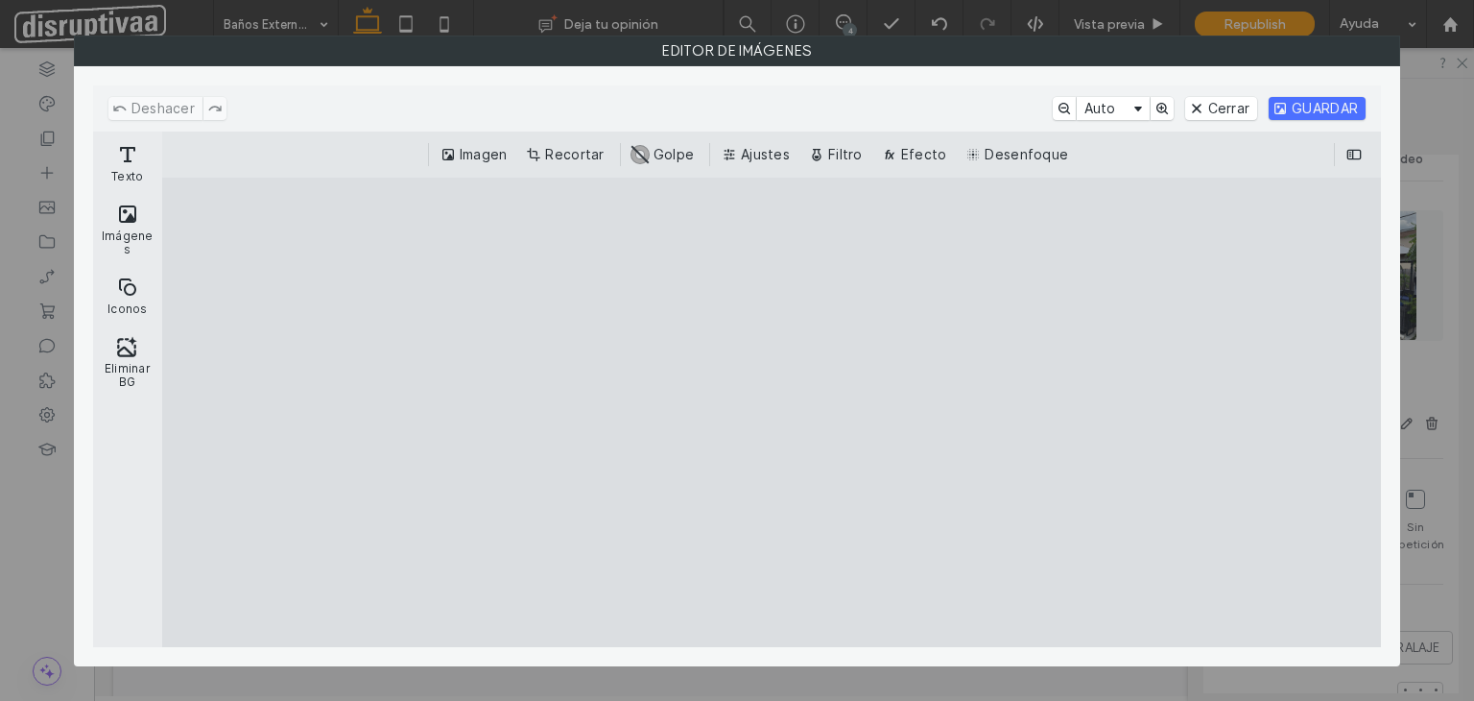
click at [576, 147] on button "Recortar" at bounding box center [566, 154] width 89 height 23
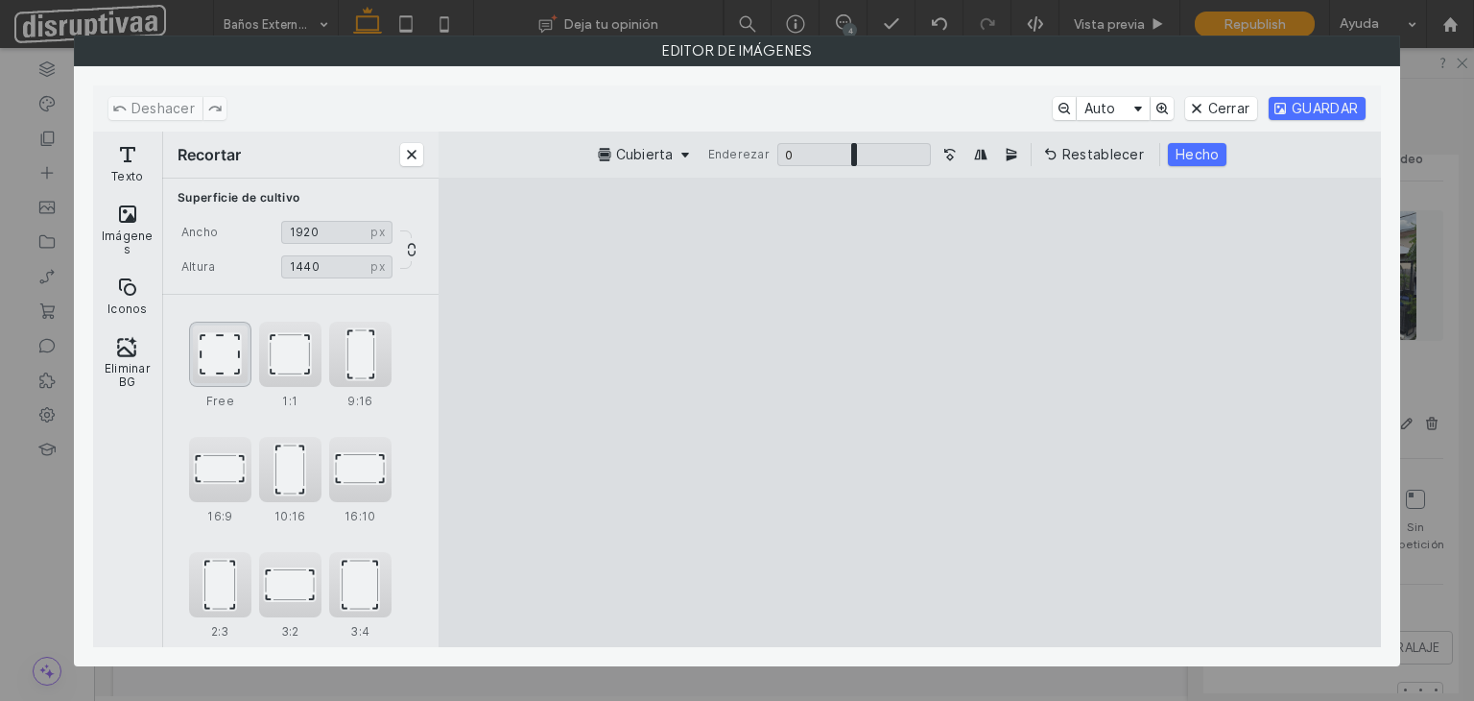
click at [224, 340] on div "Free" at bounding box center [220, 354] width 62 height 65
click at [359, 347] on div "9:16" at bounding box center [360, 354] width 62 height 65
drag, startPoint x: 869, startPoint y: 389, endPoint x: 968, endPoint y: 408, distance: 101.6
click at [910, 412] on cesdk-canvas "Lienzo del editor" at bounding box center [910, 412] width 0 height 0
click at [291, 355] on div "1:1" at bounding box center [290, 354] width 62 height 65
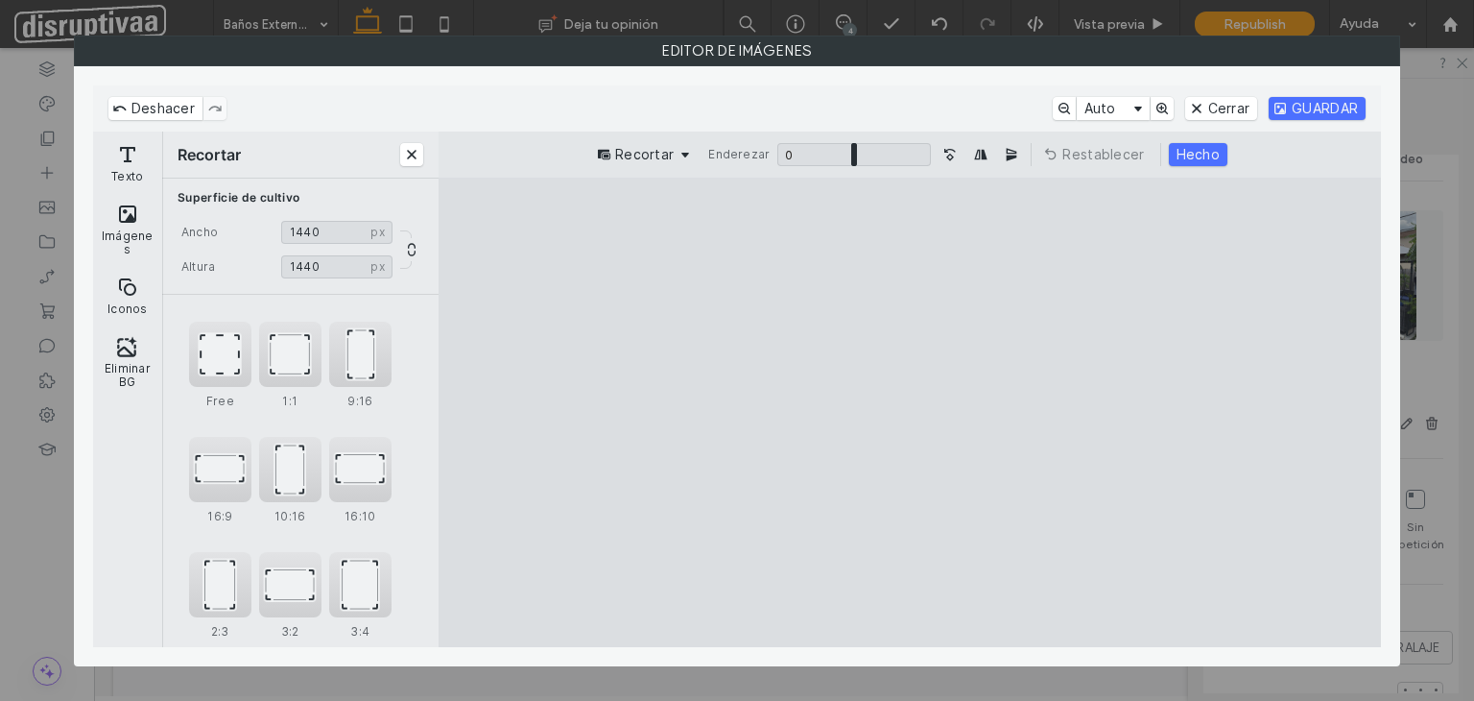
drag, startPoint x: 912, startPoint y: 344, endPoint x: 1032, endPoint y: 346, distance: 120.0
click at [910, 412] on cesdk-canvas "Lienzo del editor" at bounding box center [910, 412] width 0 height 0
click at [222, 346] on div "Free" at bounding box center [220, 354] width 62 height 65
type input "****"
drag, startPoint x: 1101, startPoint y: 416, endPoint x: 1033, endPoint y: 418, distance: 68.2
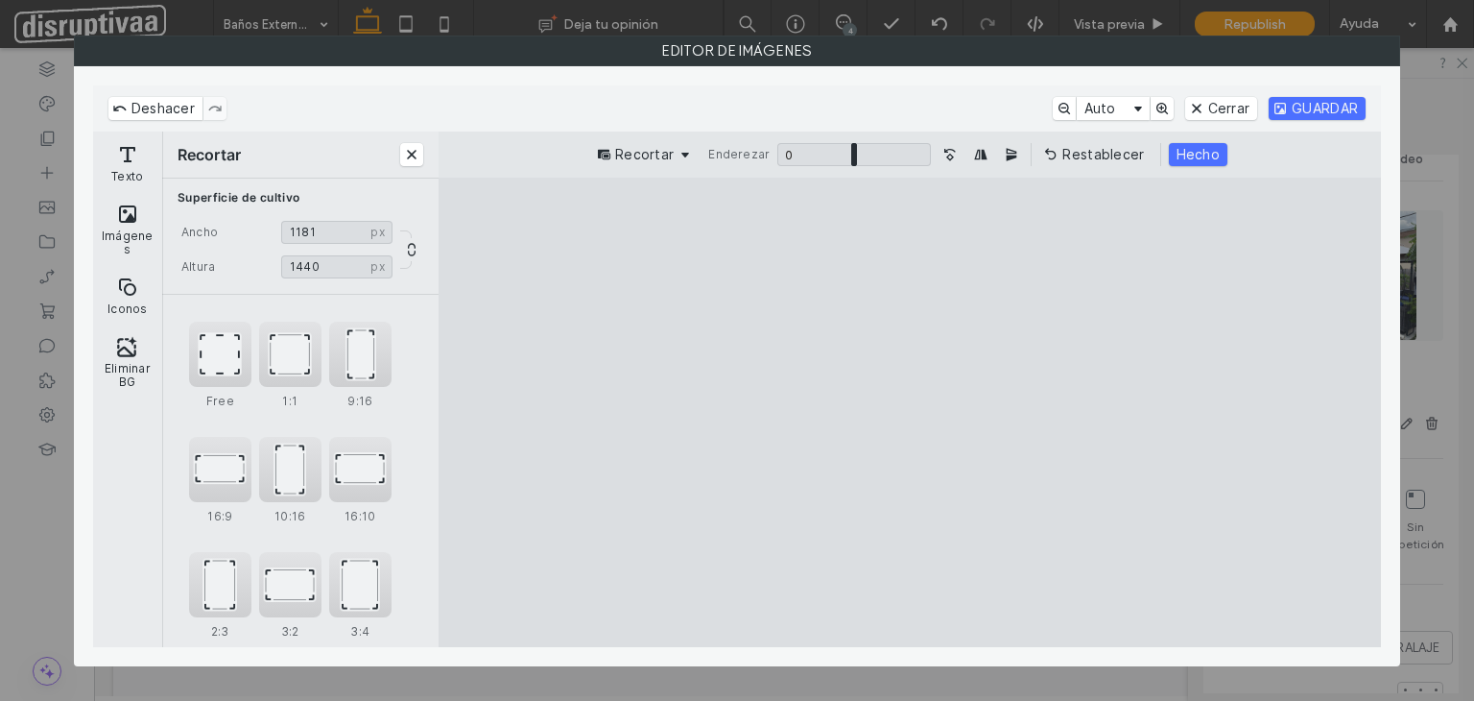
click at [910, 412] on cesdk-canvas "Lienzo del editor" at bounding box center [910, 412] width 0 height 0
drag, startPoint x: 1193, startPoint y: 152, endPoint x: 1298, endPoint y: 107, distance: 114.8
click at [1194, 153] on button "Hecho" at bounding box center [1198, 154] width 59 height 23
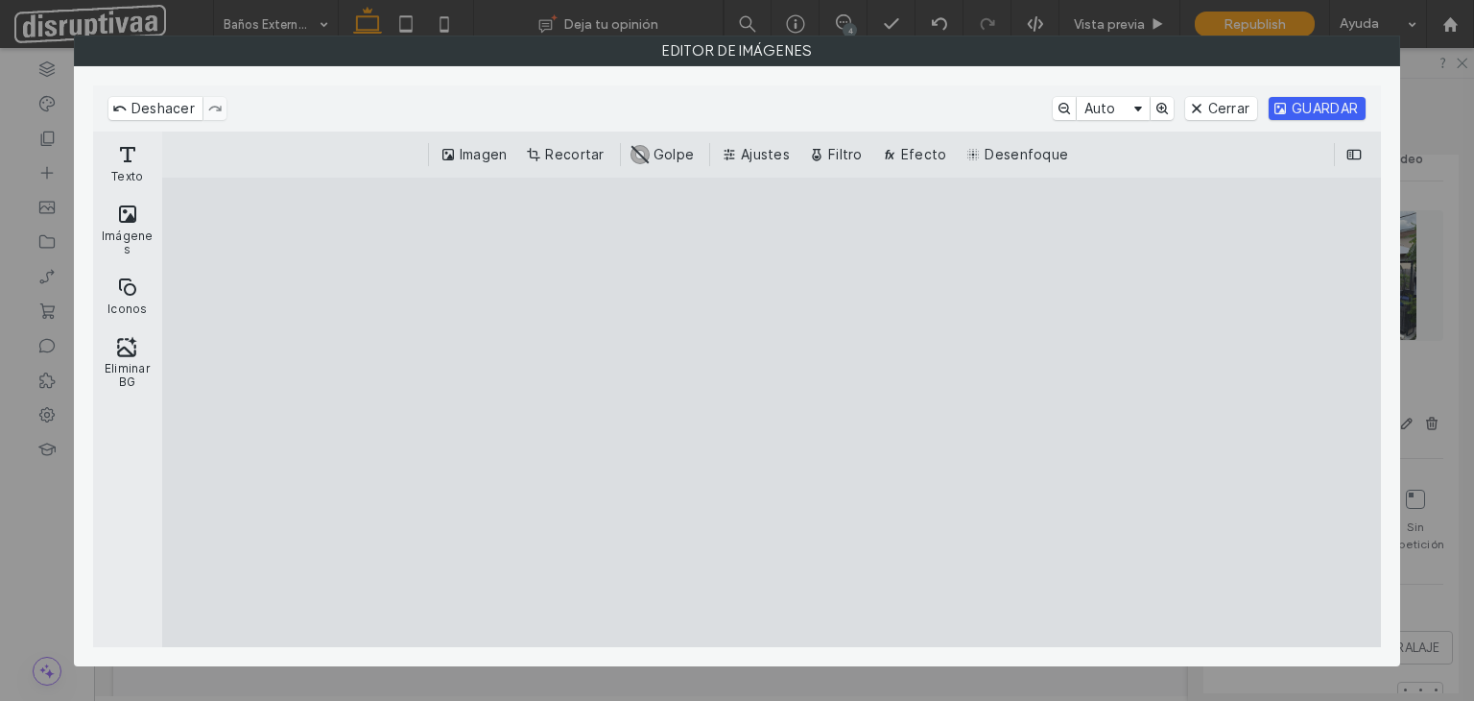
click at [1301, 107] on button "GUARDAR" at bounding box center [1317, 108] width 97 height 23
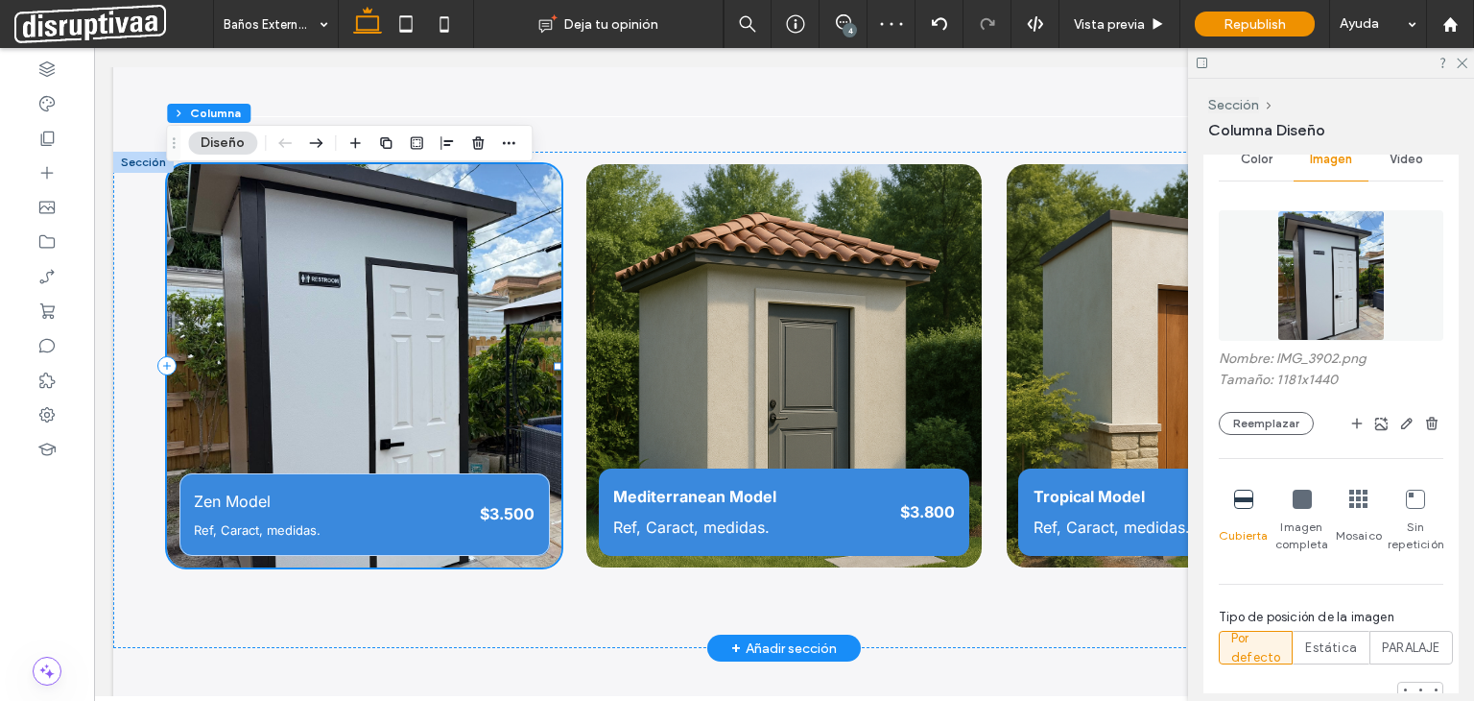
click at [545, 460] on div "Zen Model Ref, Caract, medidas. $3.500" at bounding box center [364, 365] width 395 height 403
click at [1351, 495] on icon at bounding box center [1358, 498] width 19 height 19
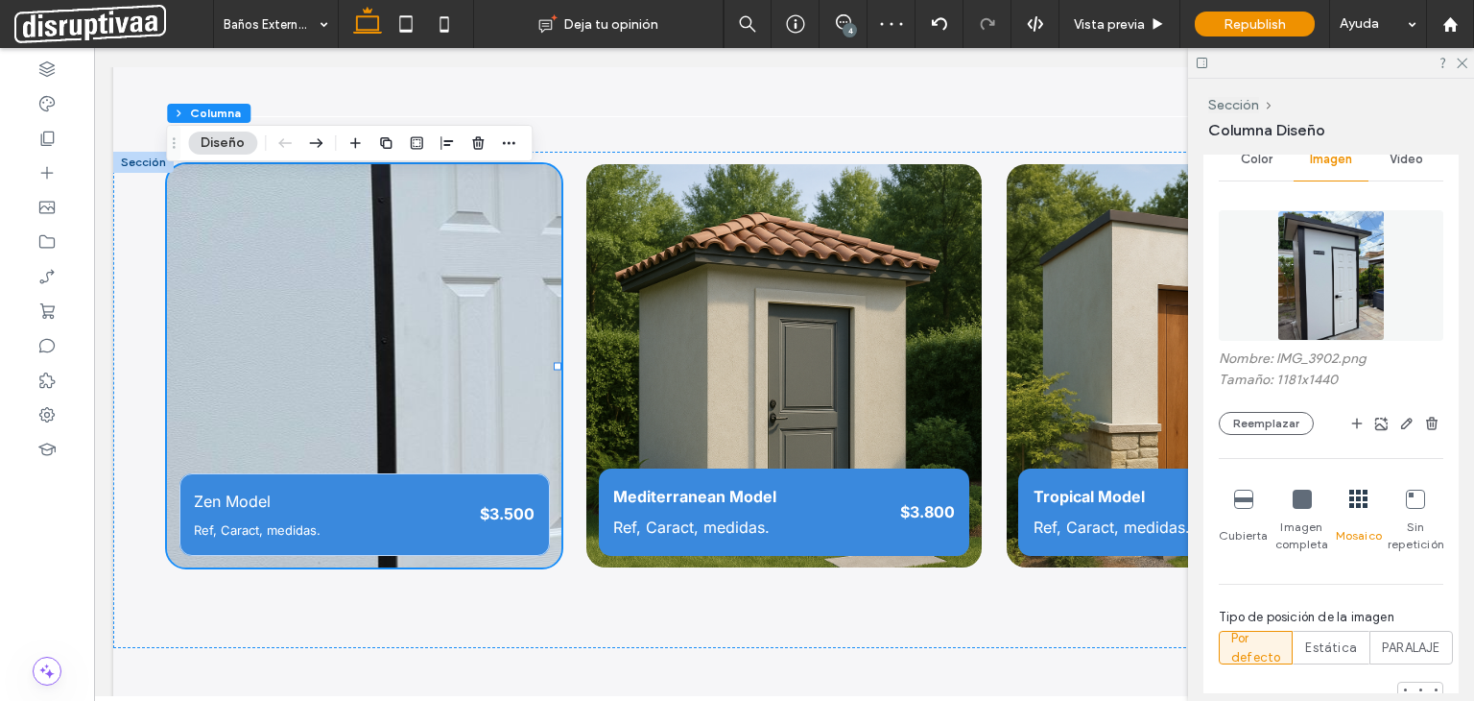
click at [1298, 499] on icon at bounding box center [1302, 498] width 19 height 19
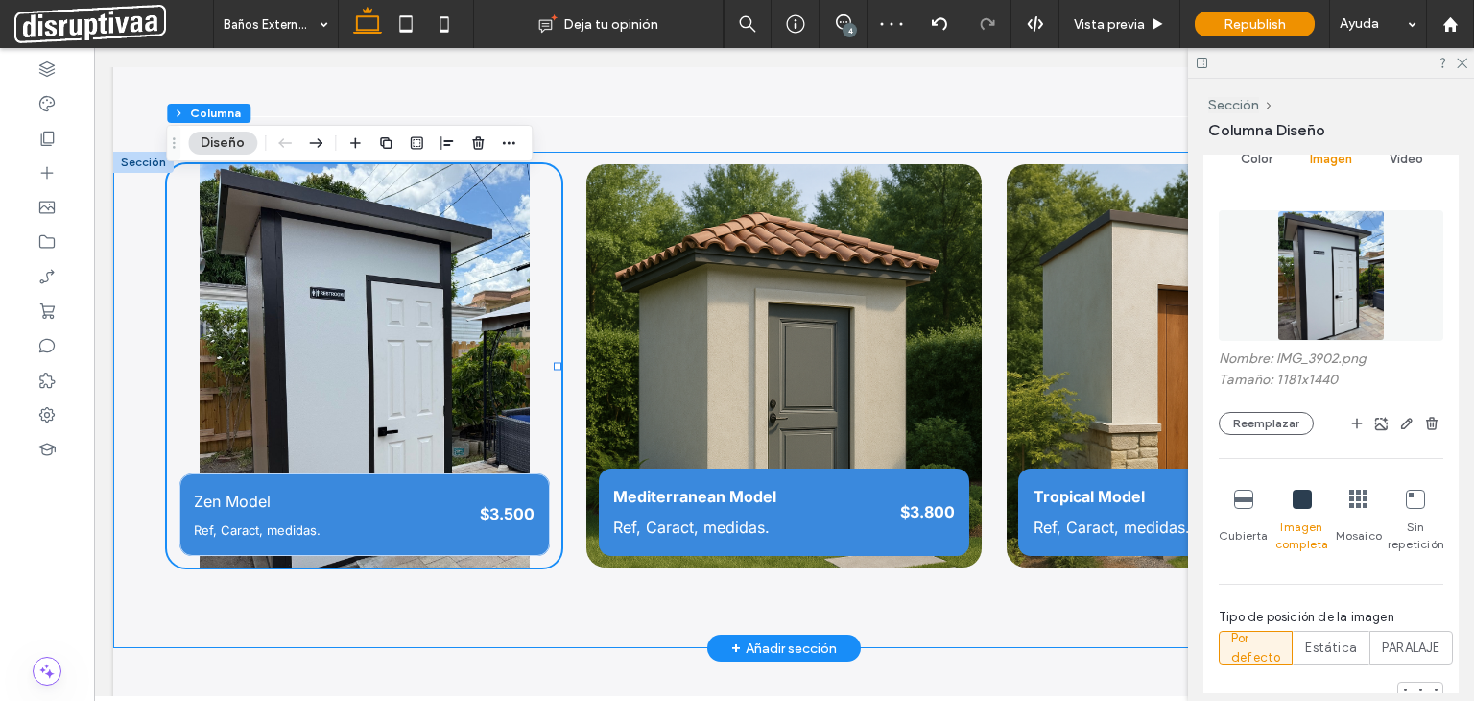
click at [132, 246] on div "Zen Model Ref, Caract, medidas. $3.500 Mediterranean Model Ref, Caract, medidas…" at bounding box center [784, 400] width 1342 height 497
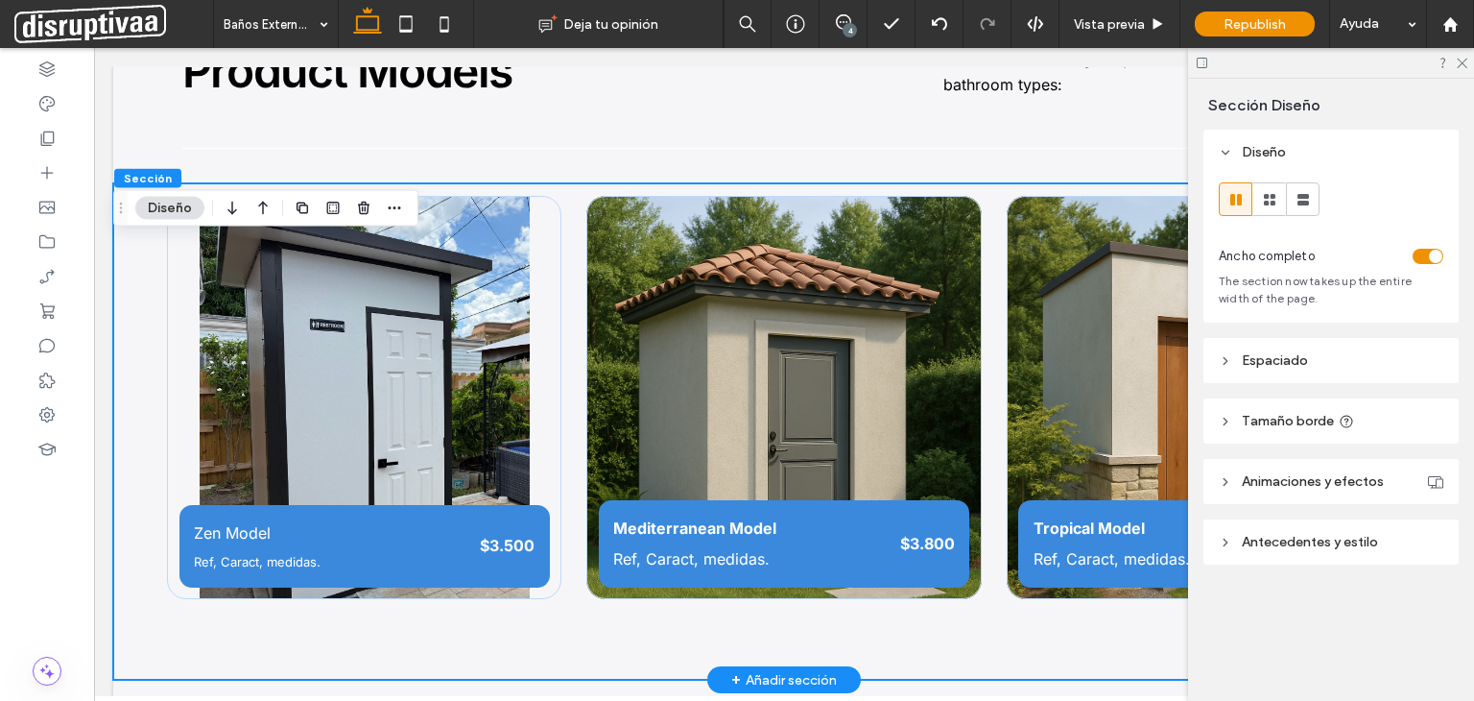
scroll to position [1986, 0]
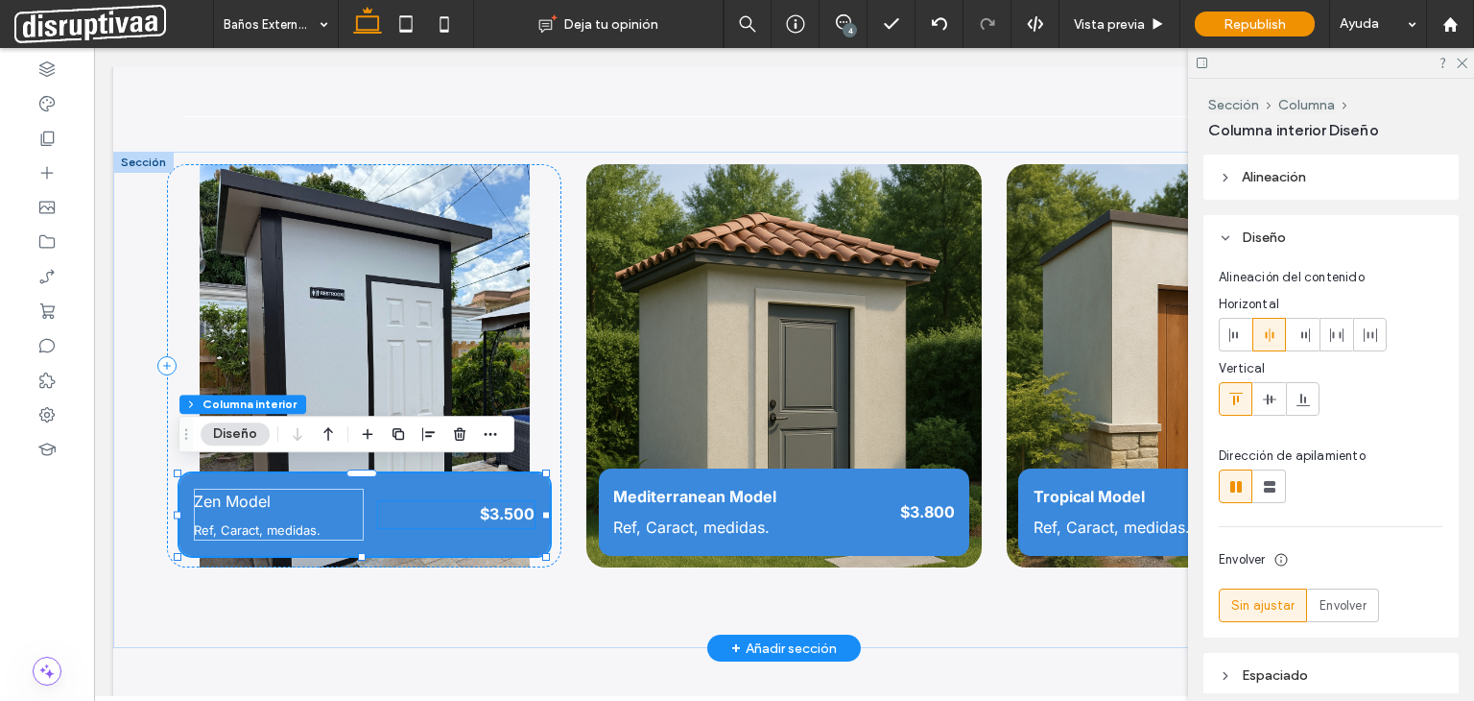
click at [431, 501] on p "$3.500" at bounding box center [456, 514] width 157 height 26
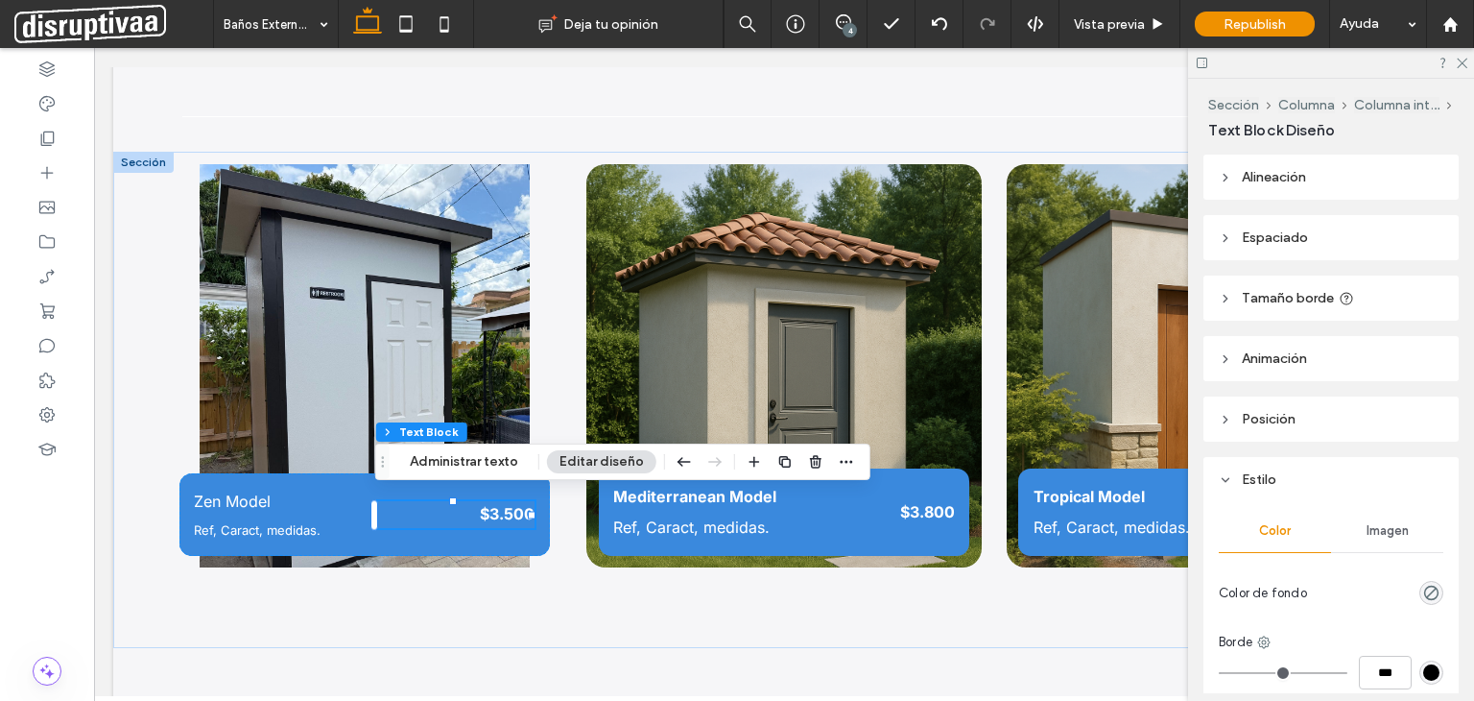
click at [618, 464] on button "Editar diseño" at bounding box center [601, 461] width 109 height 23
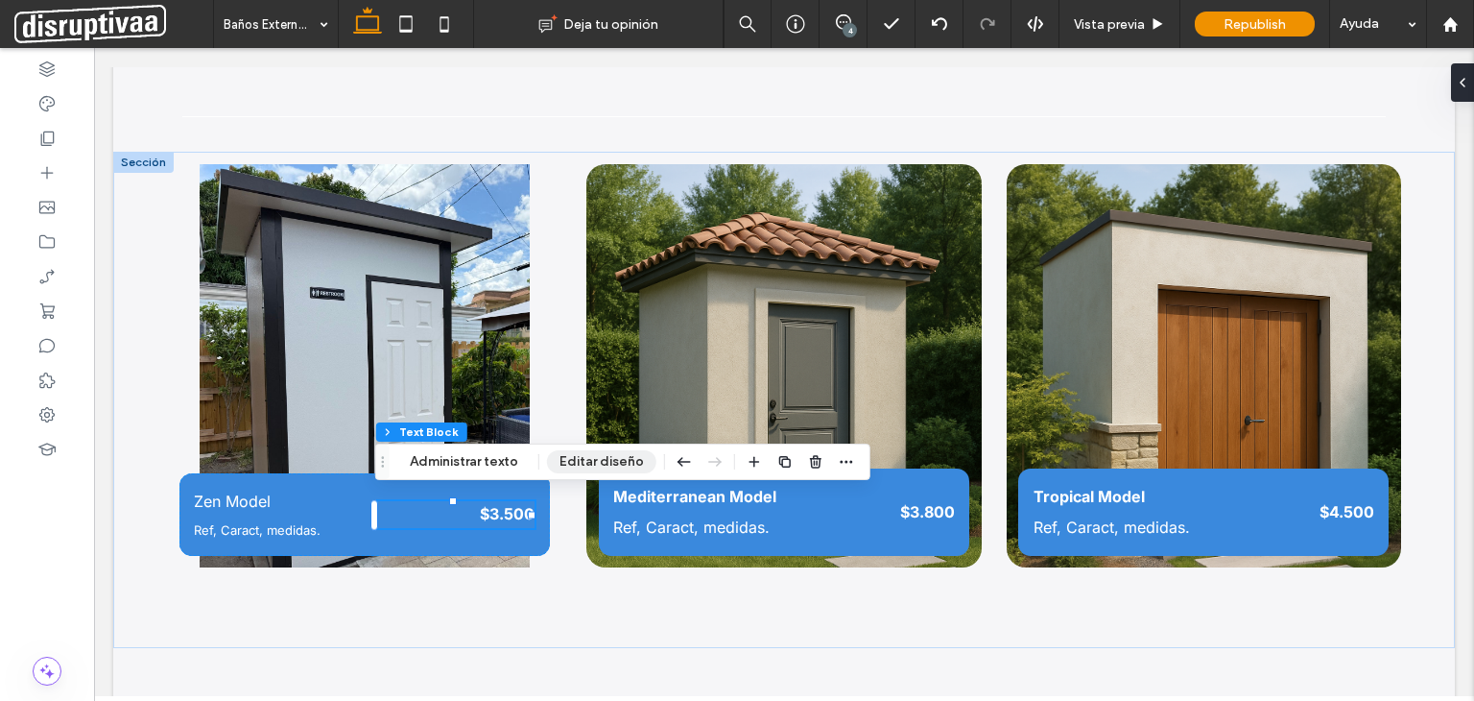
click at [613, 465] on button "Editar diseño" at bounding box center [601, 461] width 109 height 23
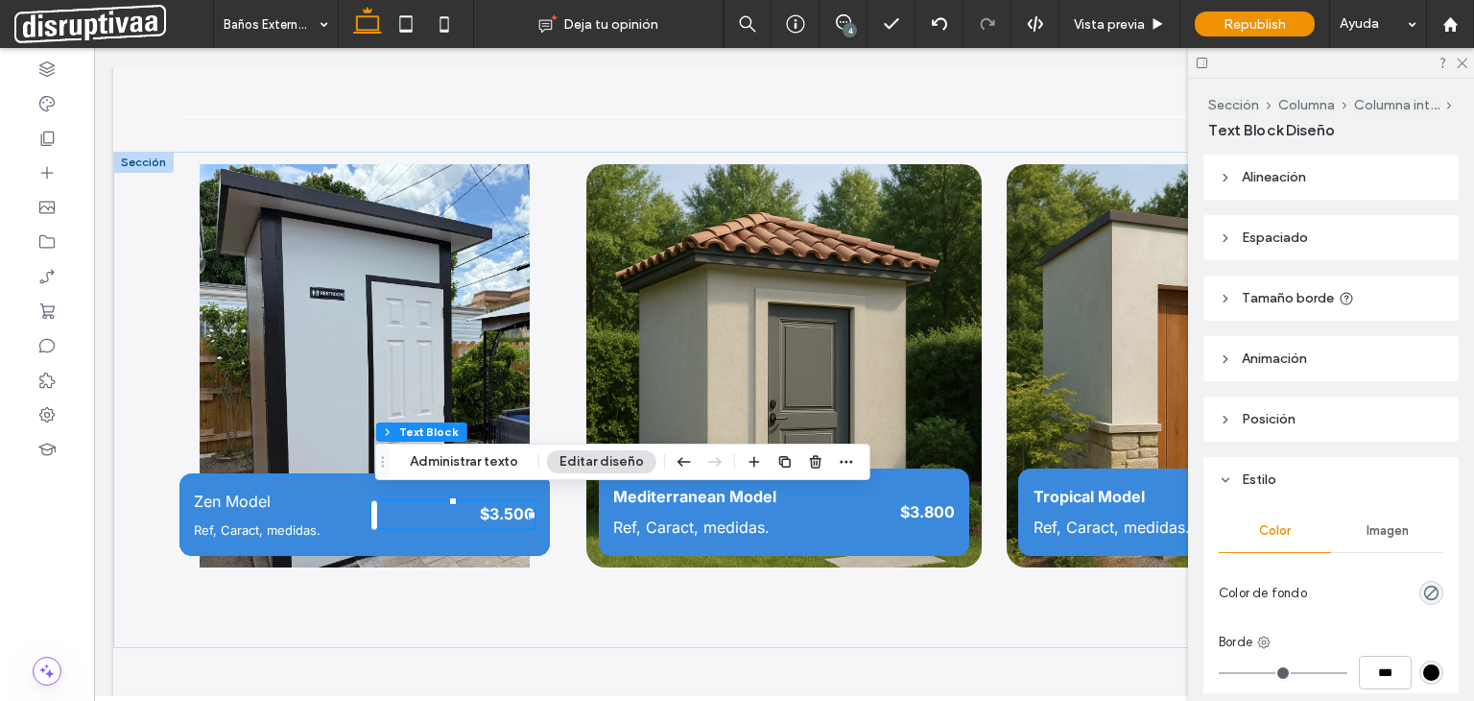
scroll to position [166, 0]
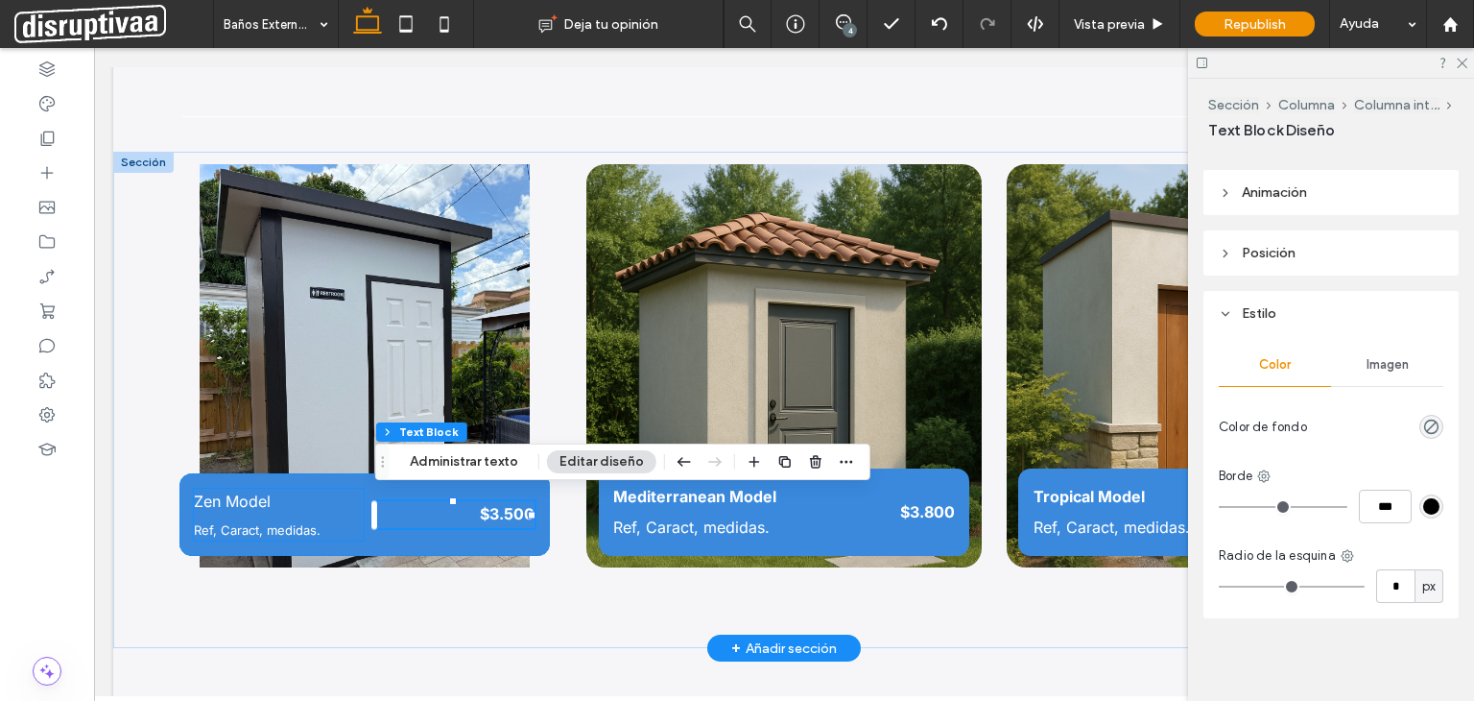
click at [355, 488] on p "Zen Model" at bounding box center [278, 501] width 169 height 26
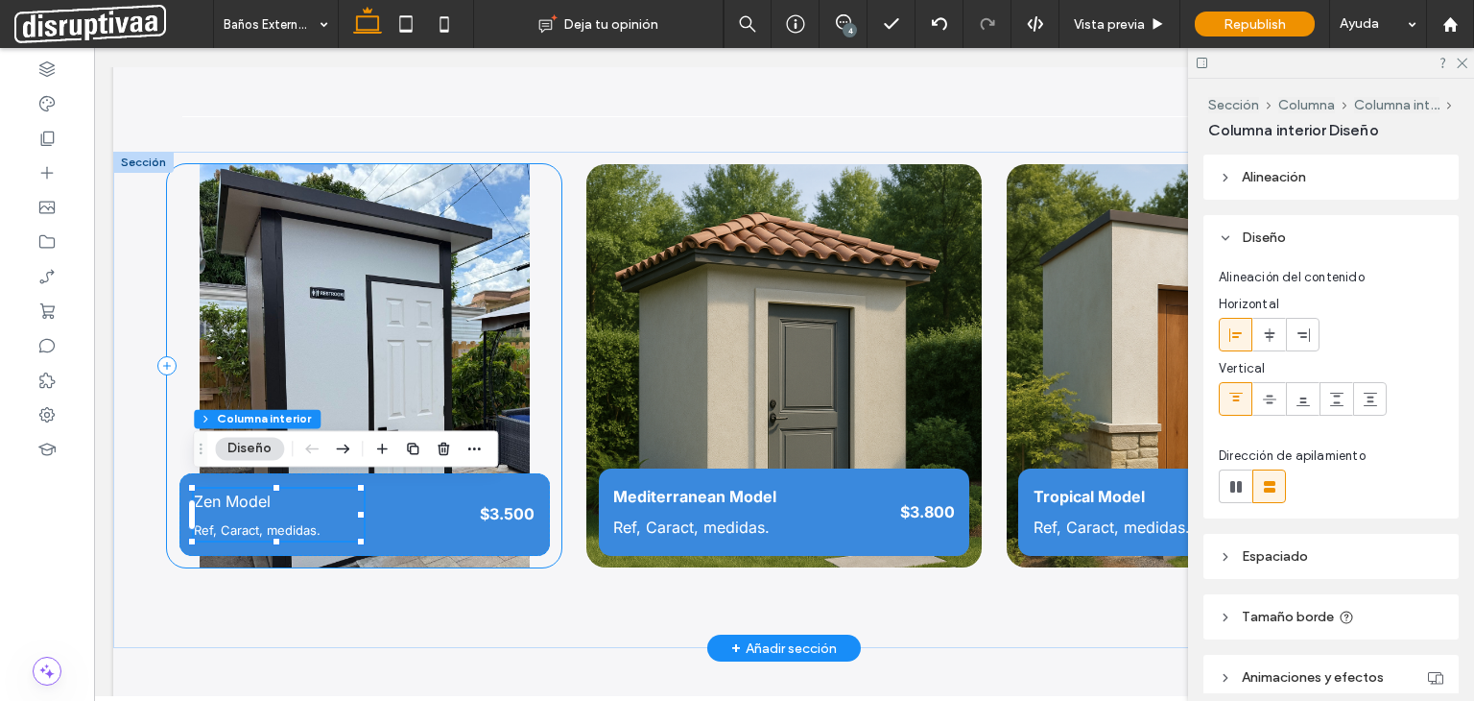
click at [426, 549] on div "Zen Model Ref, Caract, medidas. $3.500" at bounding box center [364, 365] width 395 height 403
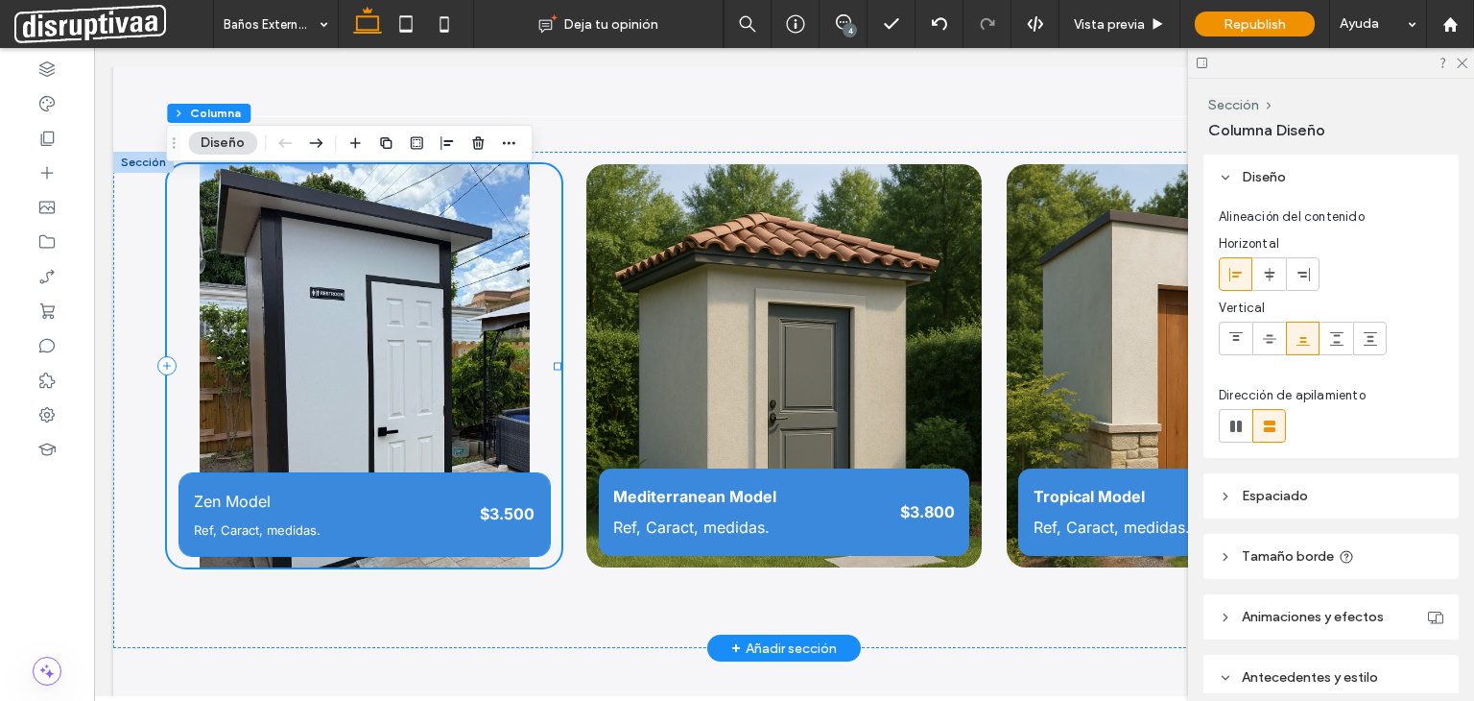
click at [430, 536] on div "Zen Model Ref, Caract, medidas. $3.500" at bounding box center [364, 514] width 370 height 82
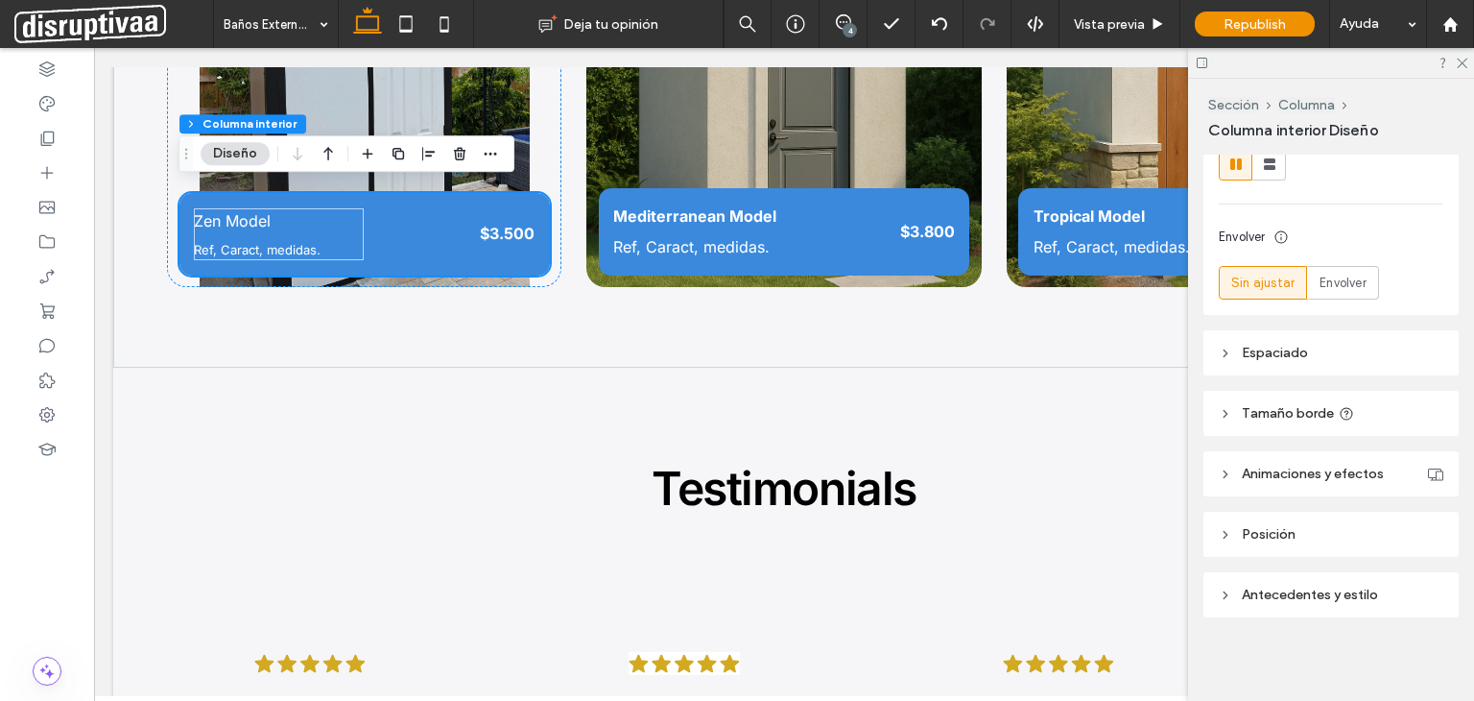
scroll to position [2274, 0]
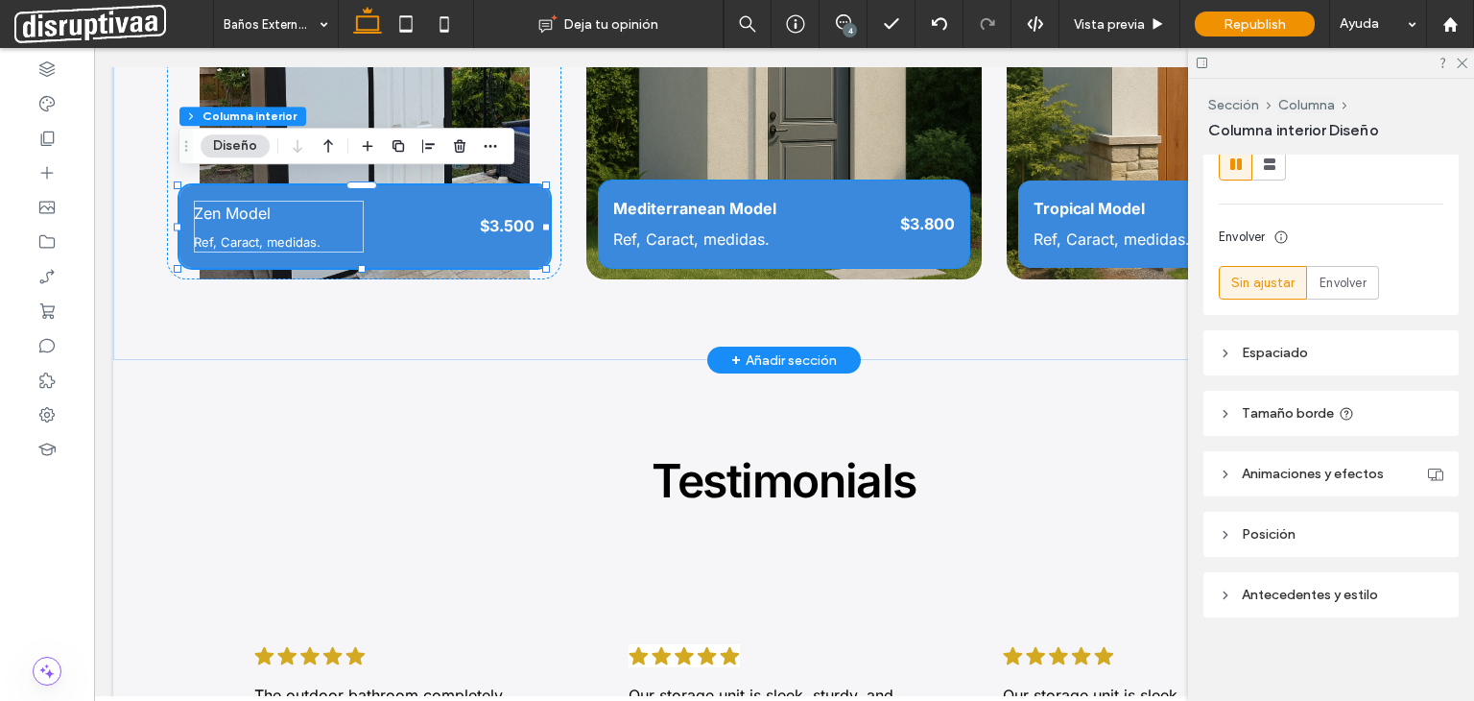
click at [691, 207] on strong "Mediterranean Model" at bounding box center [694, 208] width 163 height 19
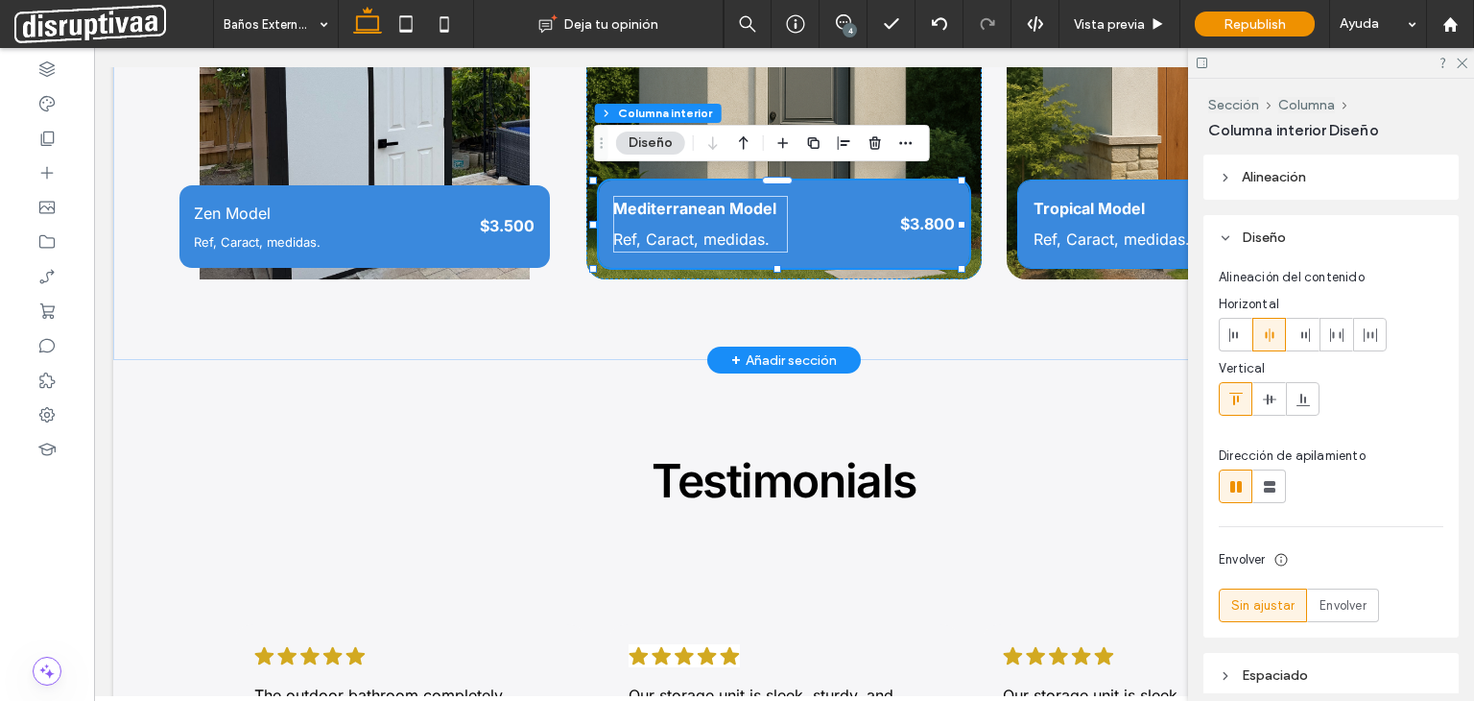
click at [1053, 202] on strong "Tropical Model" at bounding box center [1089, 208] width 111 height 19
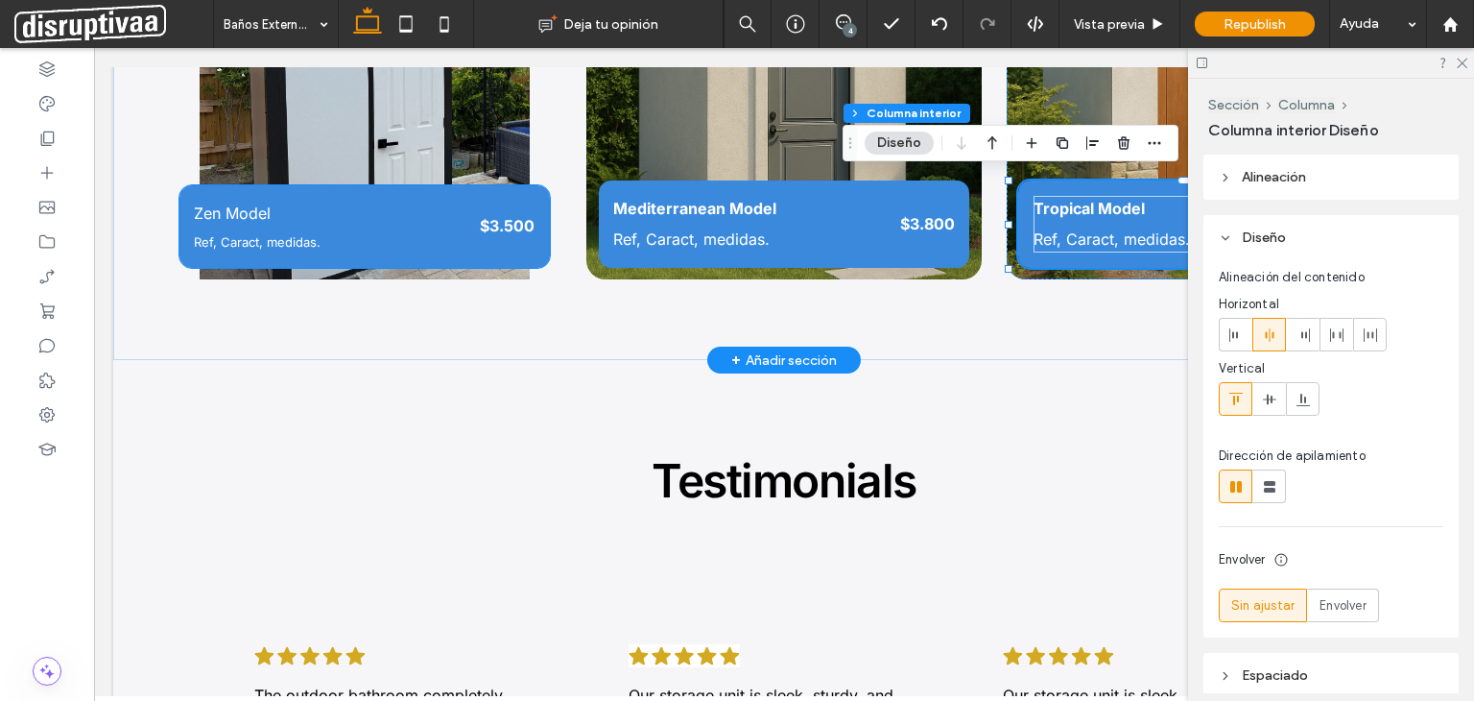
click at [242, 204] on span "Zen Model" at bounding box center [232, 212] width 77 height 19
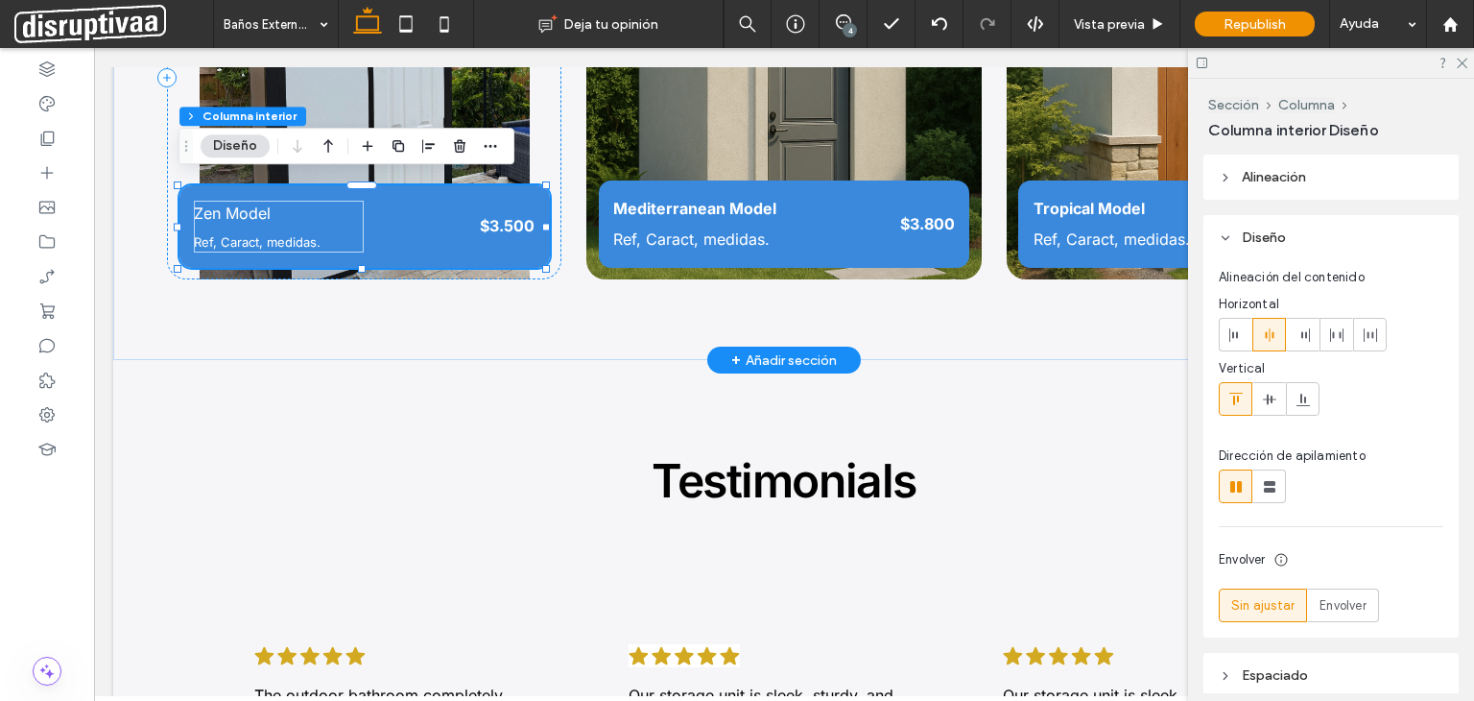
click at [243, 204] on span "Zen Model" at bounding box center [232, 212] width 77 height 19
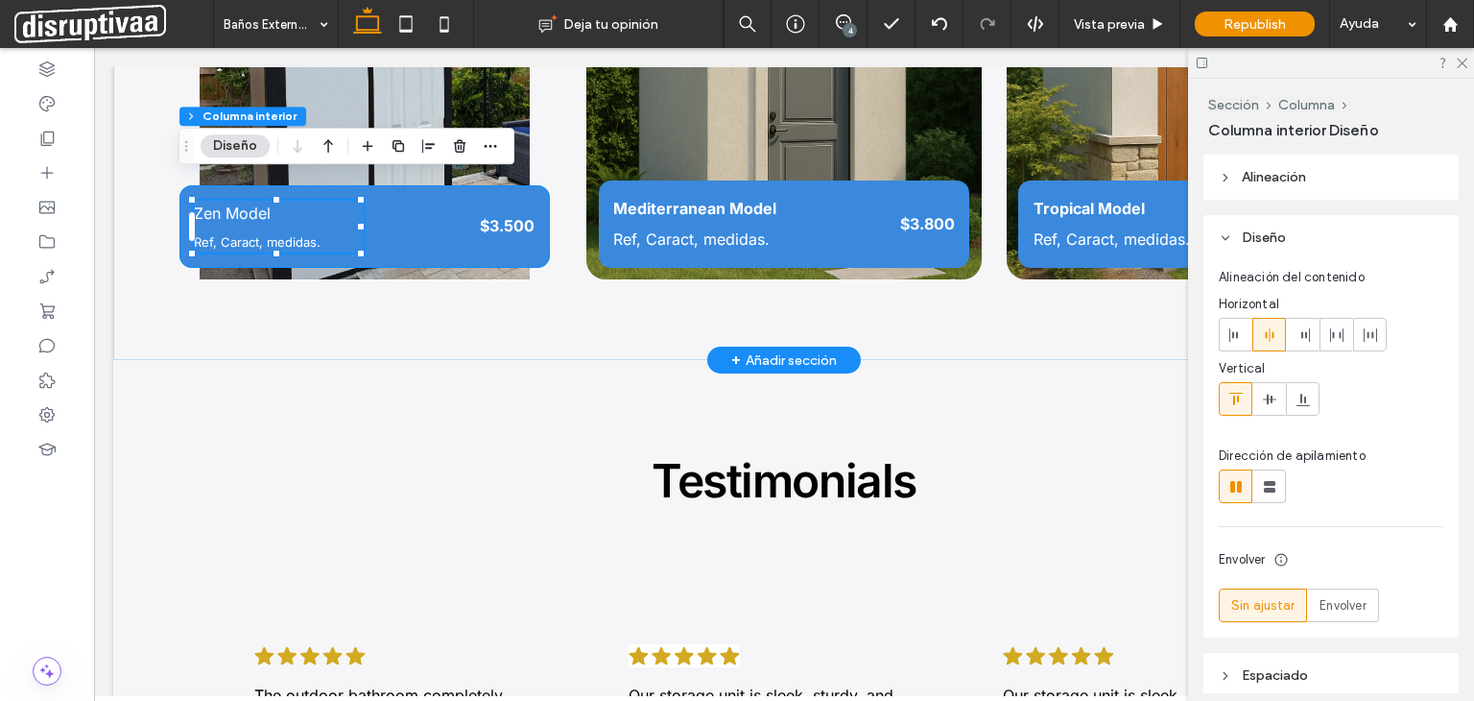
click at [243, 204] on span "Zen Model" at bounding box center [232, 212] width 77 height 19
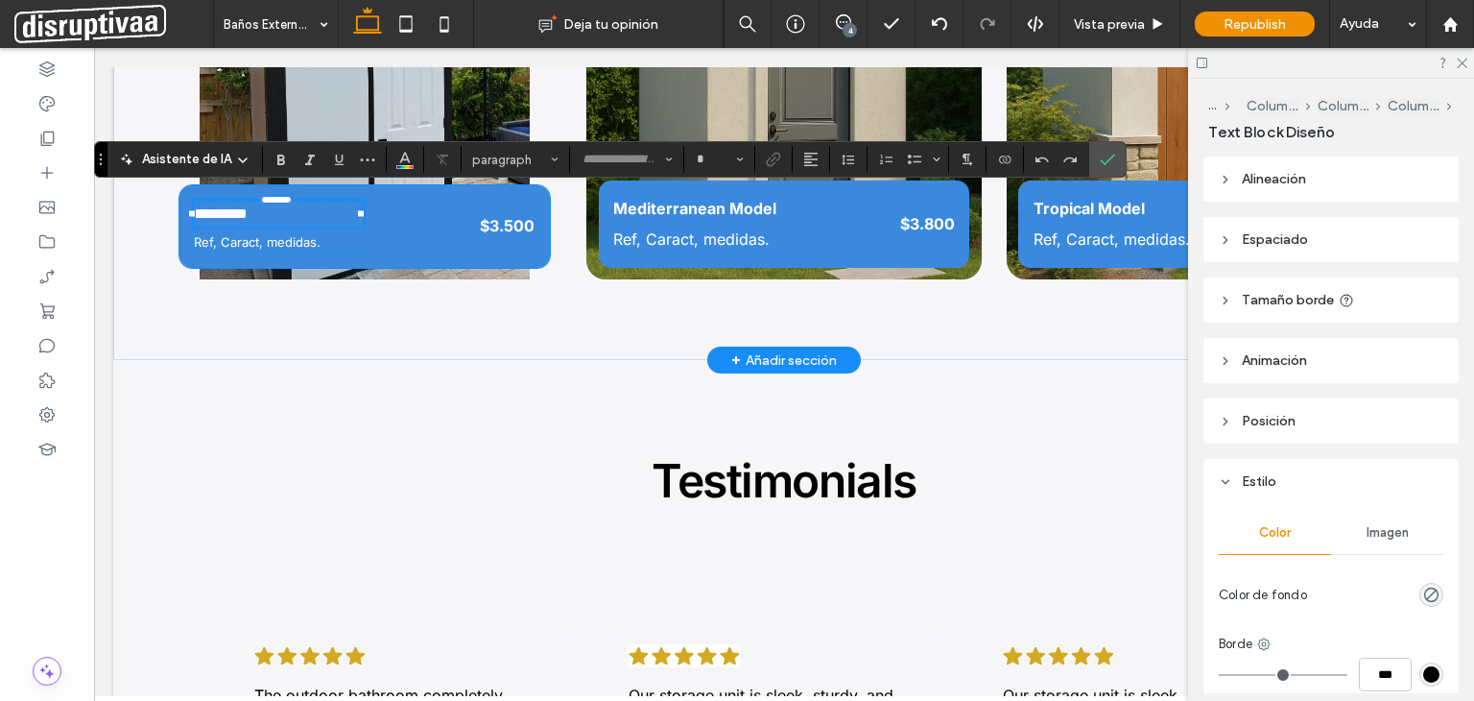
type input "*****"
type input "**"
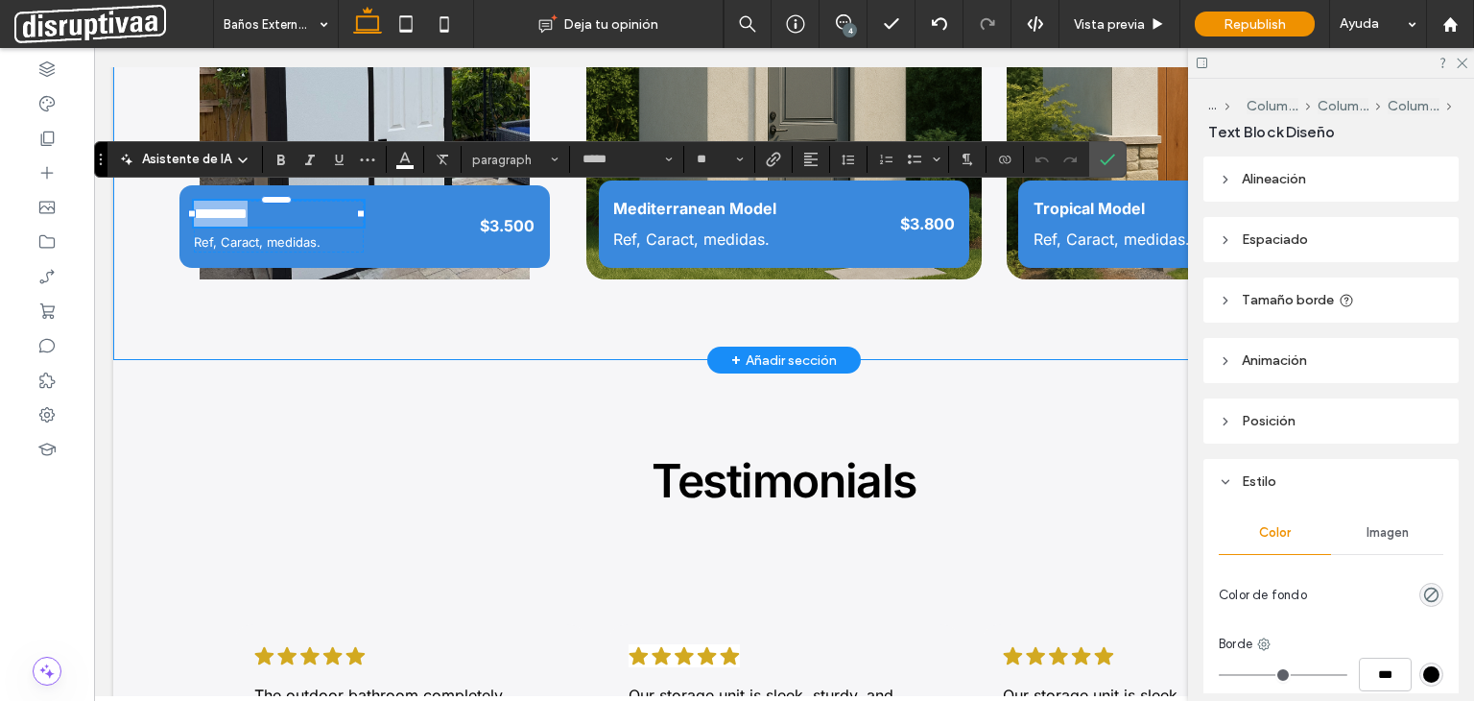
drag, startPoint x: 265, startPoint y: 208, endPoint x: 165, endPoint y: 211, distance: 99.9
click at [165, 211] on div "********* Ref, Caract, medidas. $3.500 Mediterranean Model Ref, Caract, medidas…" at bounding box center [784, 112] width 1342 height 497
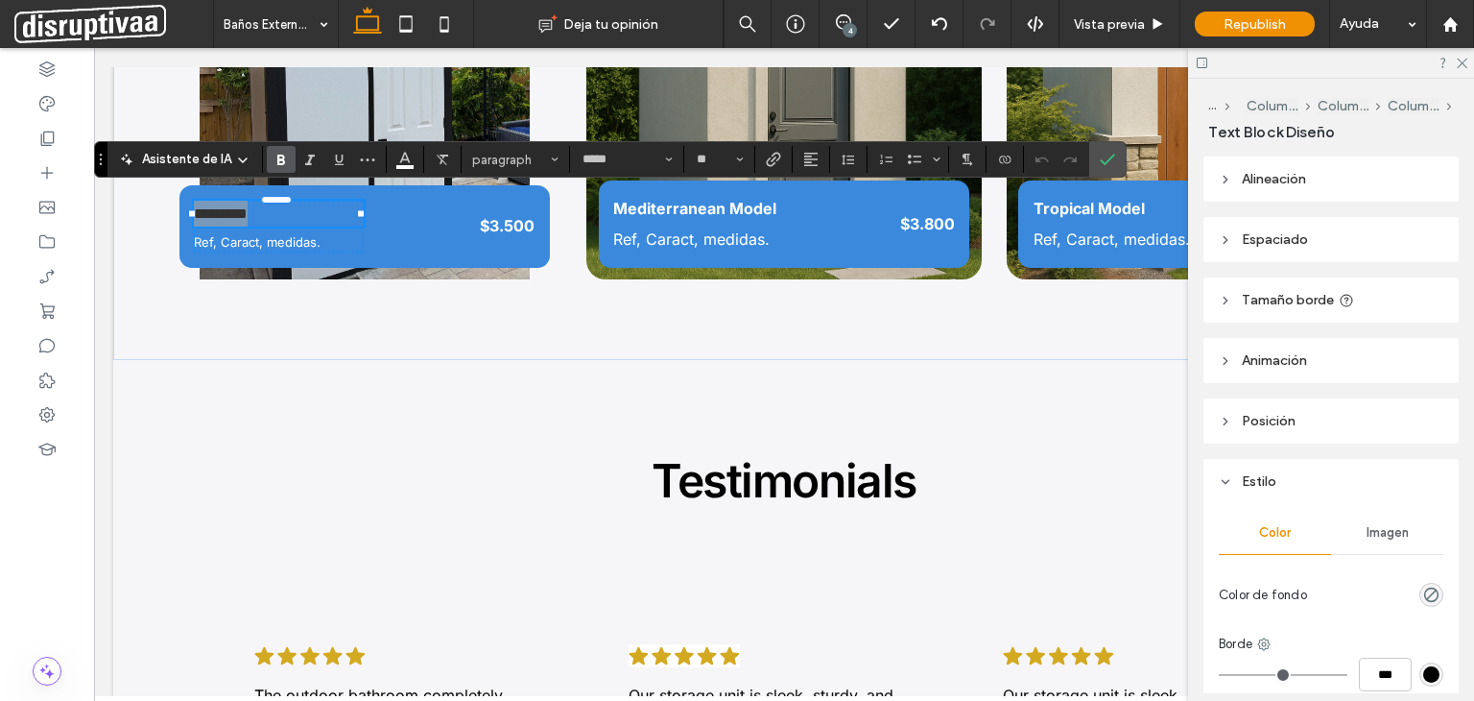
click at [281, 167] on span "Negrita" at bounding box center [281, 159] width 15 height 25
drag, startPoint x: 1106, startPoint y: 166, endPoint x: 400, endPoint y: 169, distance: 705.4
click at [1106, 166] on icon "Confirmar" at bounding box center [1107, 159] width 15 height 15
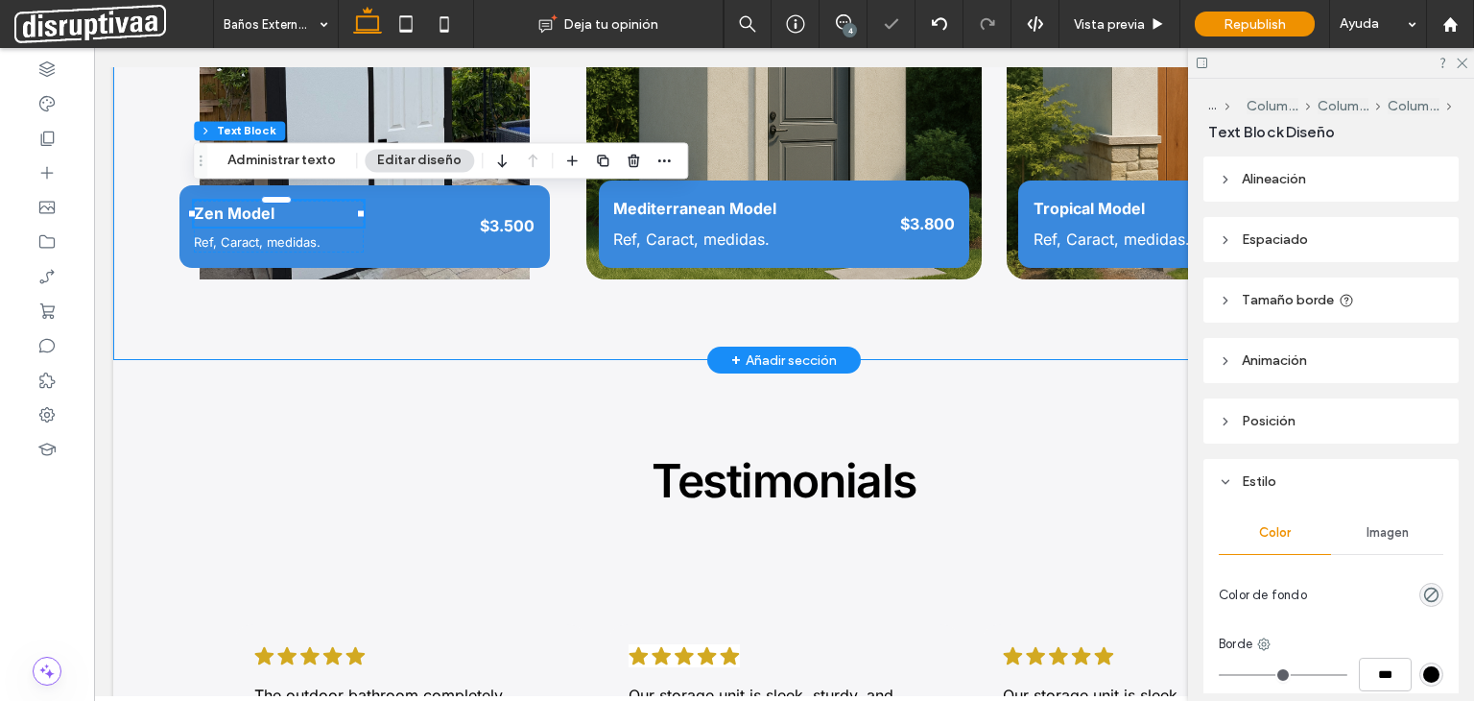
click at [342, 308] on div "Zen Model Ref, Caract, medidas. $3.500 Mediterranean Model Ref, Caract, medidas…" at bounding box center [784, 112] width 1342 height 497
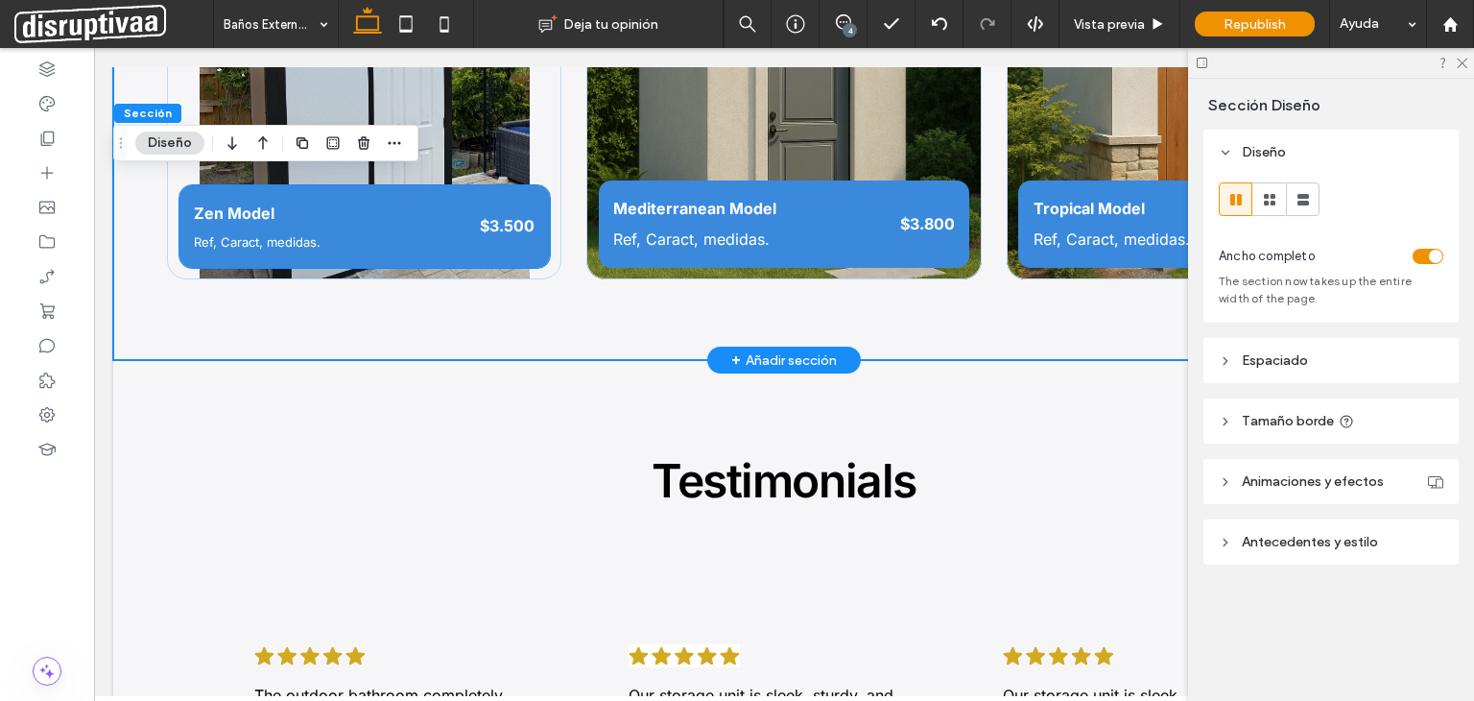
click at [222, 234] on span "Ref, Caract, medidas." at bounding box center [257, 241] width 127 height 15
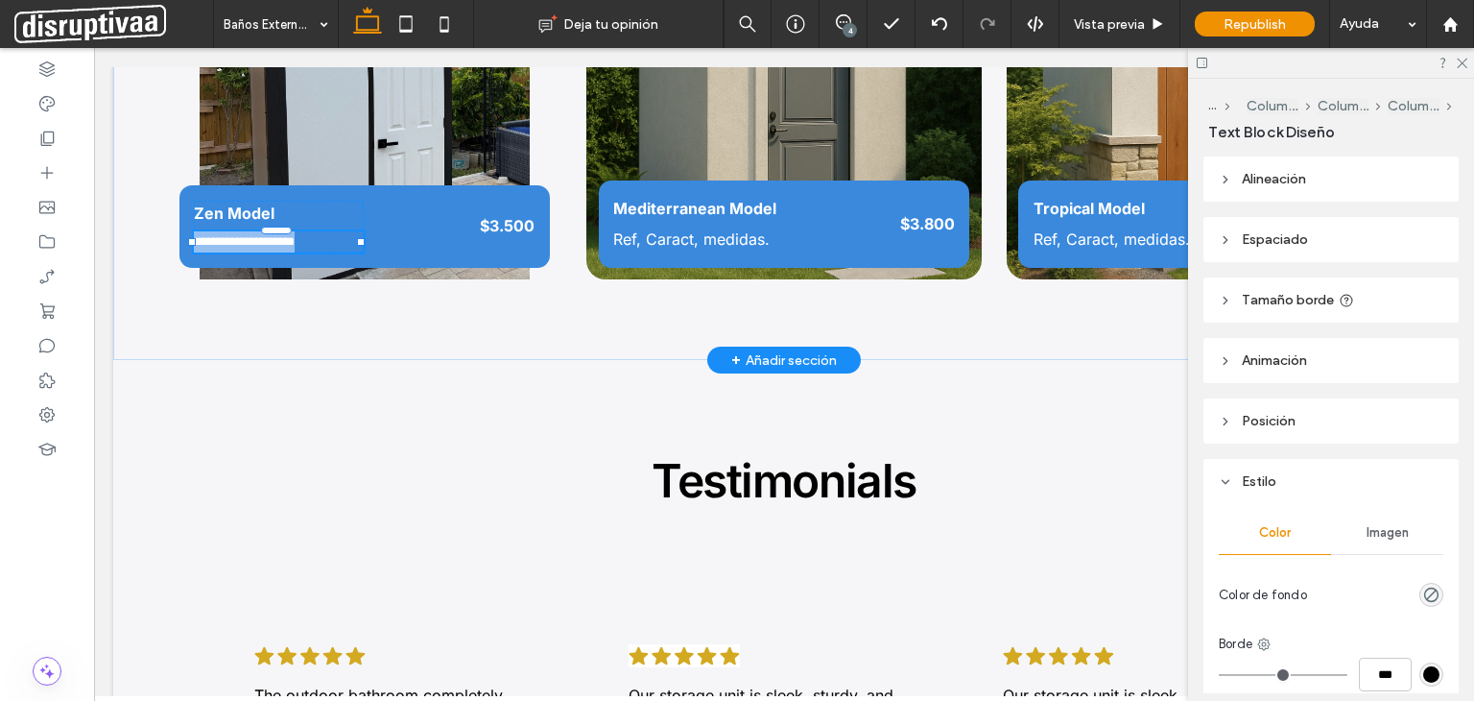
type input "*****"
type input "**"
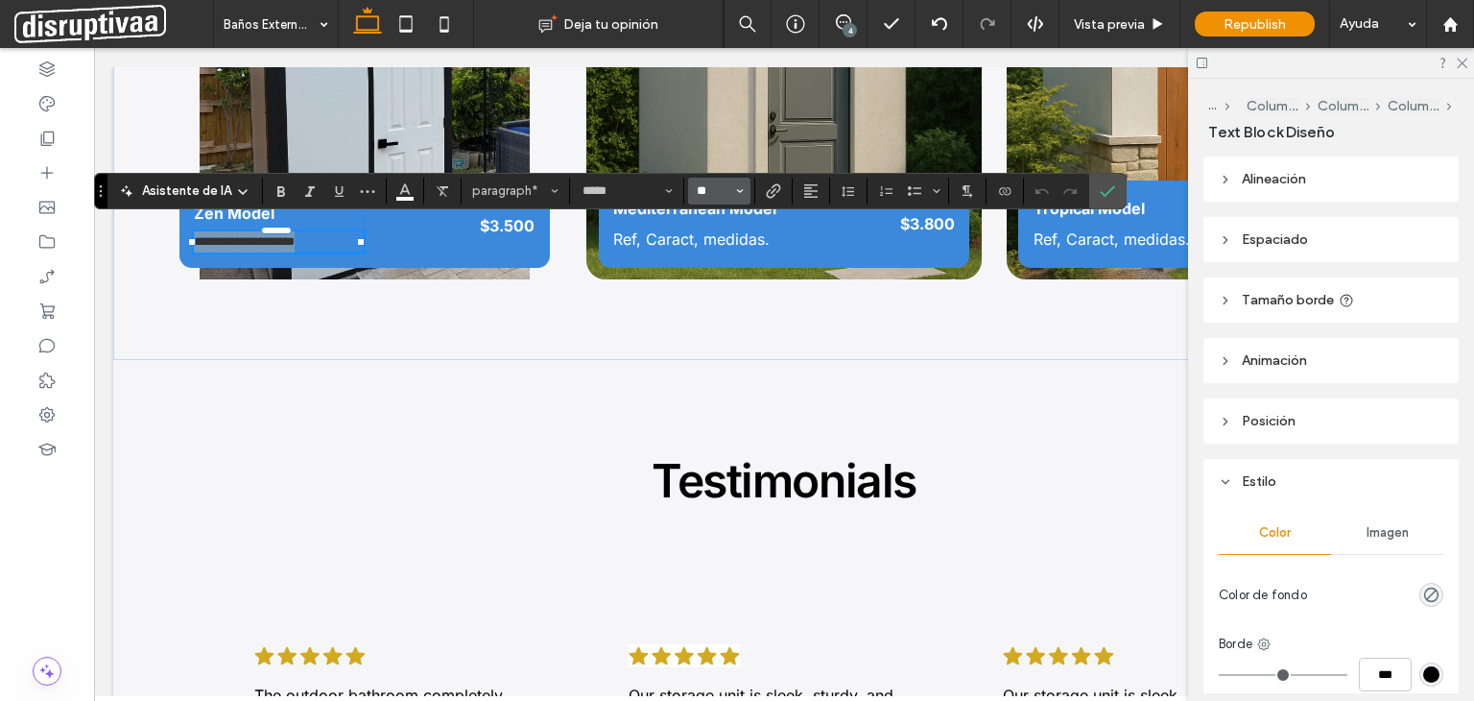
click at [706, 189] on input "**" at bounding box center [713, 190] width 37 height 15
click at [706, 189] on input "Tamaño borde-input" at bounding box center [713, 190] width 37 height 15
type input "**"
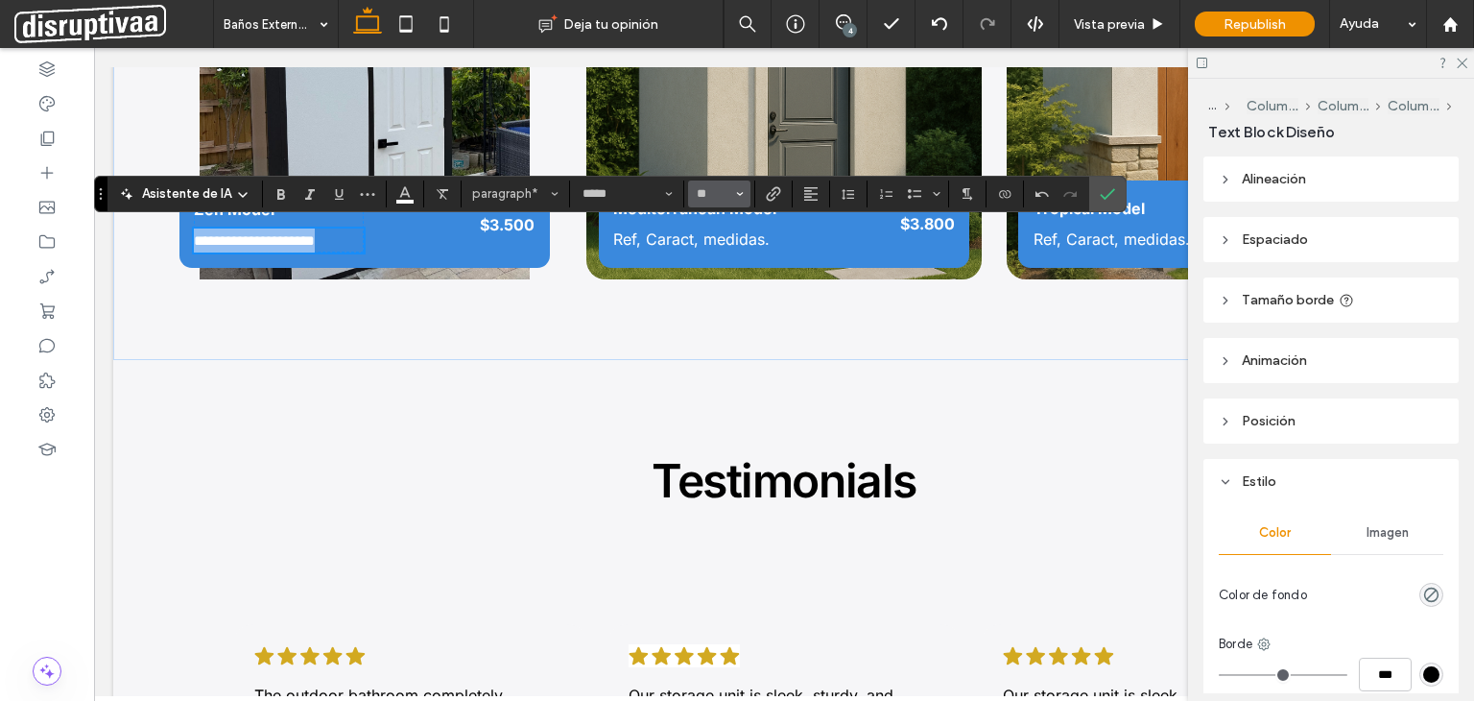
scroll to position [2271, 0]
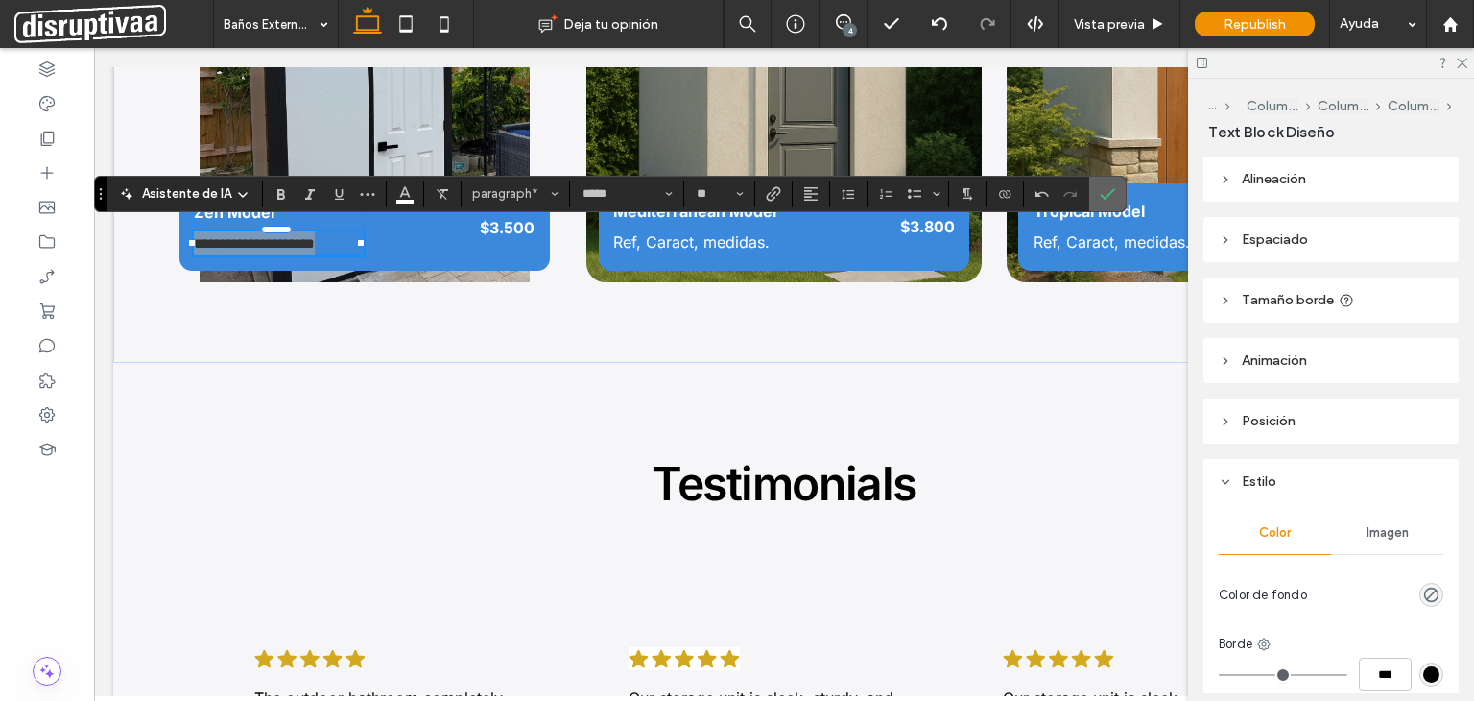
drag, startPoint x: 1106, startPoint y: 199, endPoint x: 571, endPoint y: 237, distance: 535.9
click at [1106, 199] on icon "Confirmar" at bounding box center [1107, 193] width 15 height 15
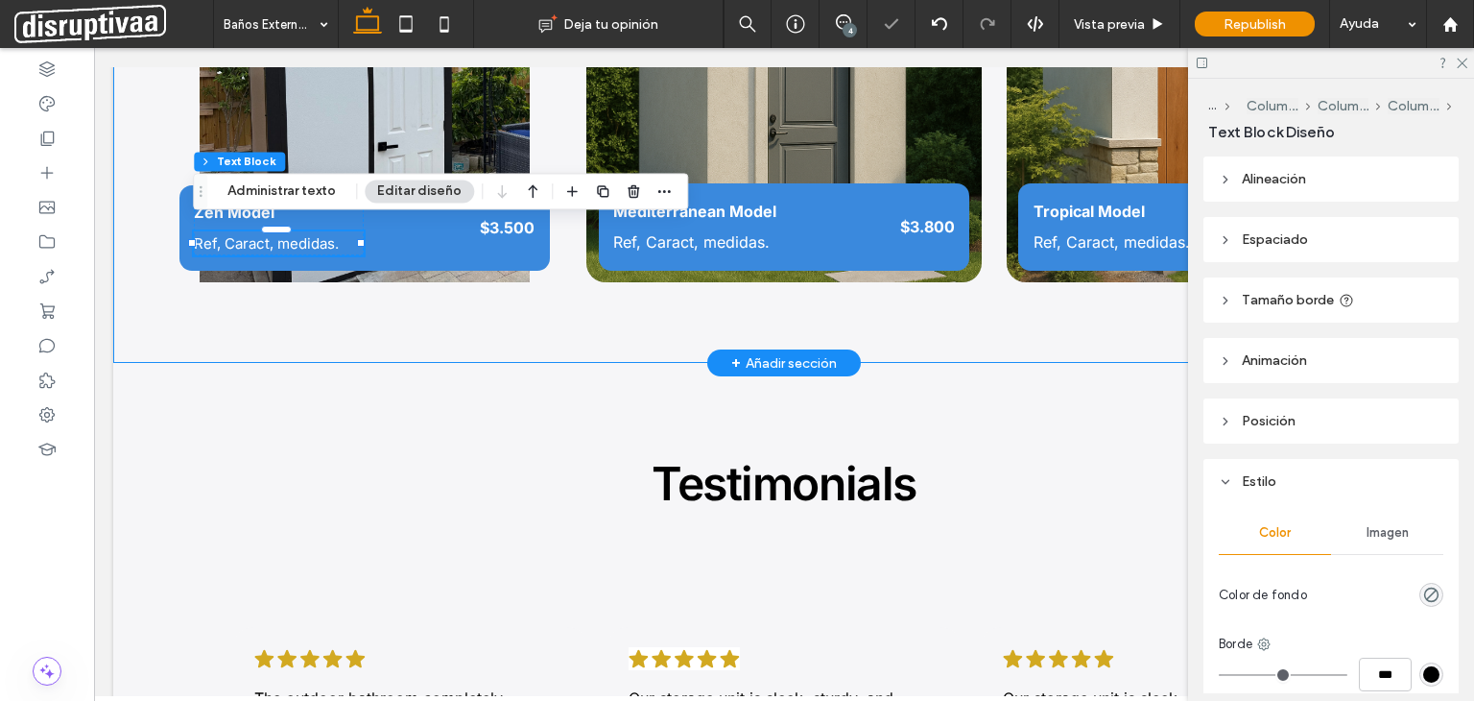
click at [359, 316] on div "Zen Model Ref, Caract, medidas. $3.500 Mediterranean Model Ref, Caract, medidas…" at bounding box center [784, 115] width 1342 height 497
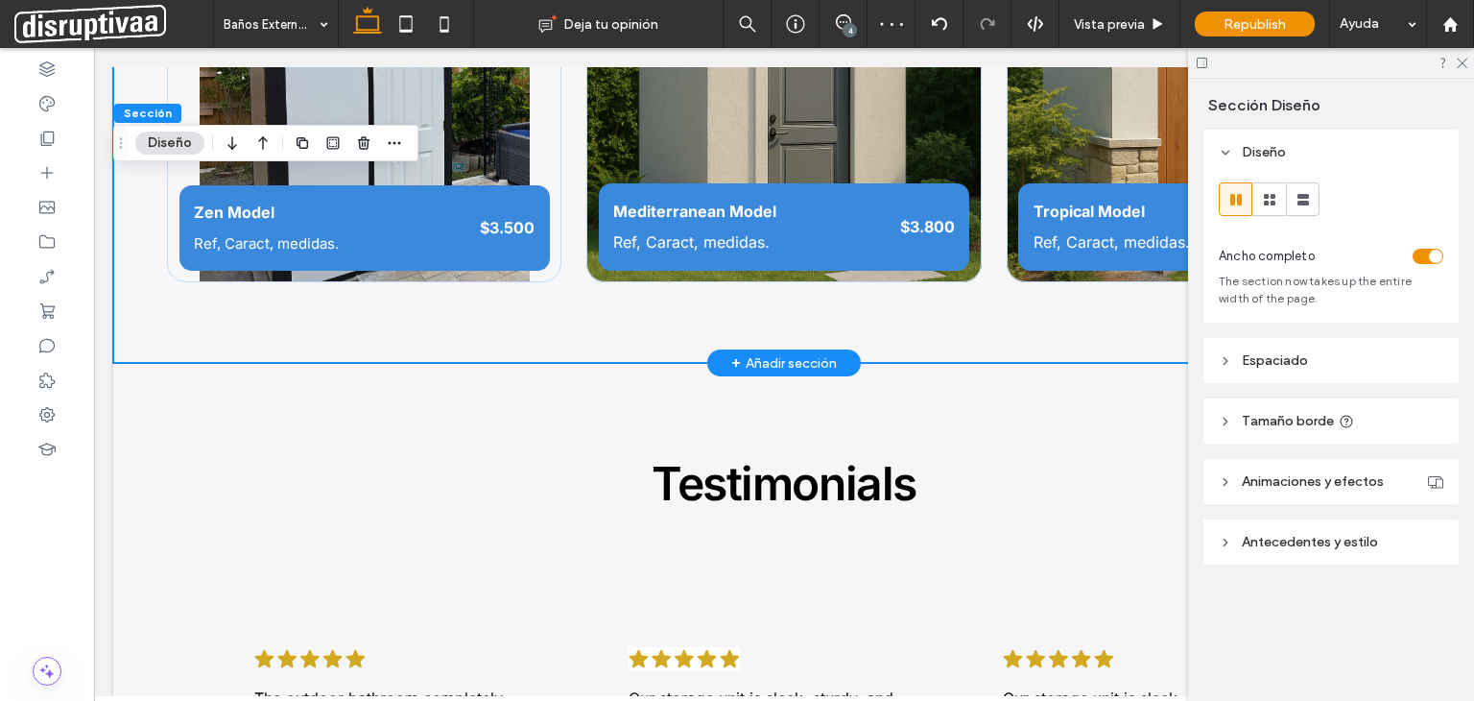
click at [144, 215] on div "Zen Model Ref, Caract, medidas. $3.500 Mediterranean Model Ref, Caract, medidas…" at bounding box center [784, 115] width 1342 height 497
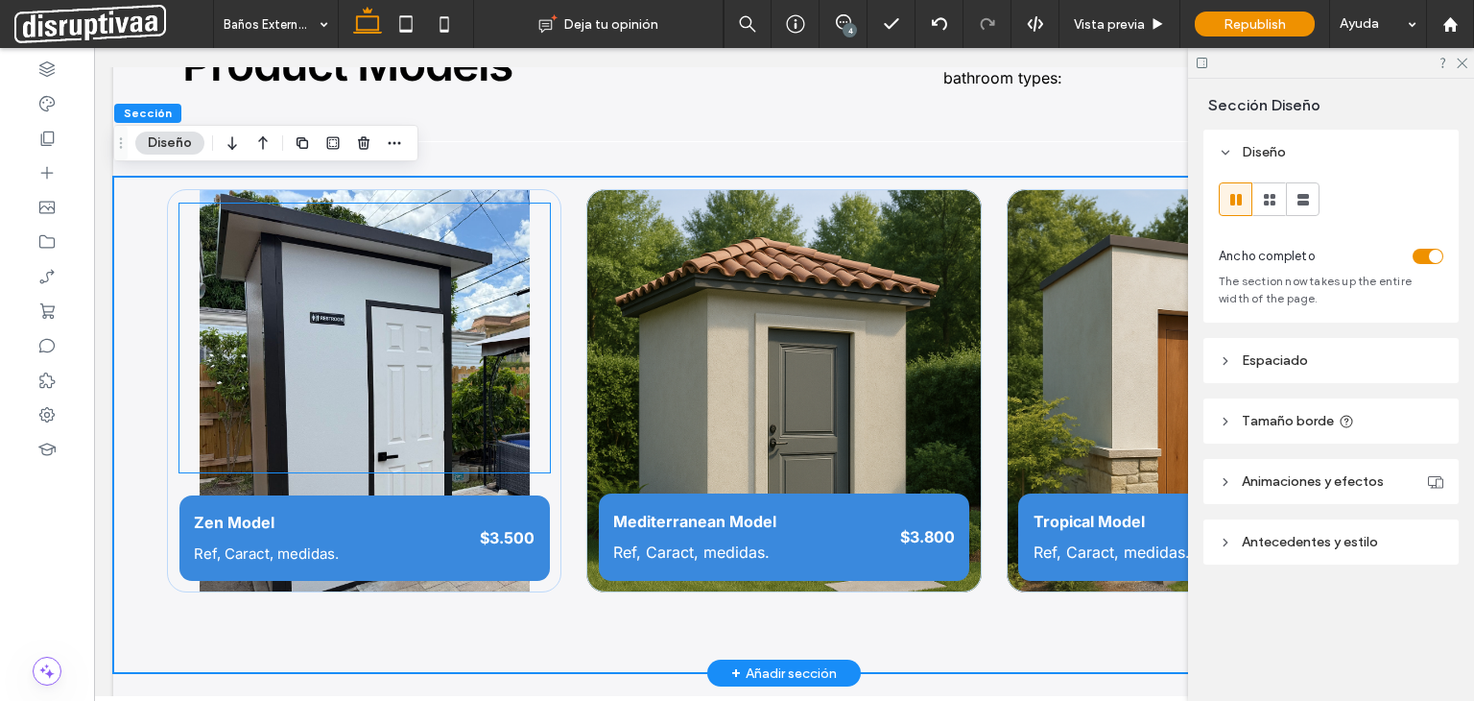
scroll to position [2079, 0]
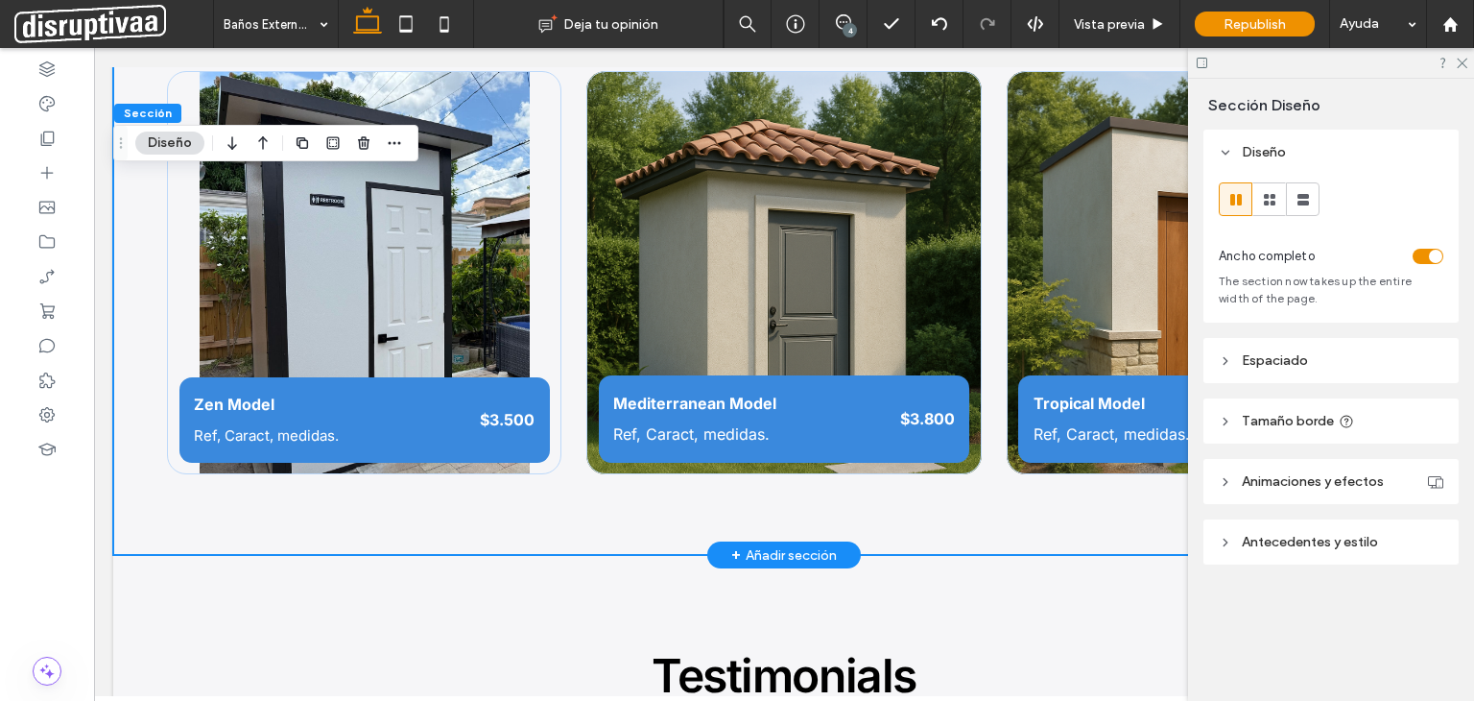
click at [147, 416] on div "Zen Model Ref, Caract, medidas. $3.500 Mediterranean Model Ref, Caract, medidas…" at bounding box center [784, 307] width 1342 height 497
click at [146, 201] on div "Zen Model Ref, Caract, medidas. $3.500 Mediterranean Model Ref, Caract, medidas…" at bounding box center [784, 307] width 1342 height 497
click at [560, 77] on div "Zen Model Ref, Caract, medidas. $3.500 Mediterranean Model Ref, Caract, medidas…" at bounding box center [784, 307] width 1342 height 497
